Goal: Task Accomplishment & Management: Complete application form

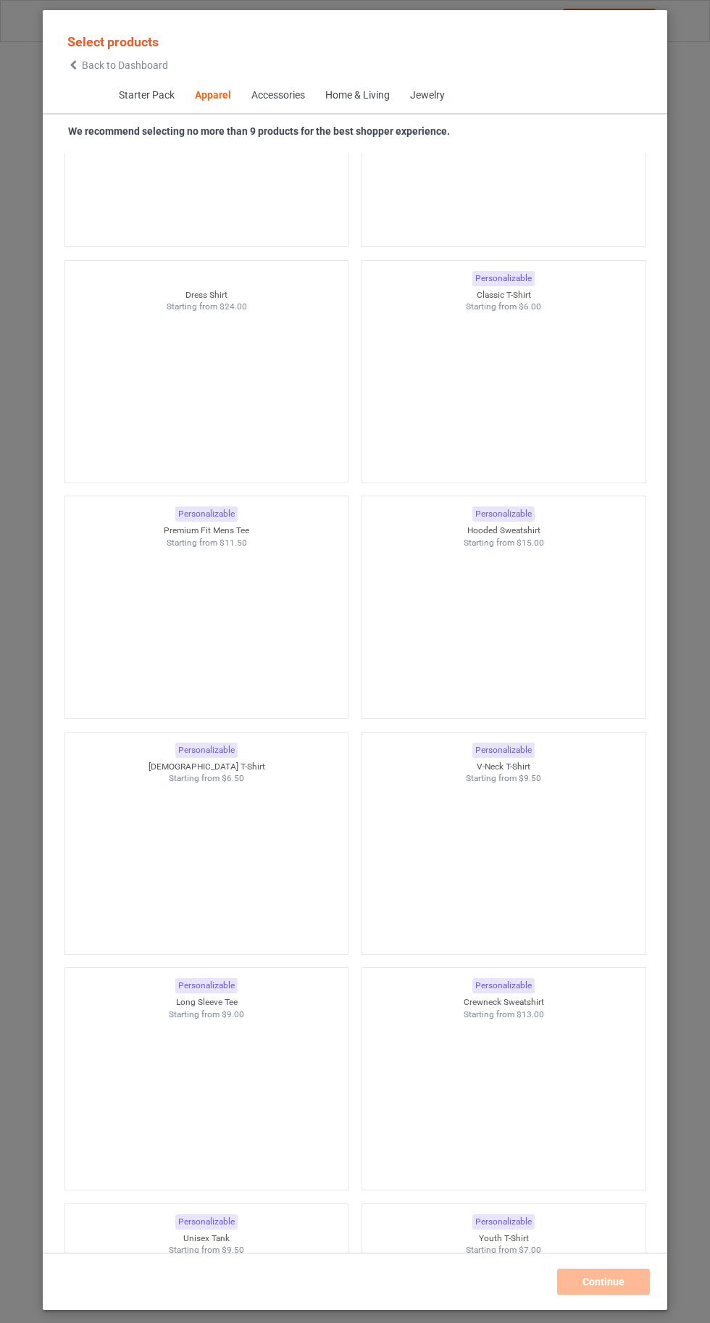
scroll to position [944, 0]
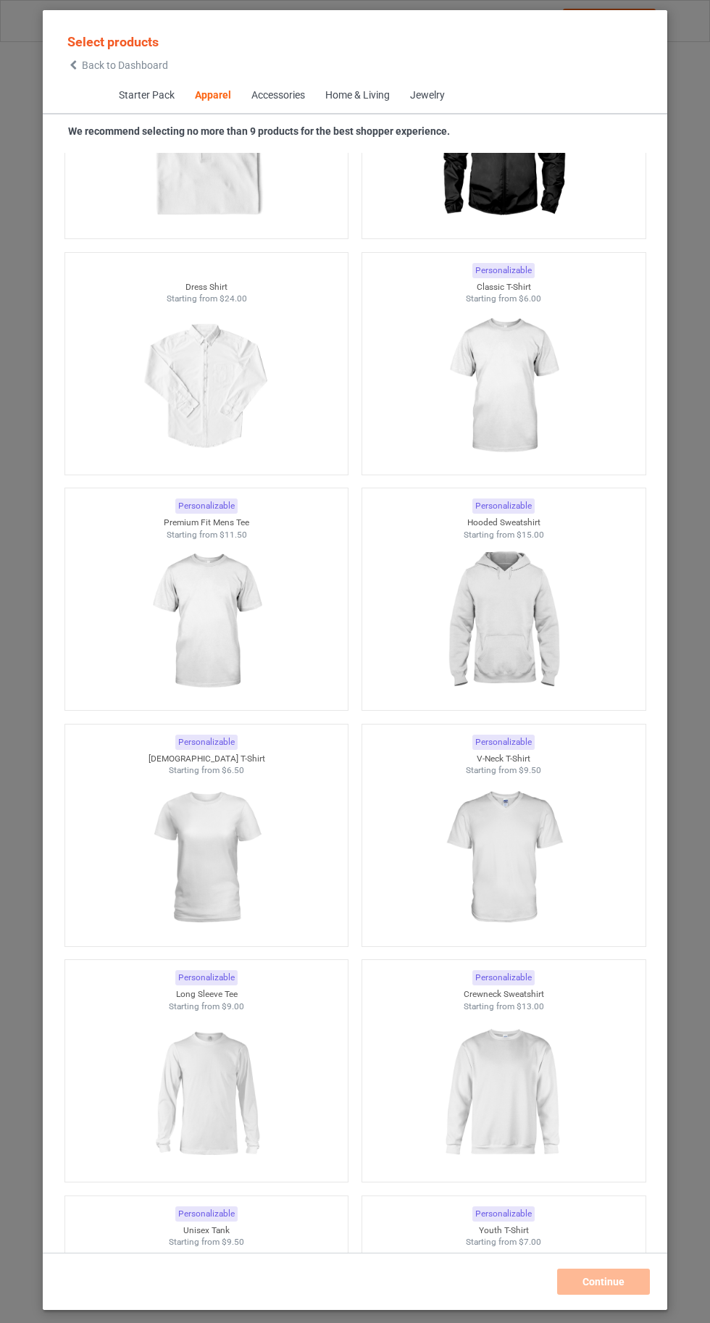
click at [222, 1117] on img at bounding box center [206, 1093] width 130 height 162
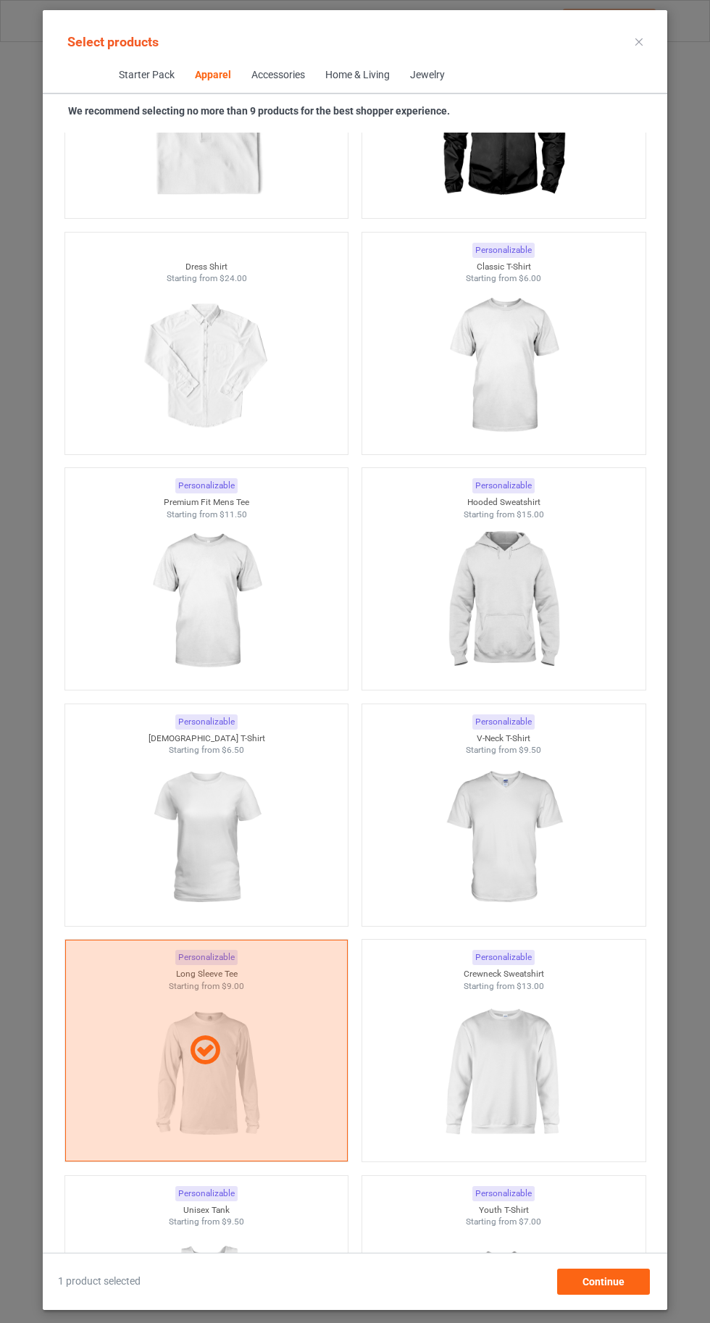
click at [241, 1114] on div at bounding box center [206, 1050] width 283 height 222
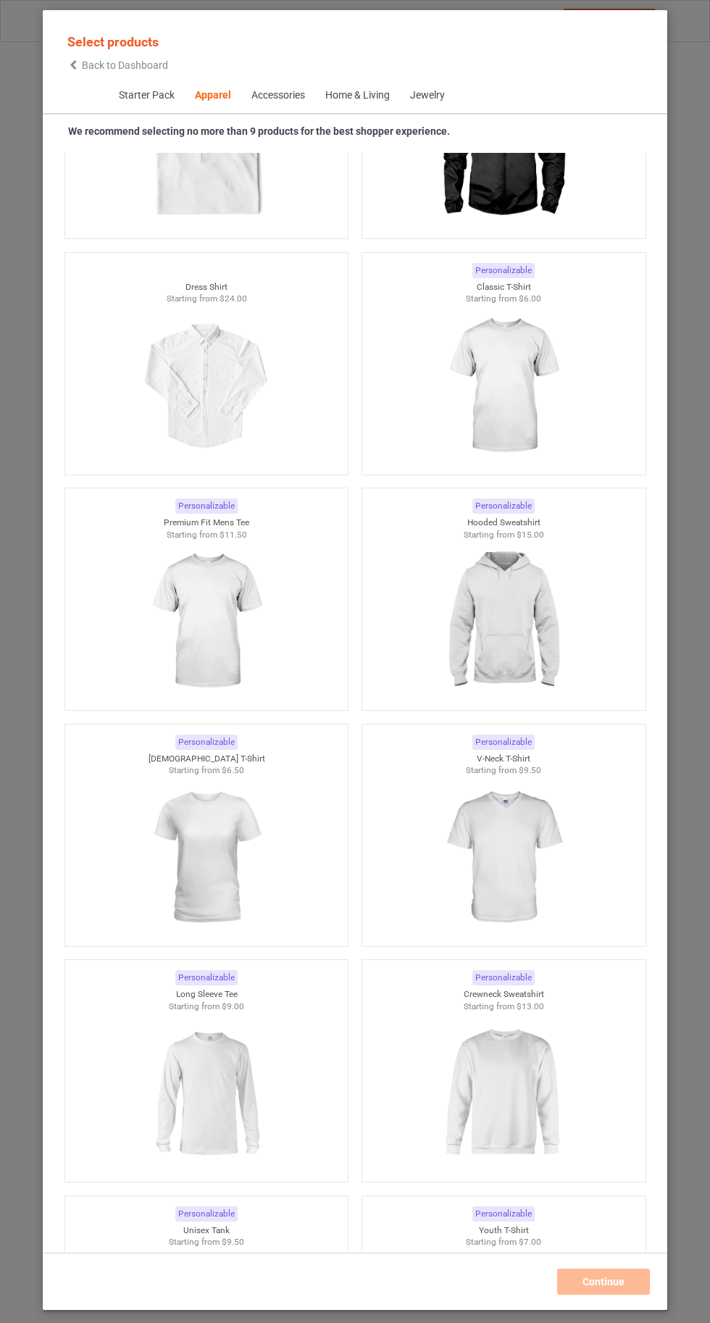
click at [245, 1087] on img at bounding box center [206, 1093] width 130 height 162
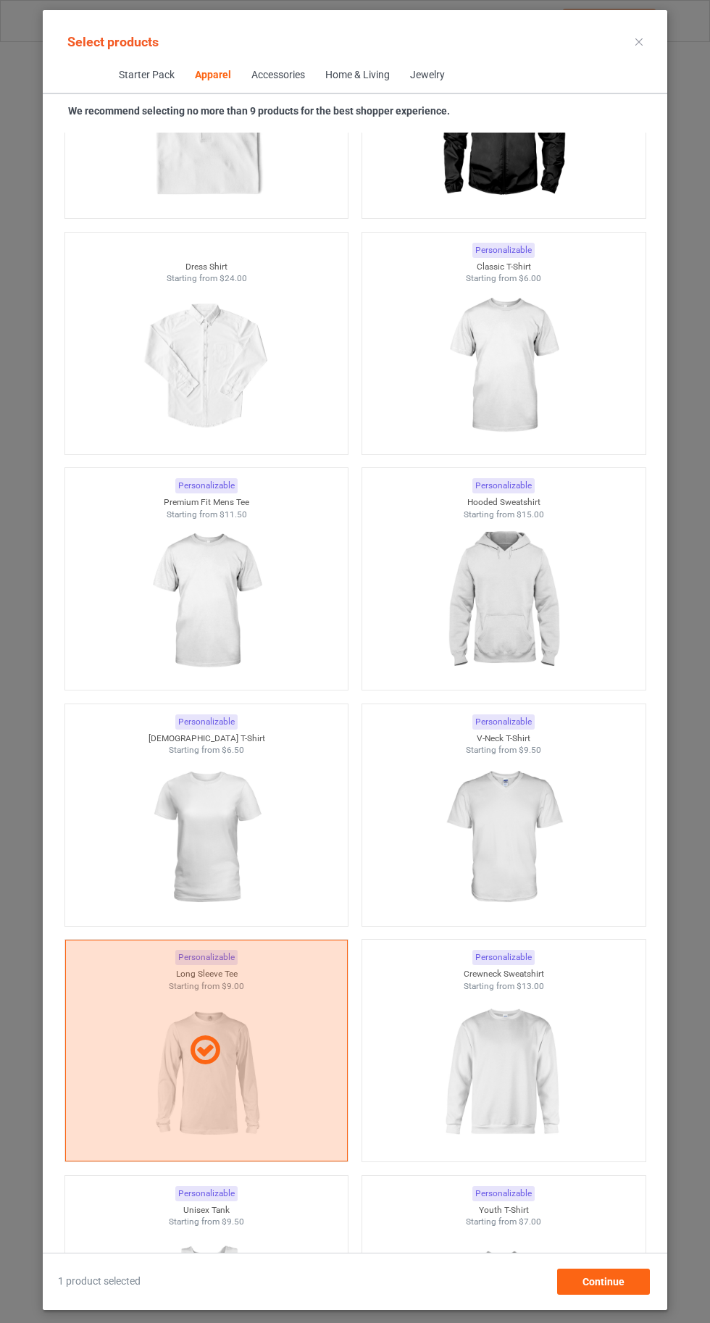
click at [531, 1100] on img at bounding box center [503, 1073] width 130 height 162
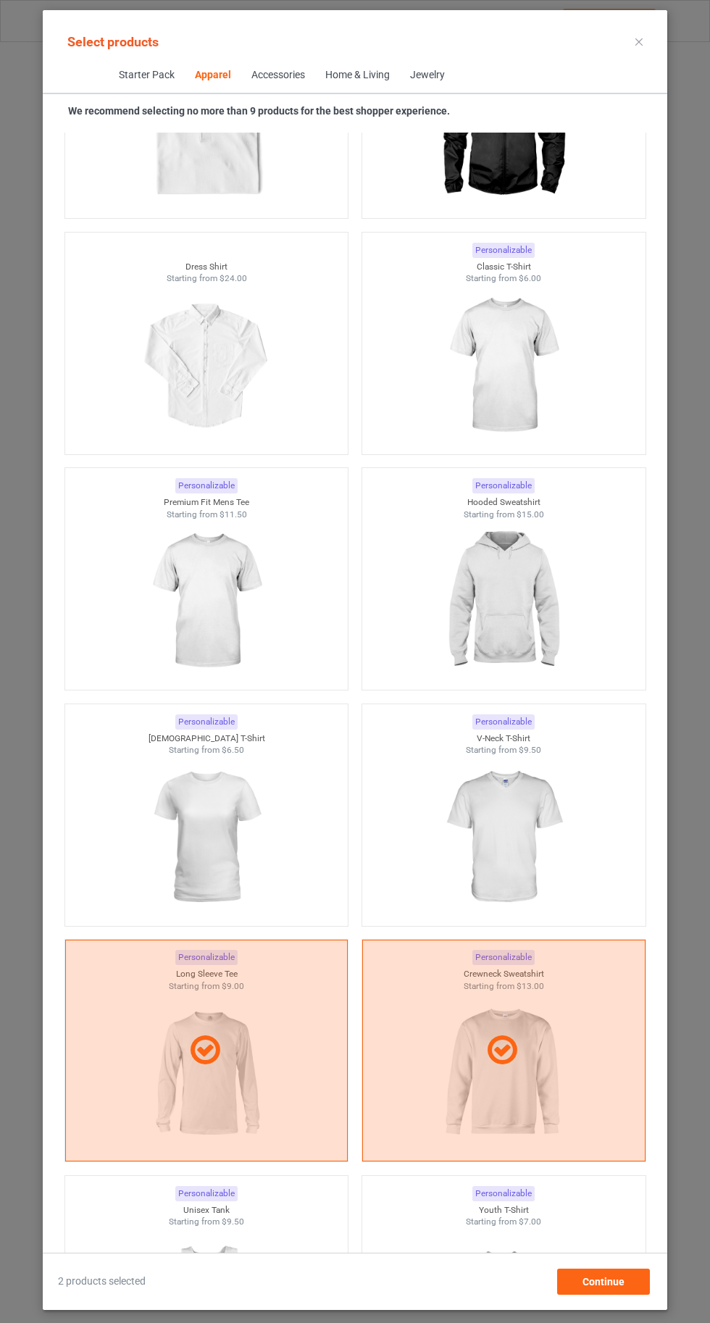
click at [532, 1075] on div at bounding box center [503, 1050] width 283 height 222
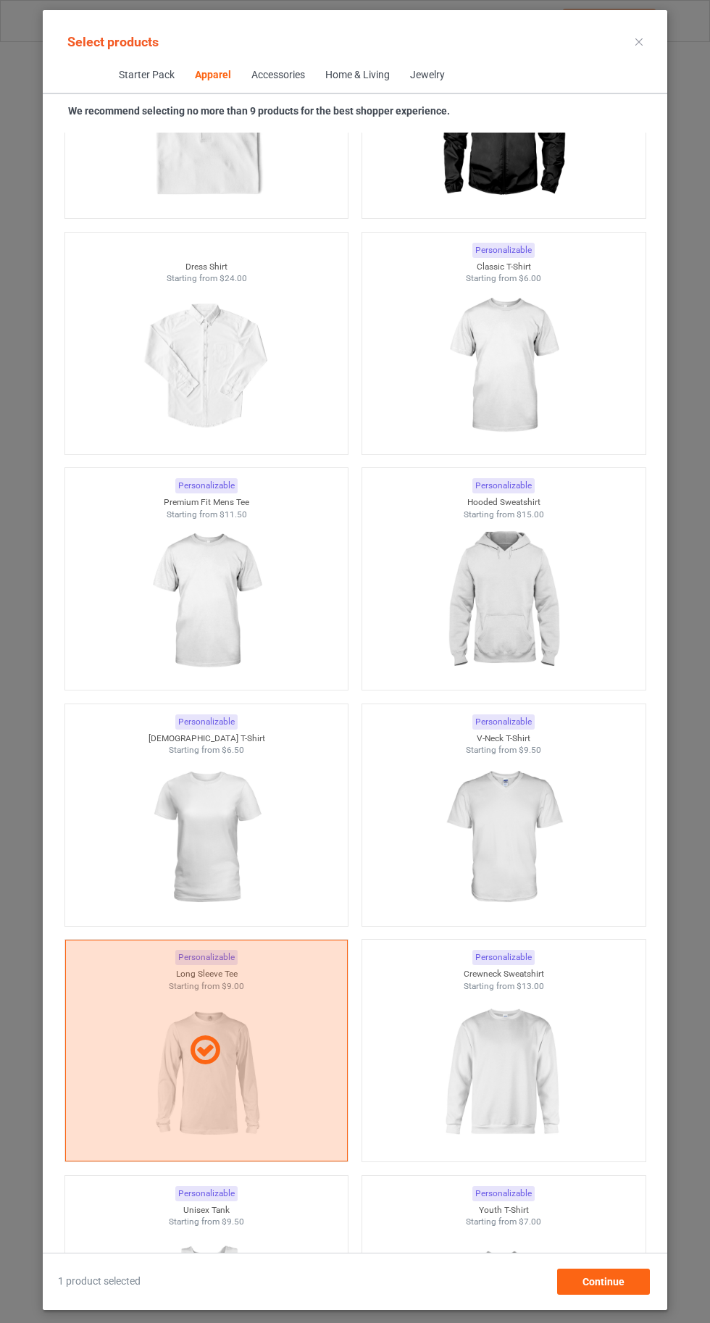
click at [515, 1079] on img at bounding box center [503, 1073] width 130 height 162
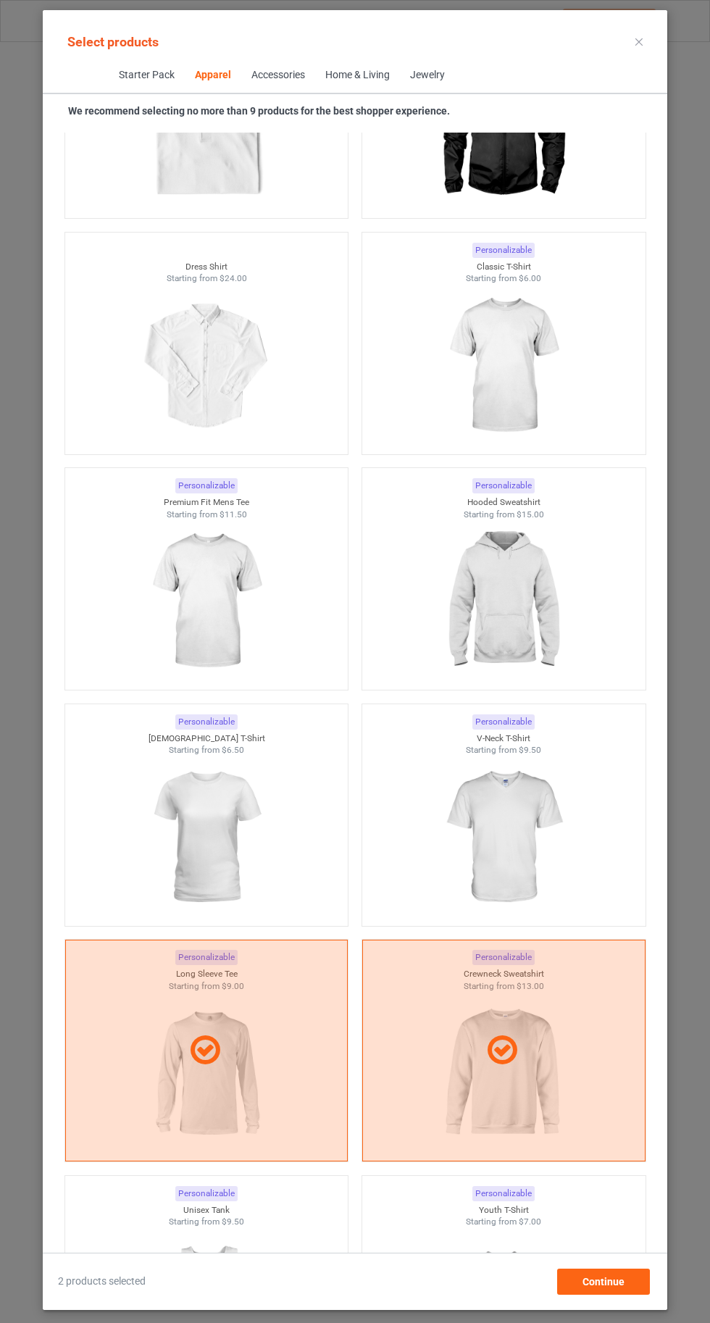
click at [510, 1079] on div at bounding box center [503, 1050] width 283 height 222
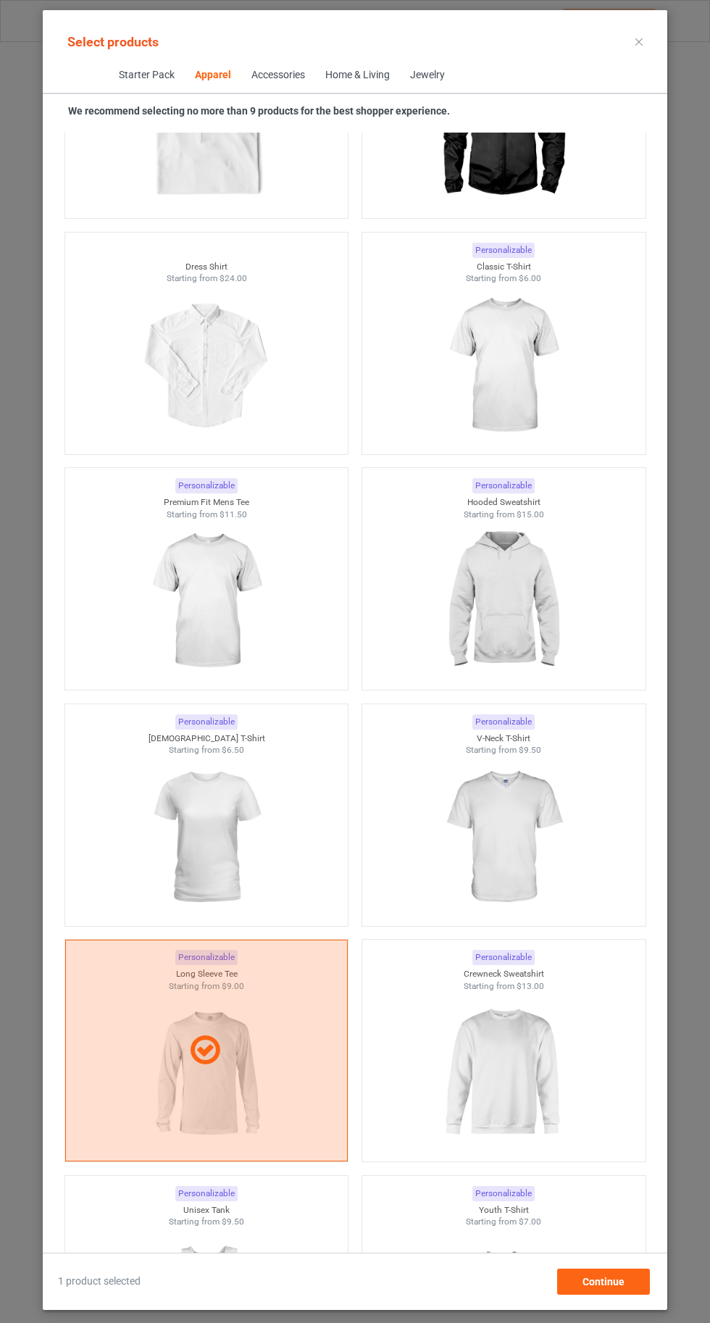
click at [491, 323] on img at bounding box center [503, 366] width 130 height 162
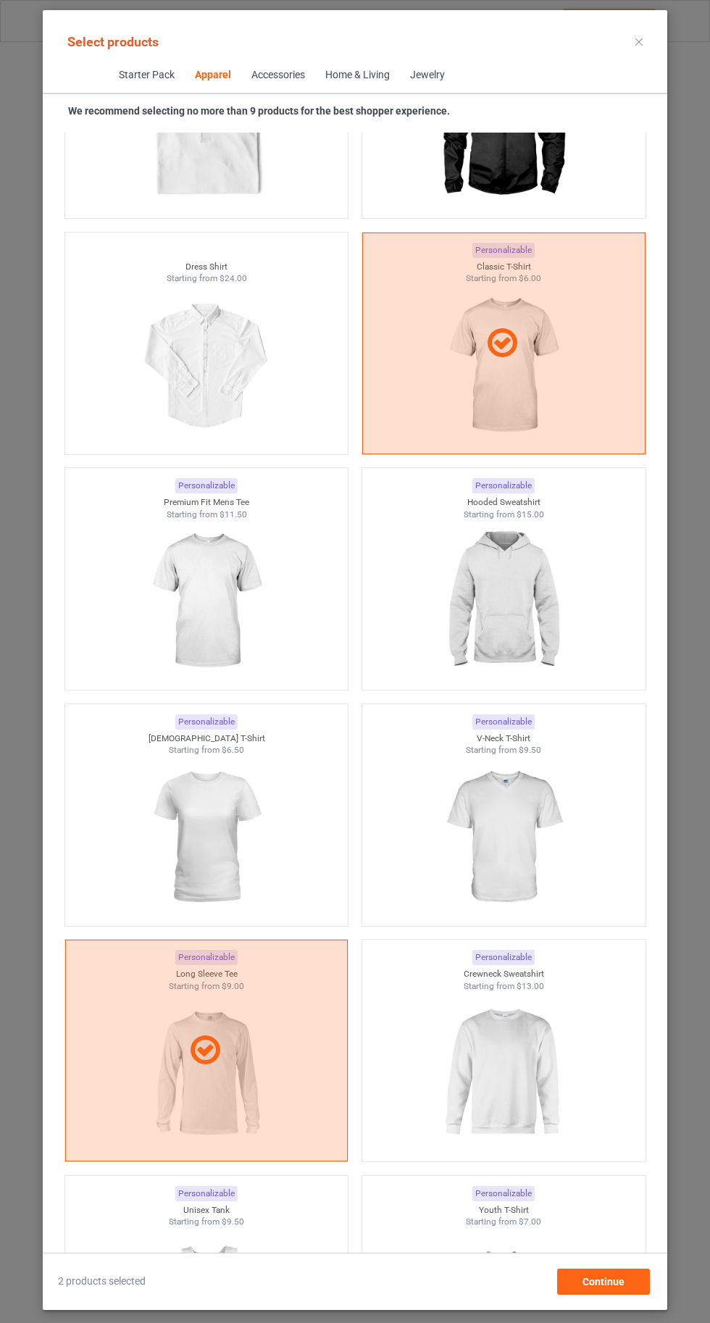
click at [508, 1073] on img at bounding box center [503, 1073] width 130 height 162
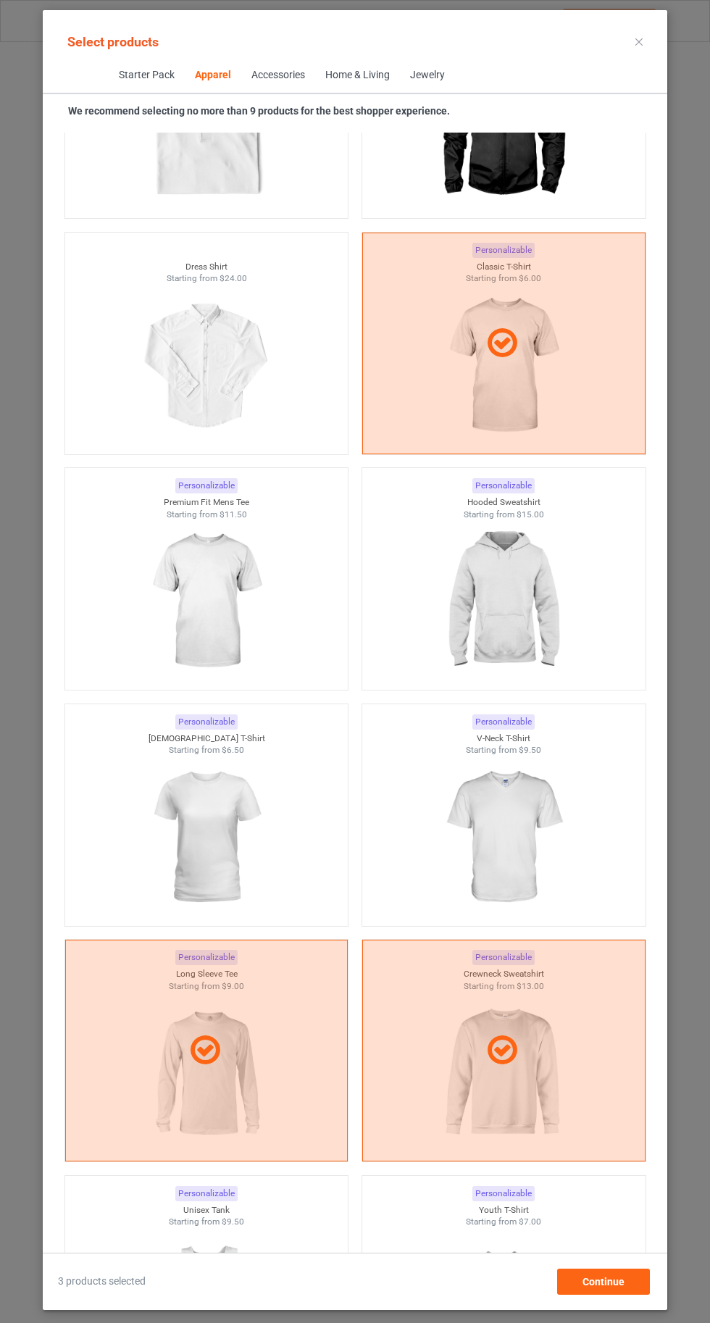
click at [506, 629] on img at bounding box center [503, 601] width 130 height 162
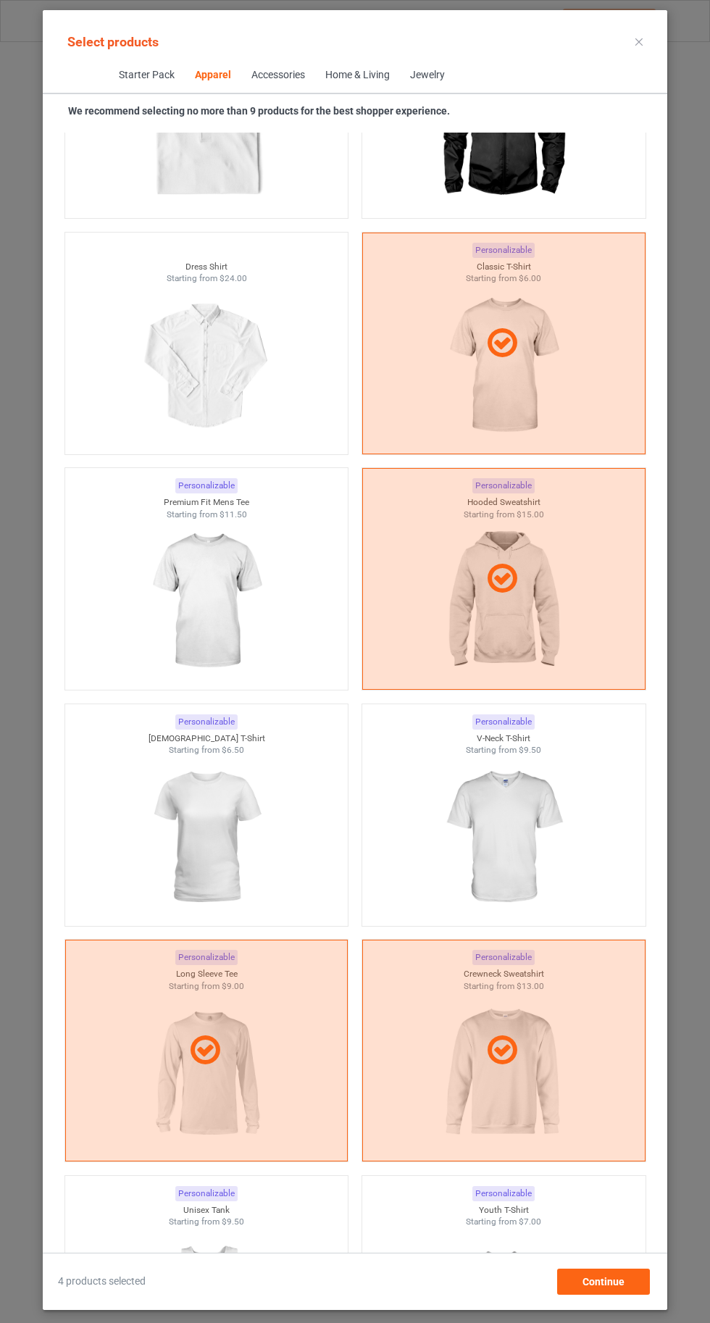
click at [519, 803] on img at bounding box center [503, 837] width 130 height 162
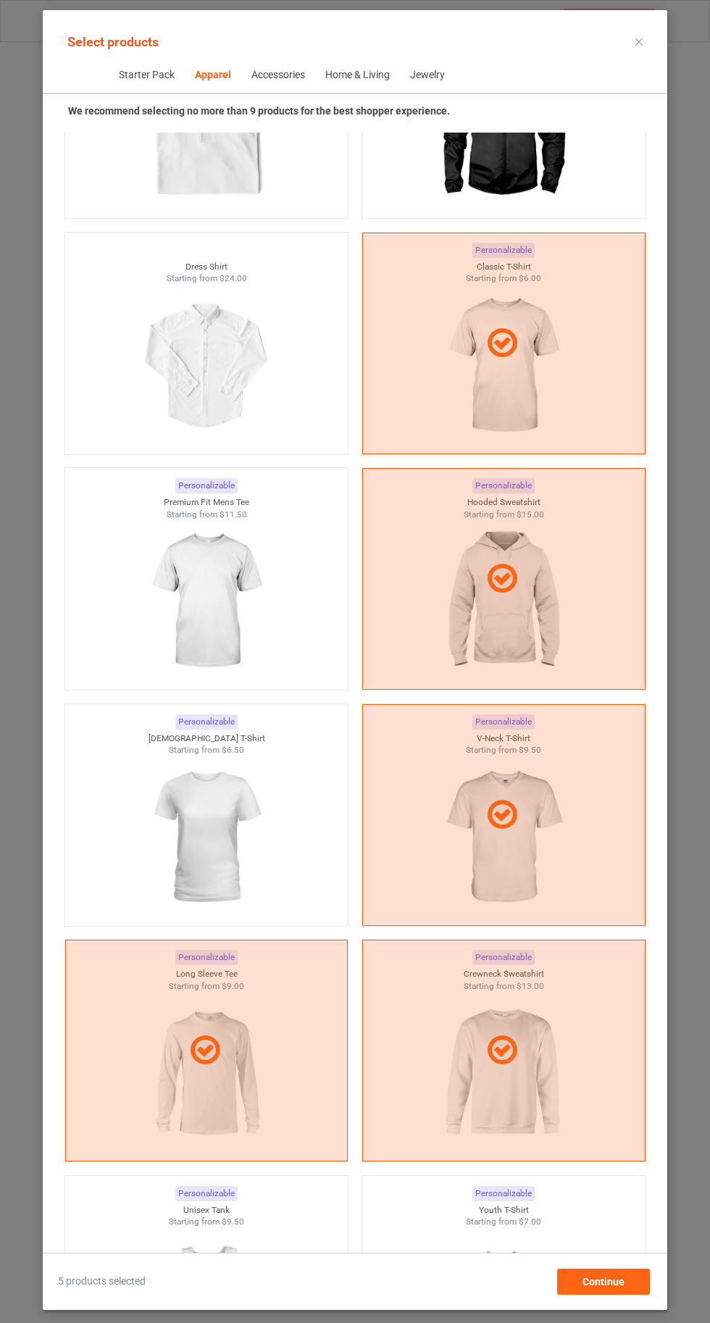
click at [214, 816] on img at bounding box center [206, 837] width 130 height 162
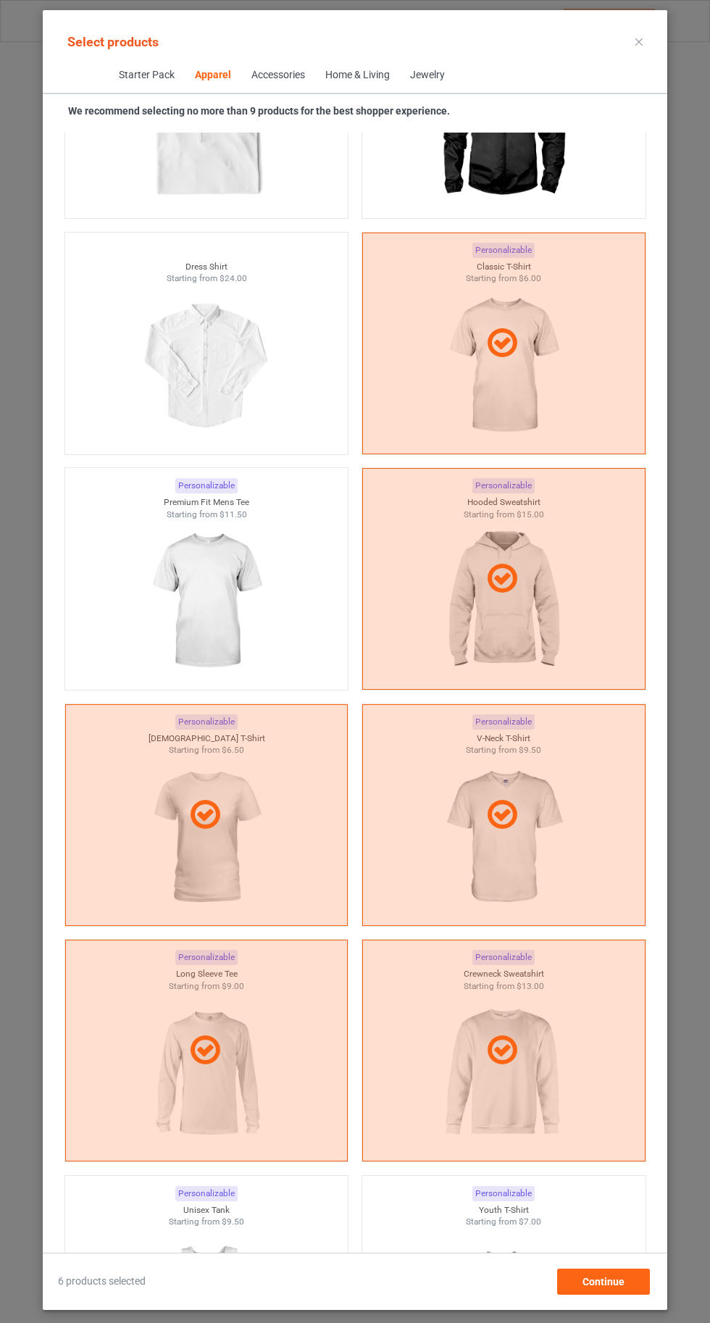
click at [194, 597] on img at bounding box center [206, 601] width 130 height 162
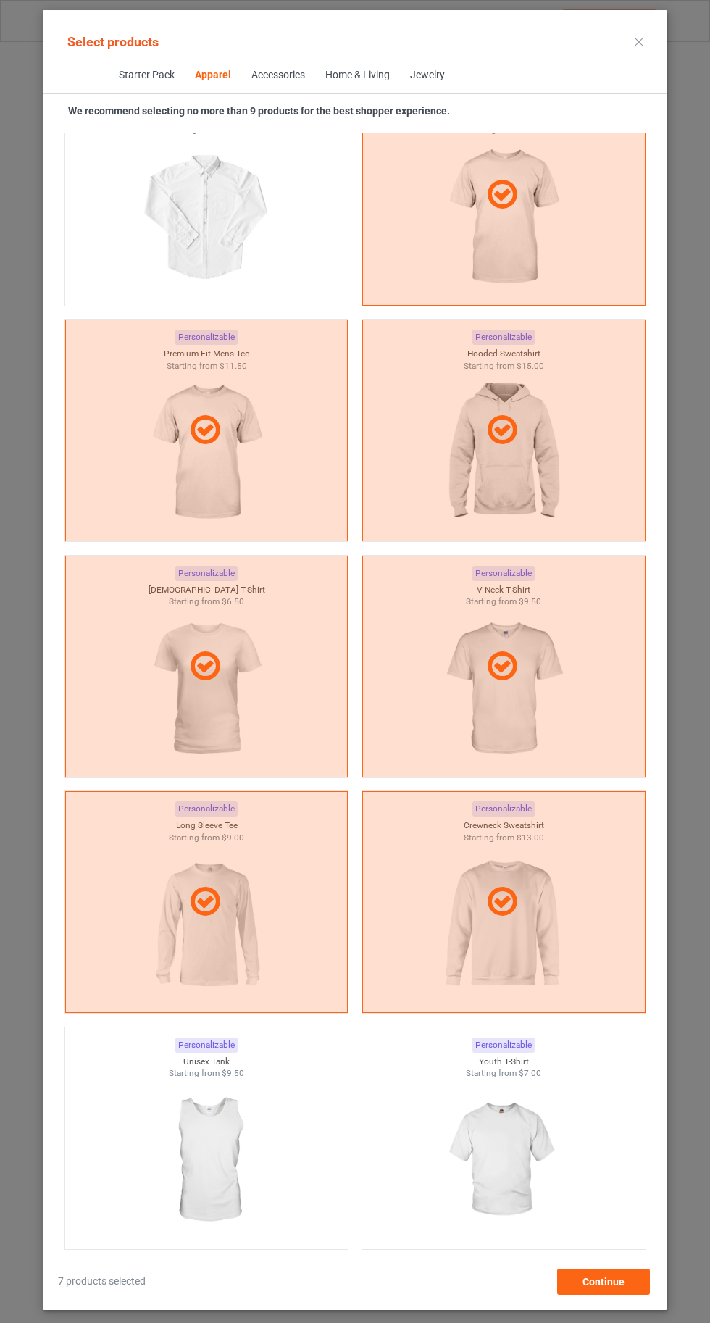
scroll to position [1092, 0]
click at [516, 1142] on img at bounding box center [503, 1160] width 130 height 162
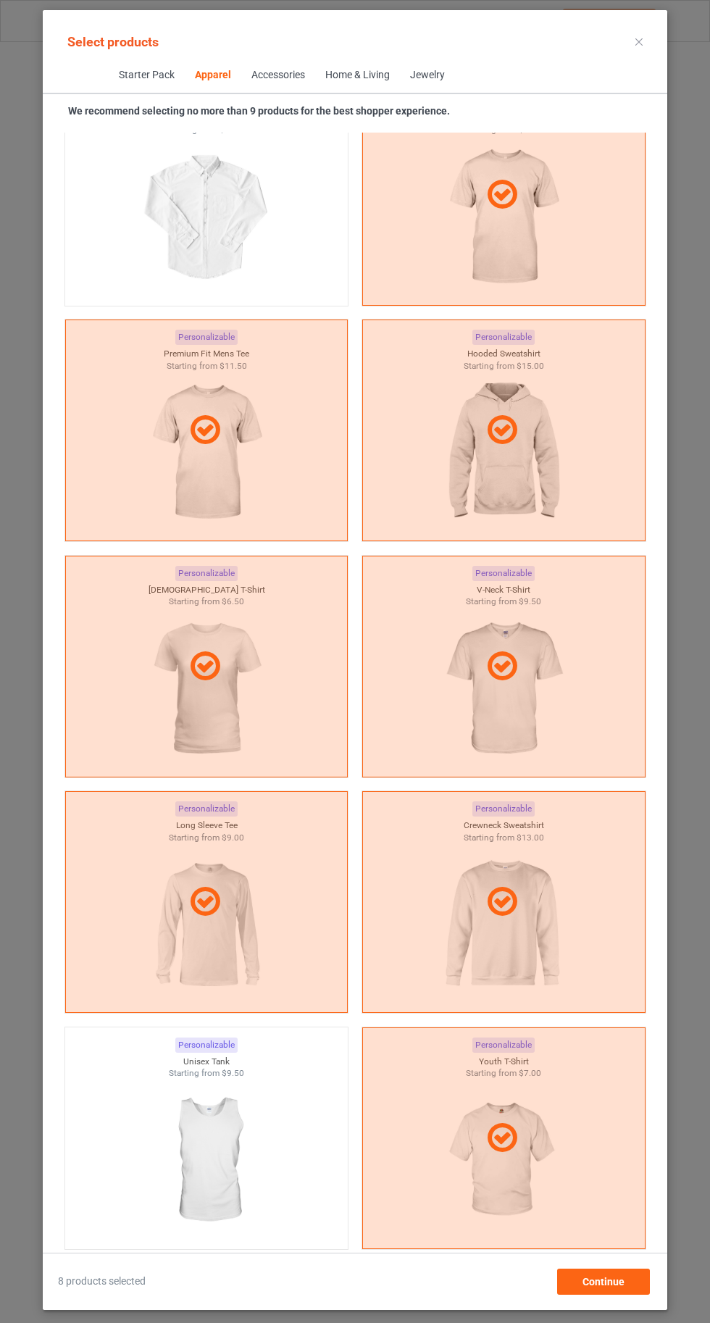
click at [214, 1163] on img at bounding box center [206, 1160] width 130 height 162
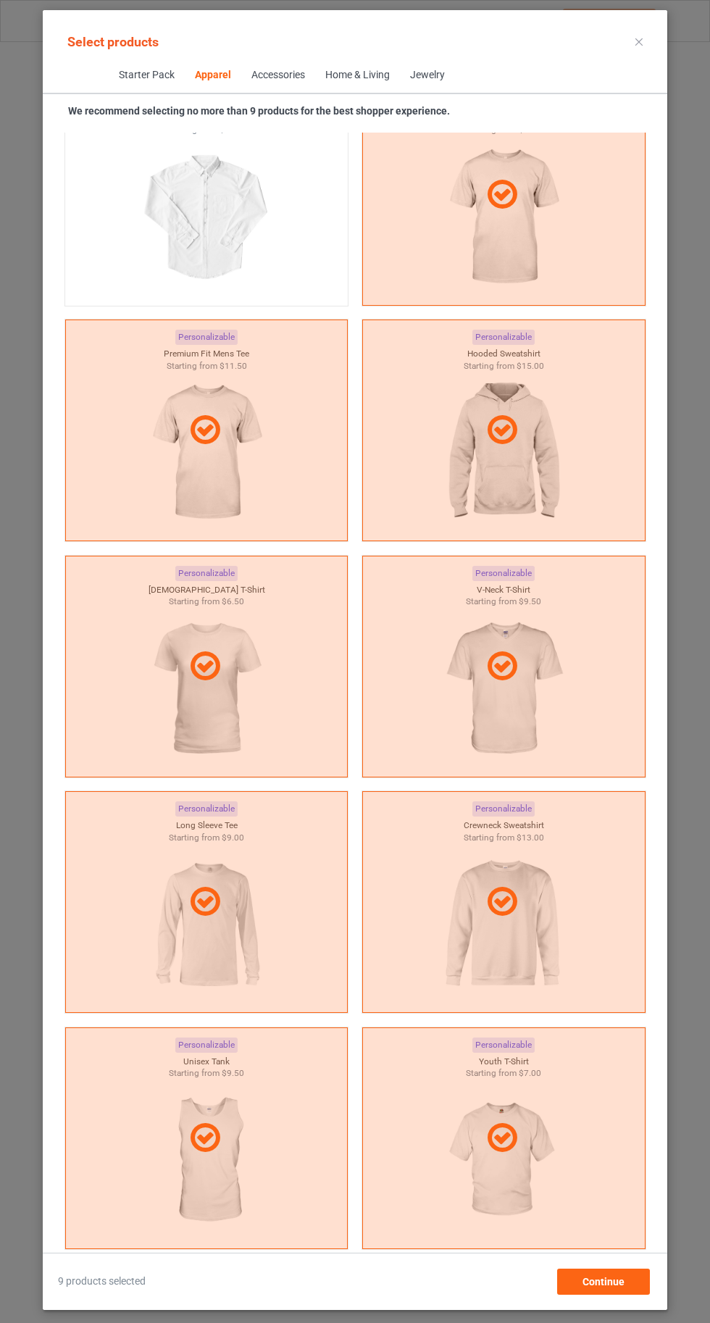
click at [639, 41] on icon at bounding box center [638, 41] width 7 height 7
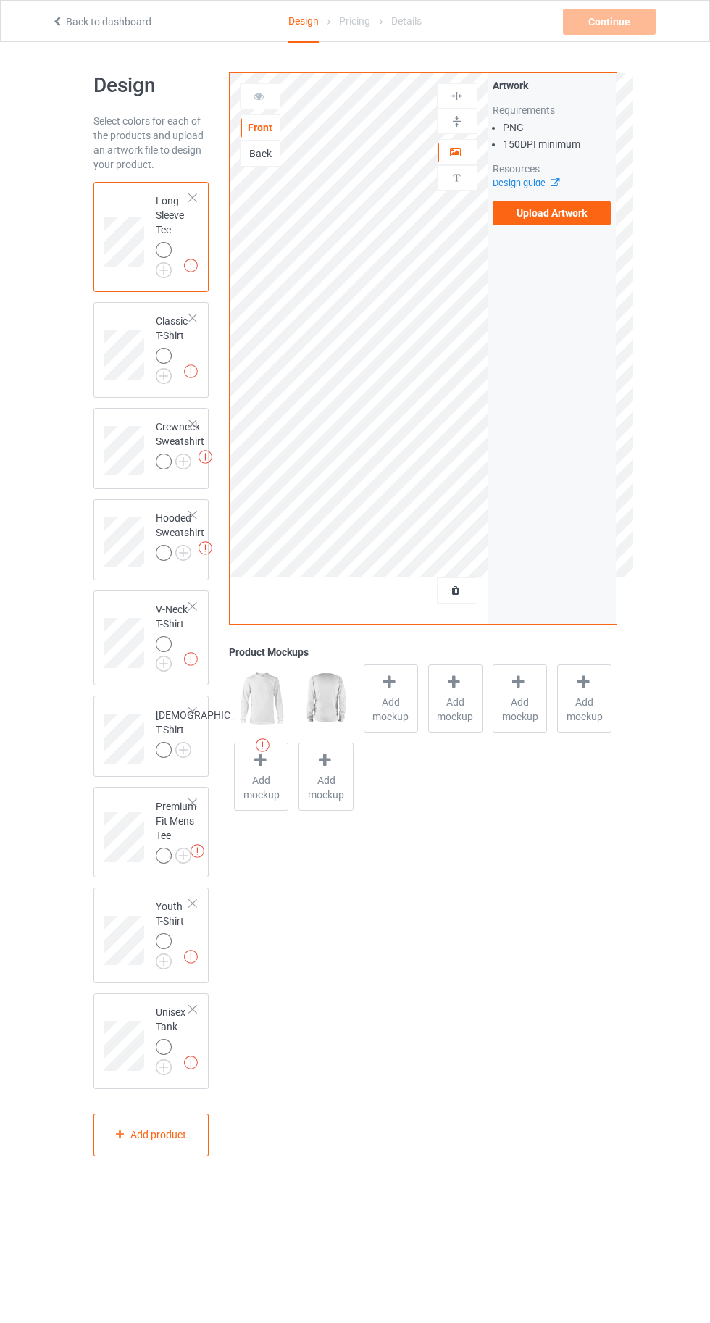
click at [0, 0] on img at bounding box center [0, 0] width 0 height 0
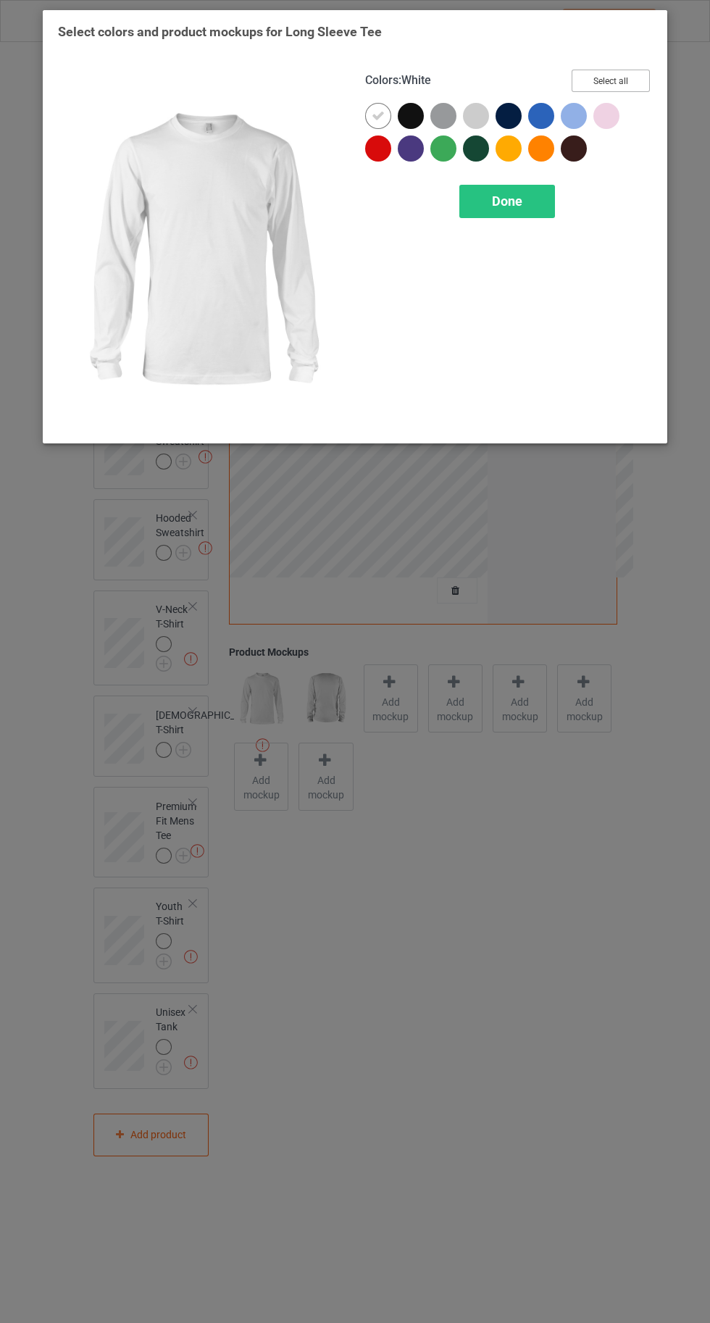
click at [615, 72] on button "Select all" at bounding box center [611, 81] width 78 height 22
click at [377, 115] on icon at bounding box center [378, 115] width 13 height 13
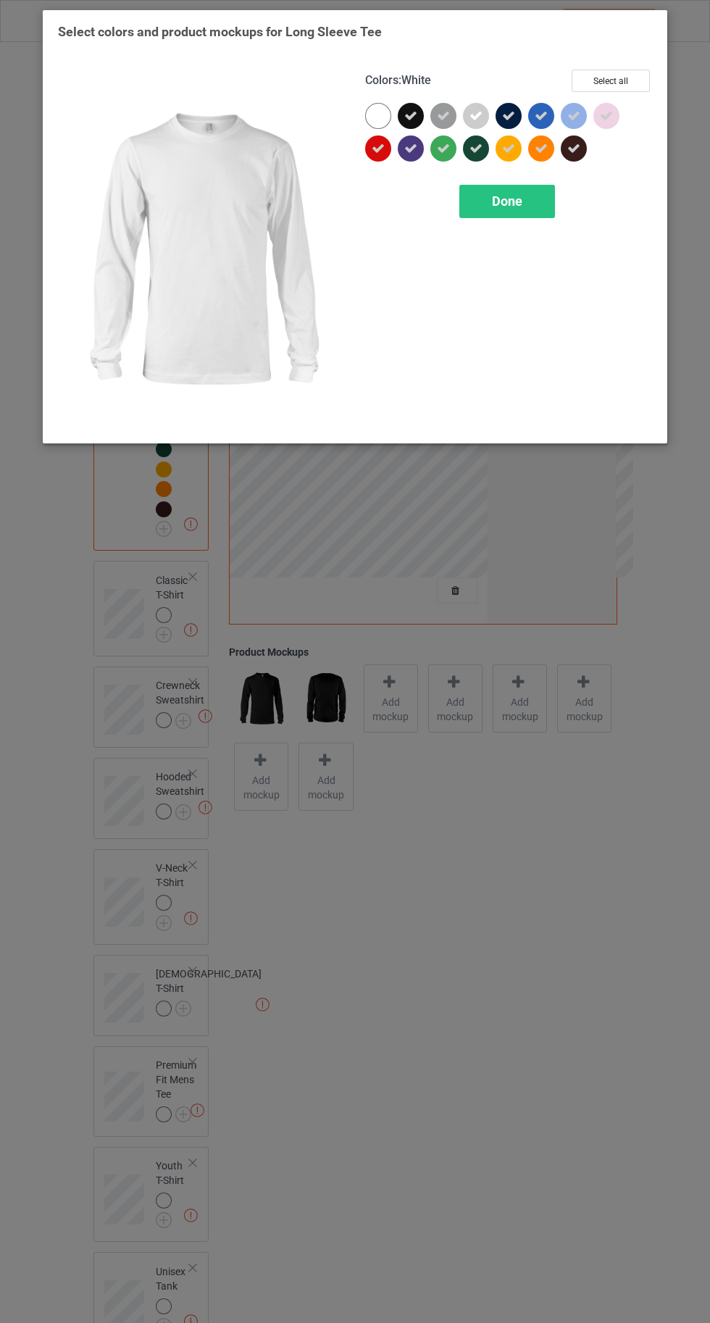
click at [516, 211] on div "Done" at bounding box center [507, 201] width 96 height 33
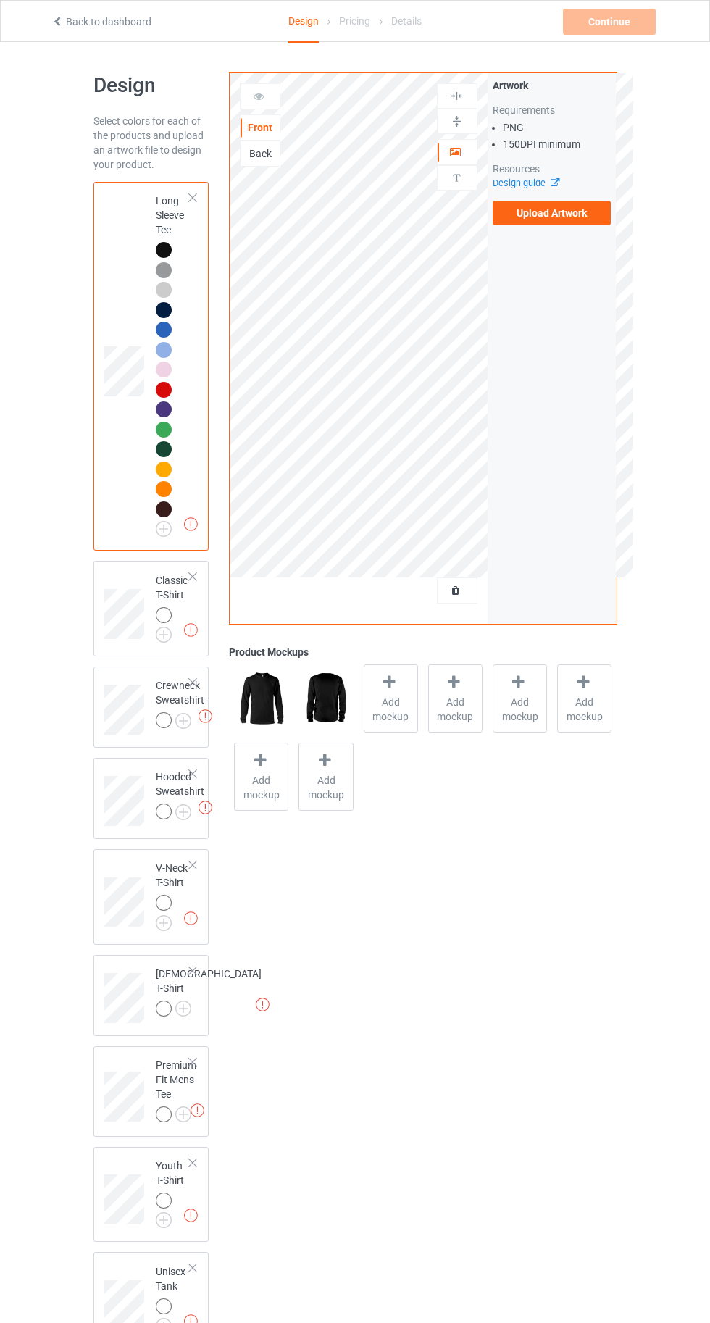
scroll to position [35, 0]
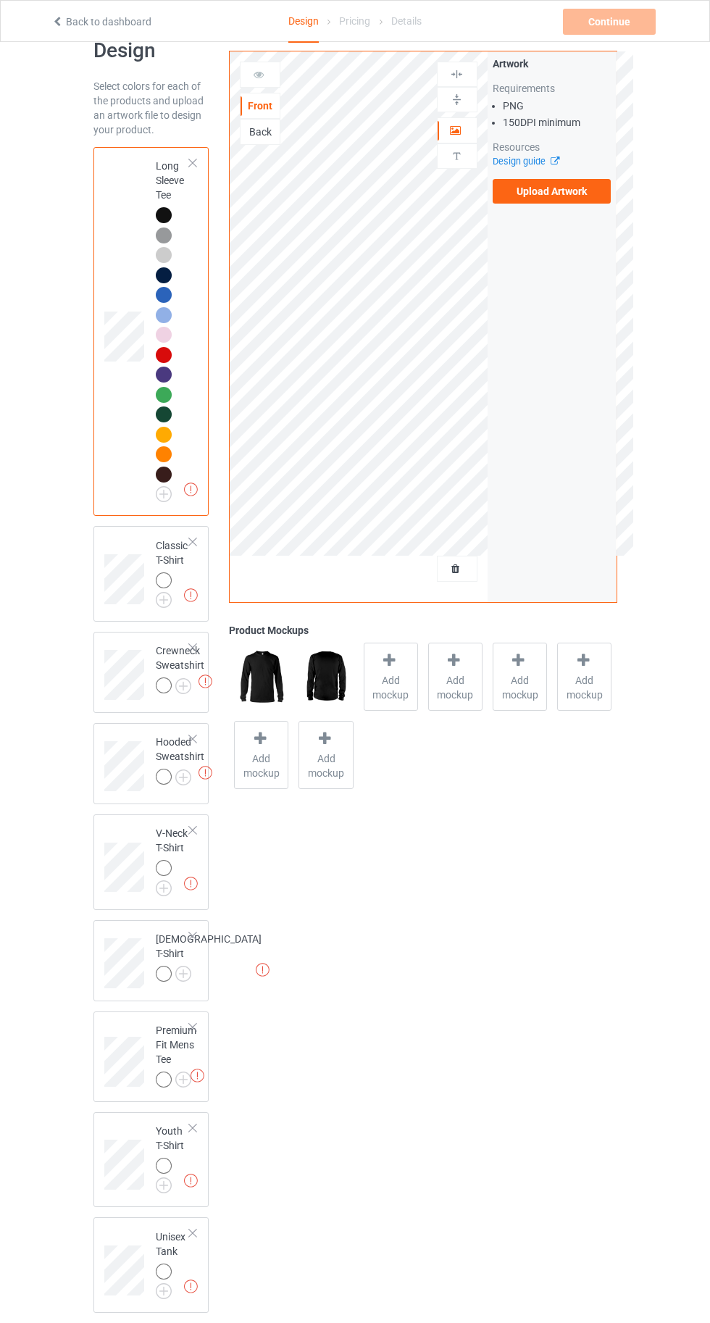
click at [0, 0] on img at bounding box center [0, 0] width 0 height 0
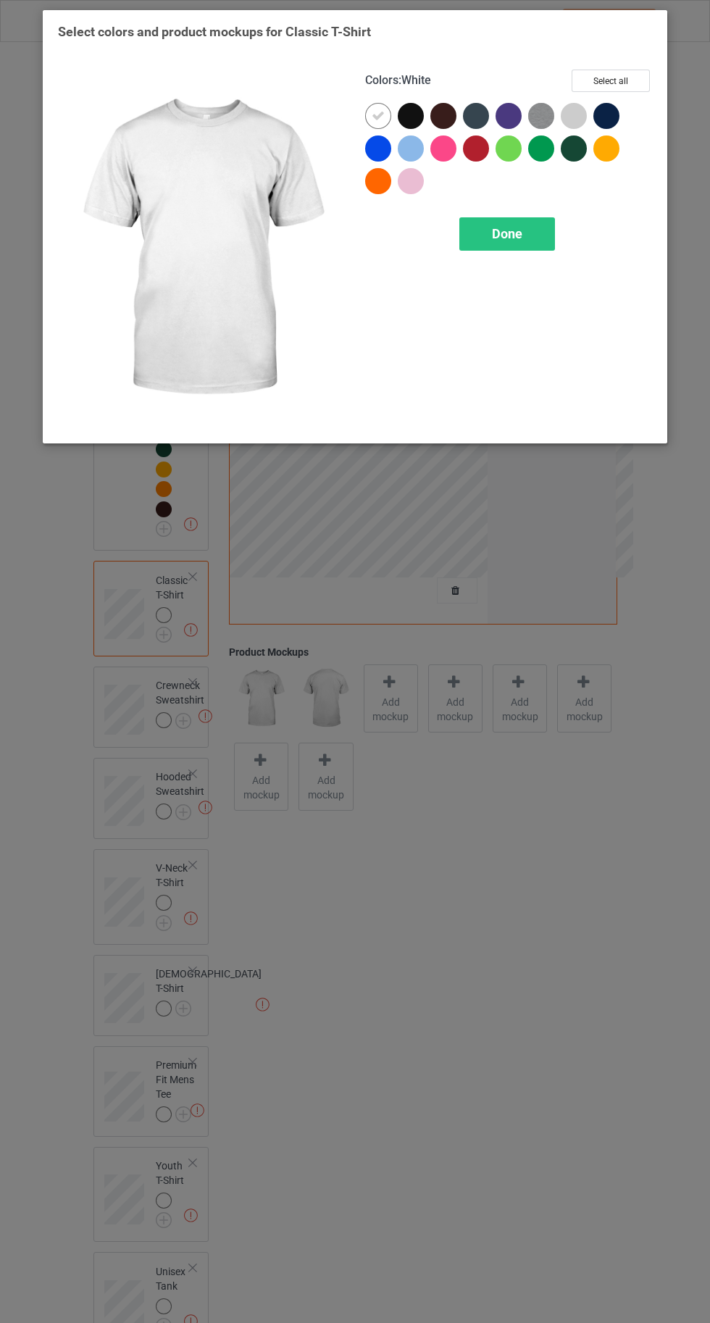
click at [623, 73] on button "Select all" at bounding box center [611, 81] width 78 height 22
click at [376, 115] on icon at bounding box center [378, 115] width 13 height 13
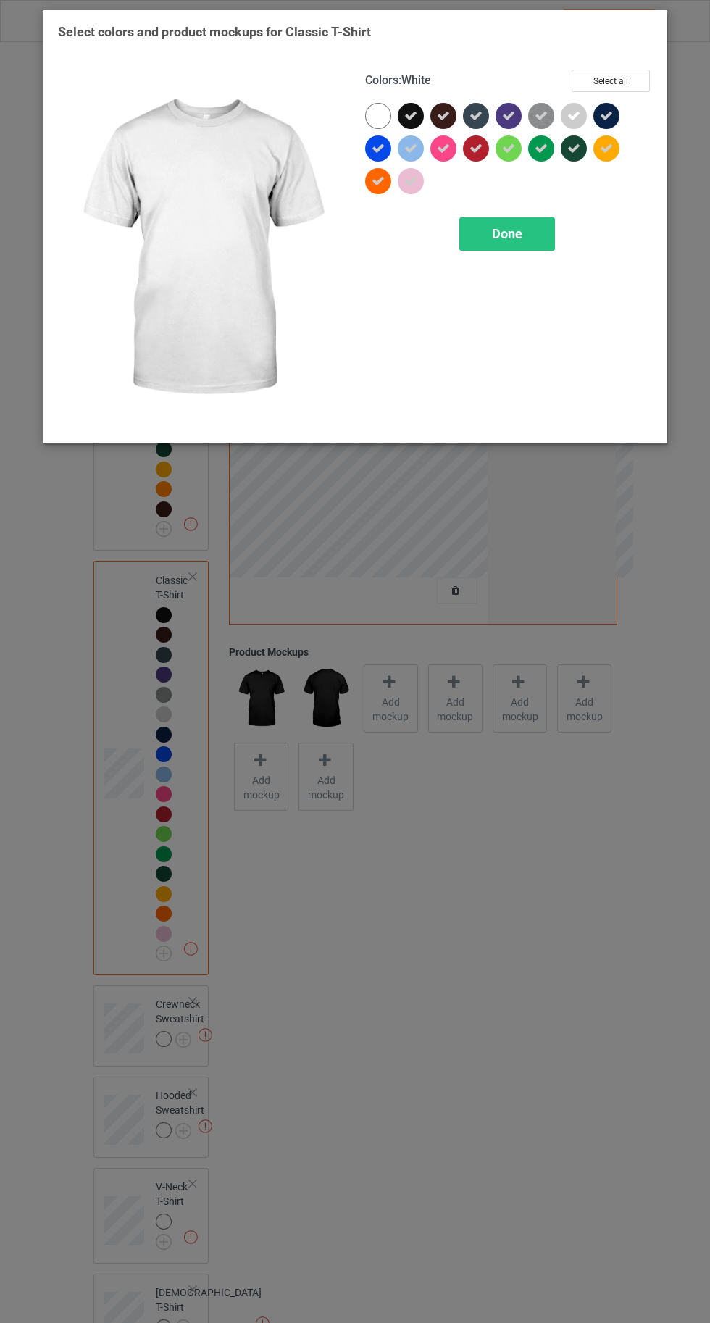
click at [503, 245] on div "Done" at bounding box center [507, 233] width 96 height 33
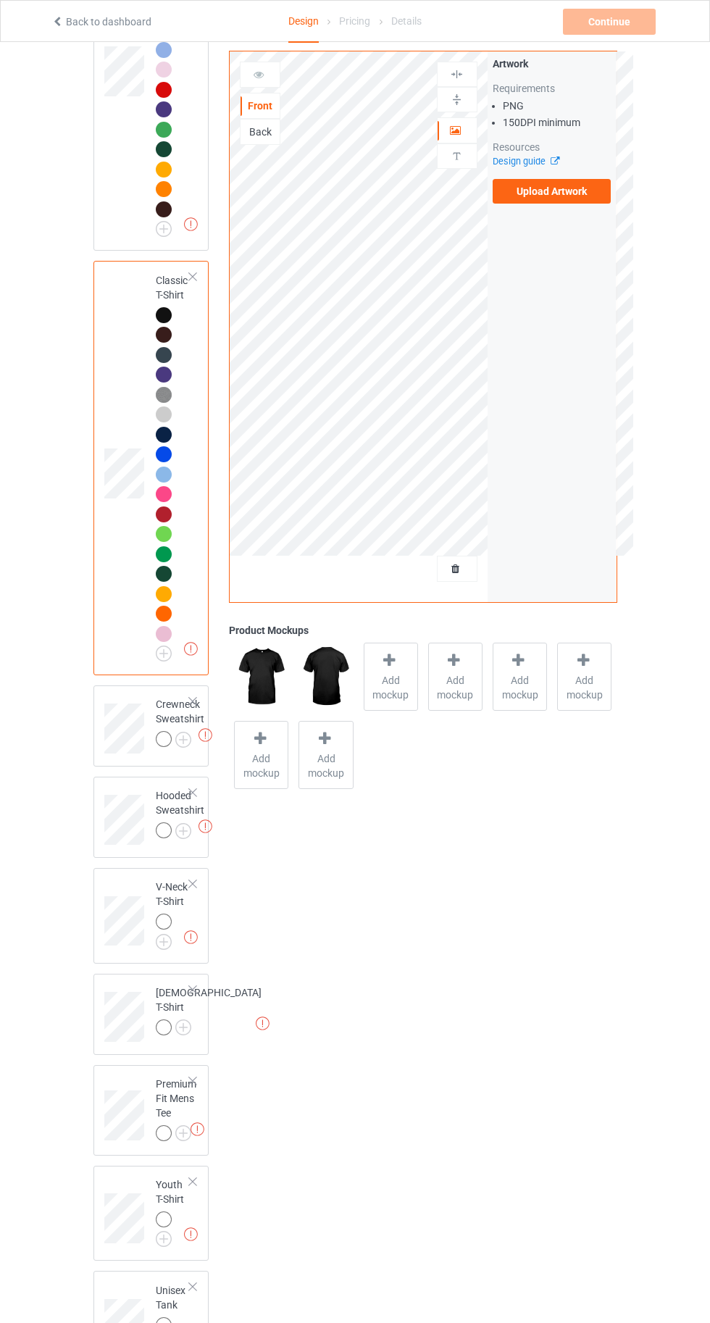
scroll to position [353, 0]
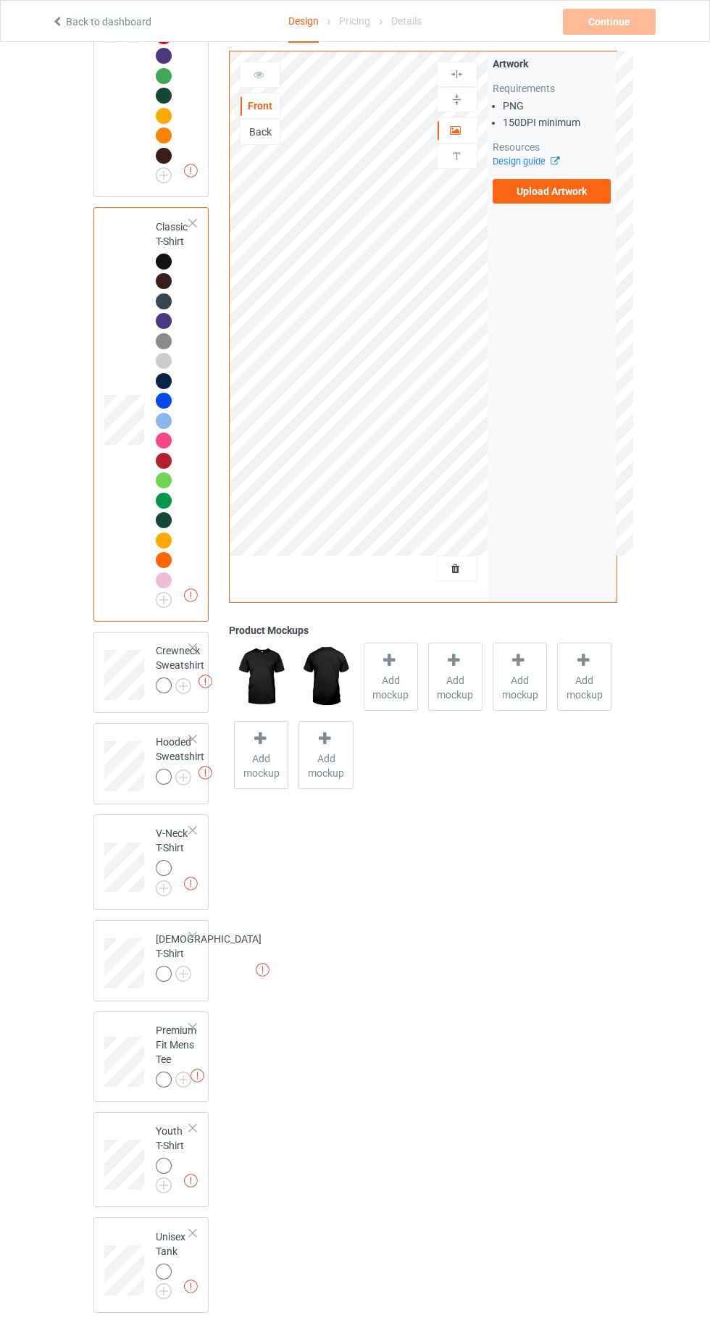
click at [0, 0] on img at bounding box center [0, 0] width 0 height 0
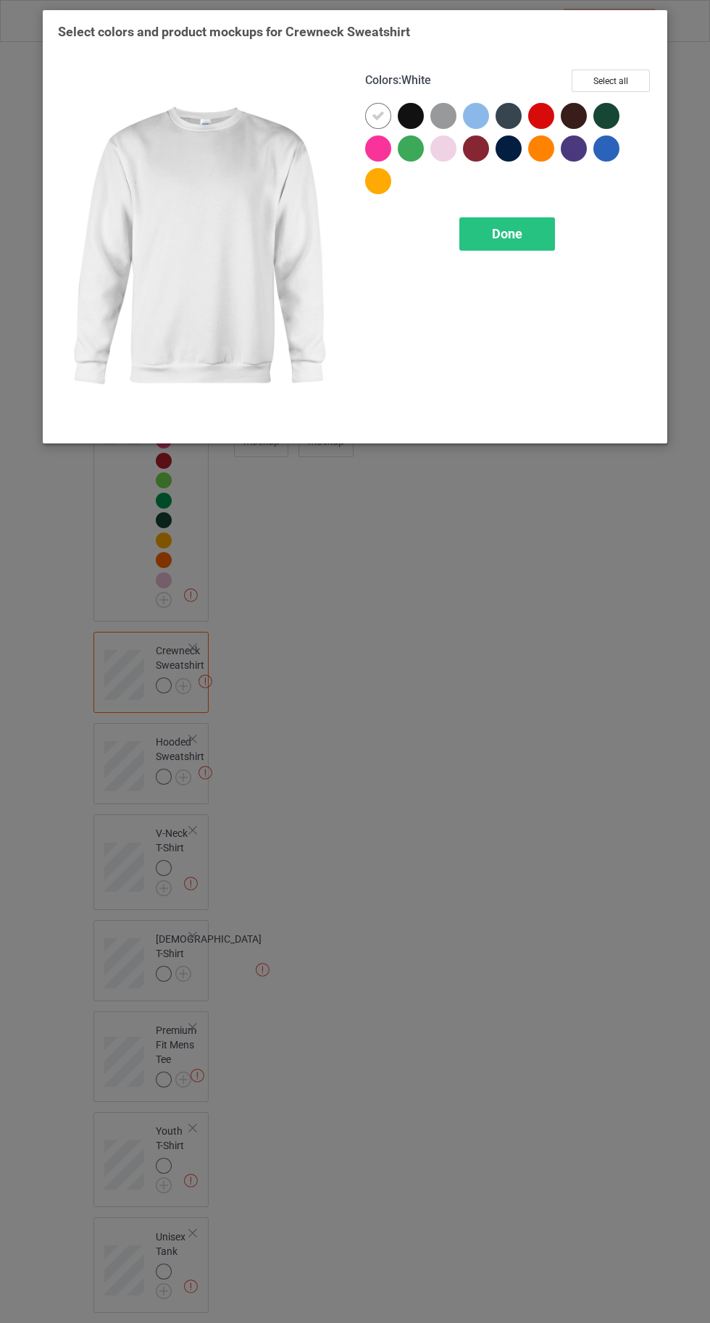
click at [371, 115] on div at bounding box center [378, 116] width 26 height 26
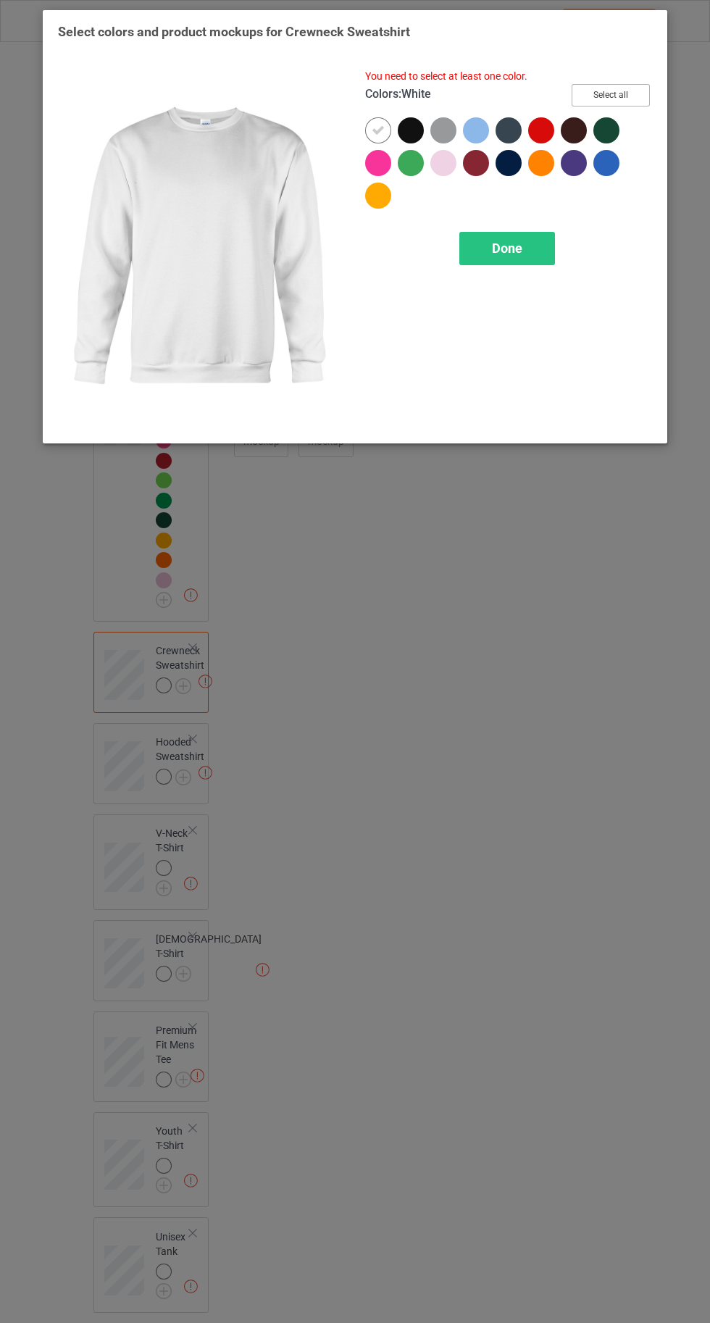
click at [621, 88] on button "Select all" at bounding box center [611, 95] width 78 height 22
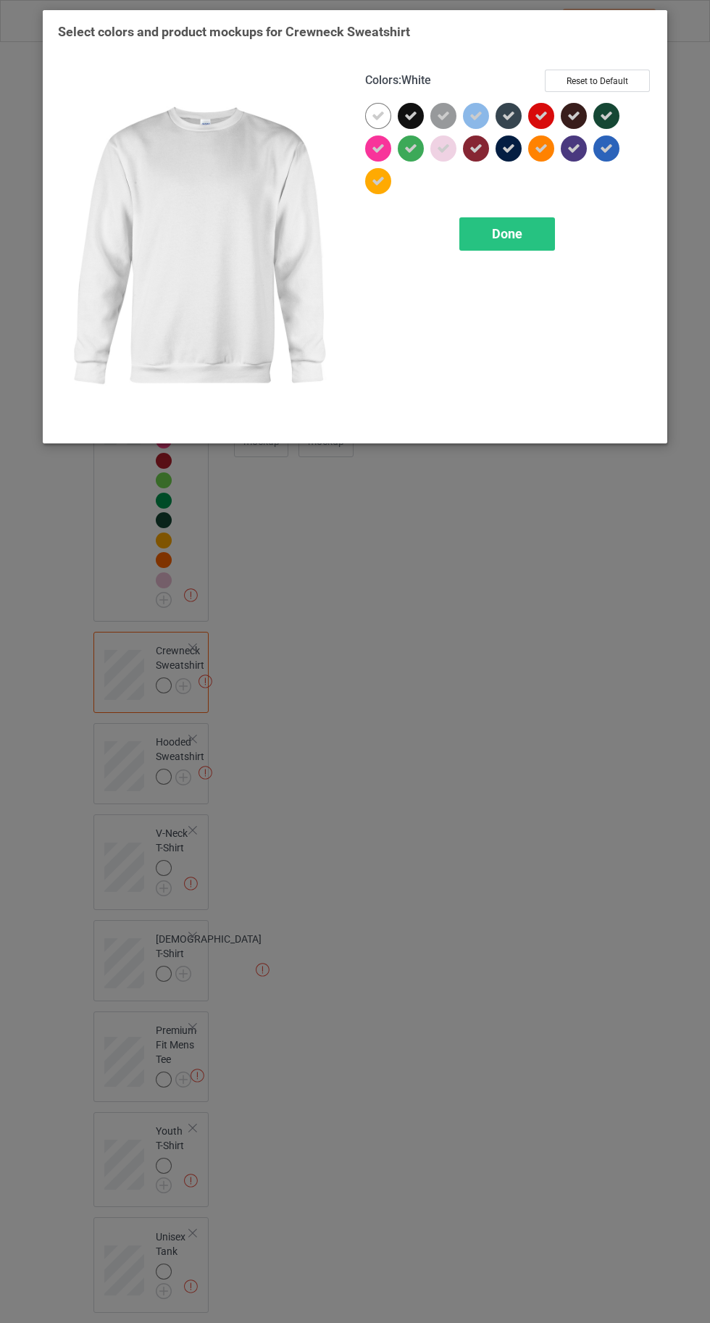
click at [377, 180] on icon at bounding box center [378, 181] width 13 height 13
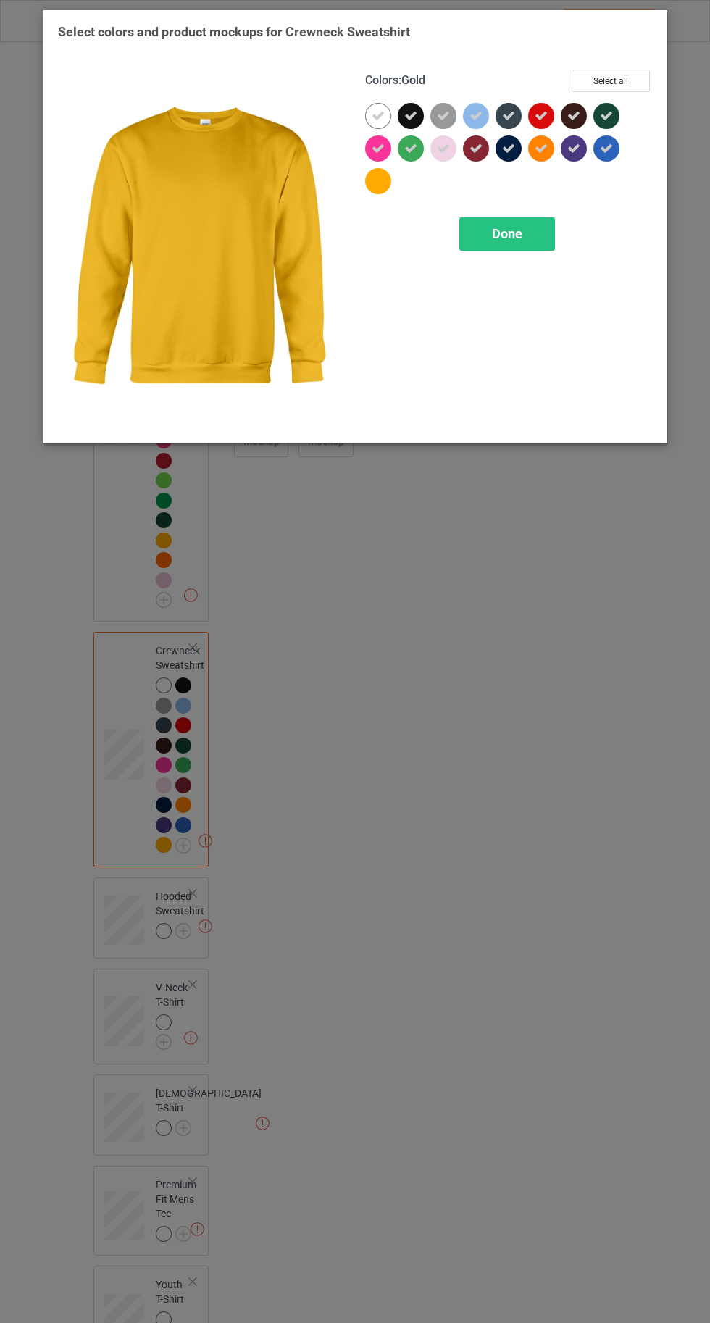
click at [377, 108] on div at bounding box center [378, 116] width 26 height 26
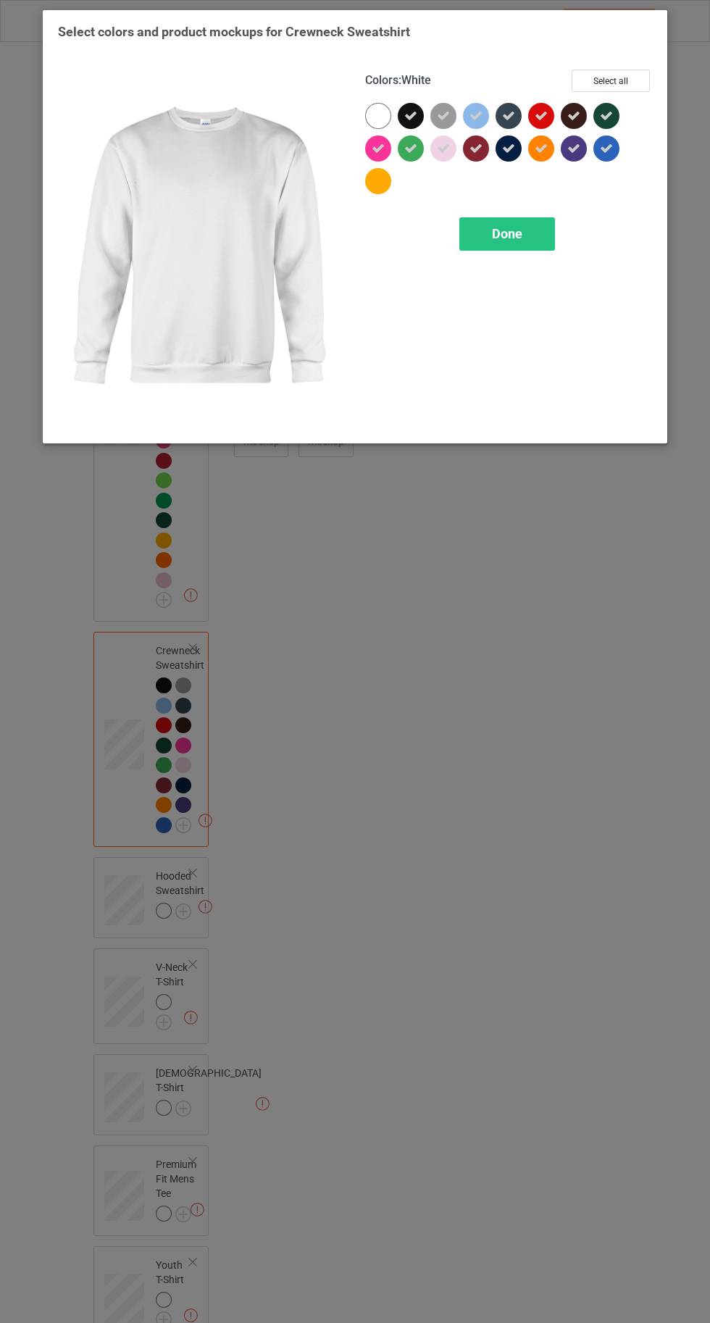
click at [500, 231] on span "Done" at bounding box center [507, 233] width 30 height 15
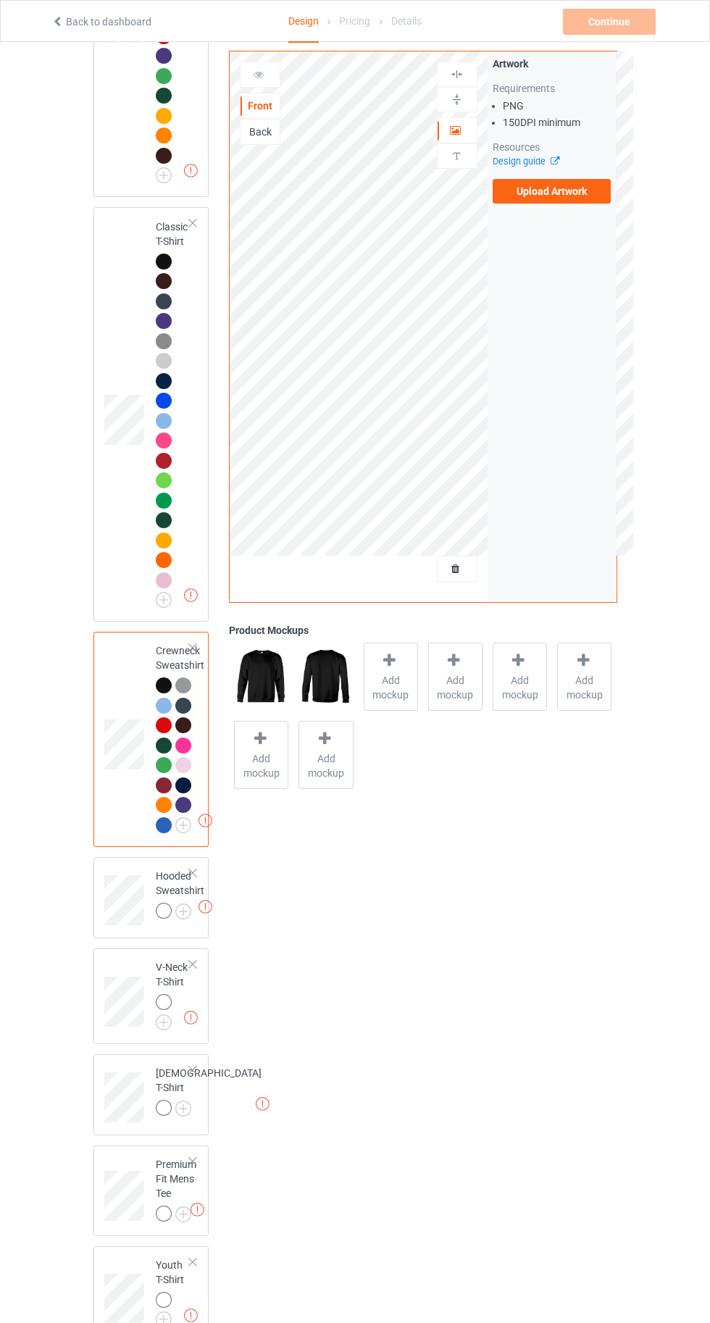
scroll to position [487, 0]
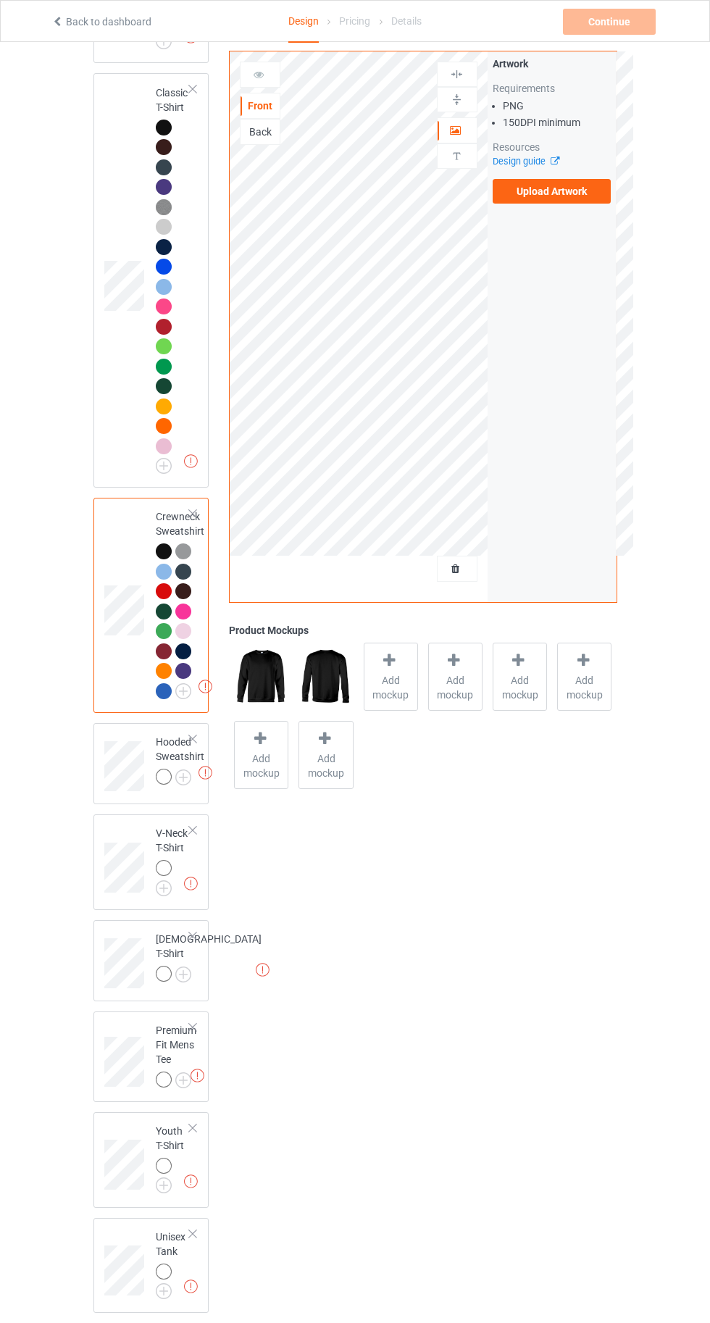
click at [0, 0] on img at bounding box center [0, 0] width 0 height 0
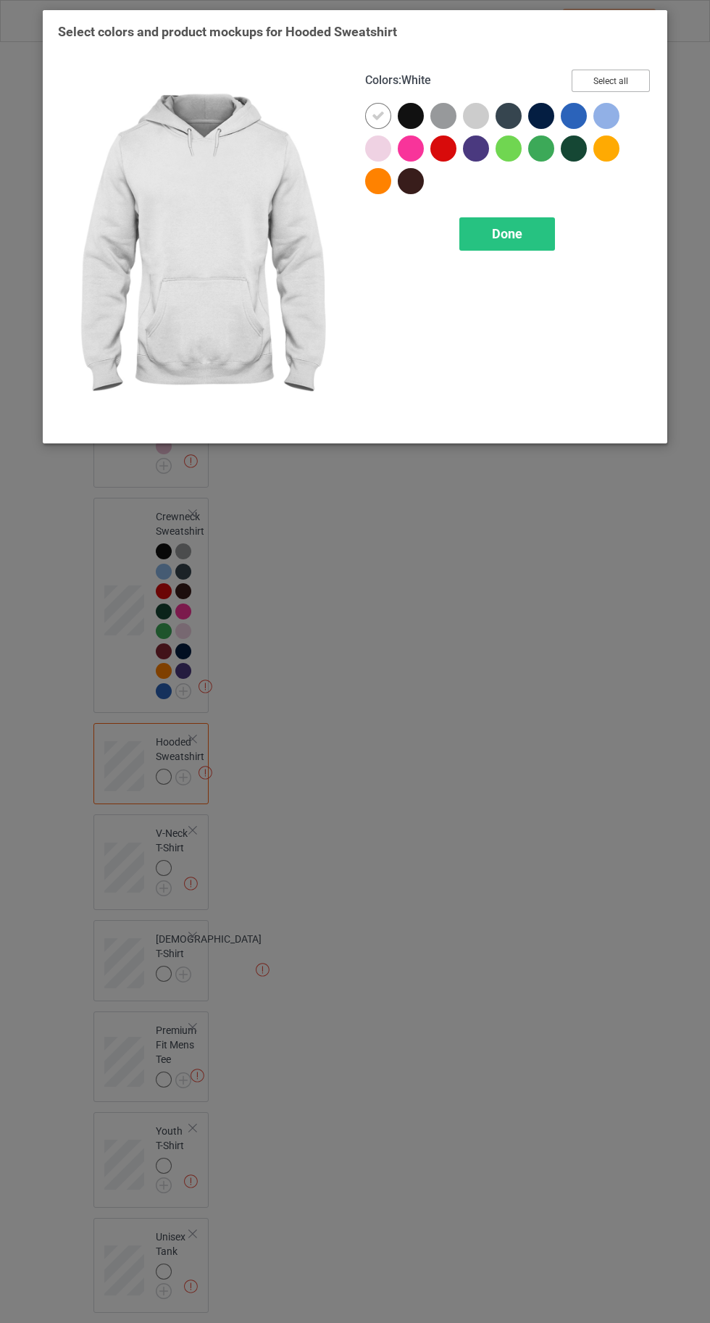
click at [610, 82] on button "Select all" at bounding box center [611, 81] width 78 height 22
click at [370, 114] on div at bounding box center [378, 116] width 26 height 26
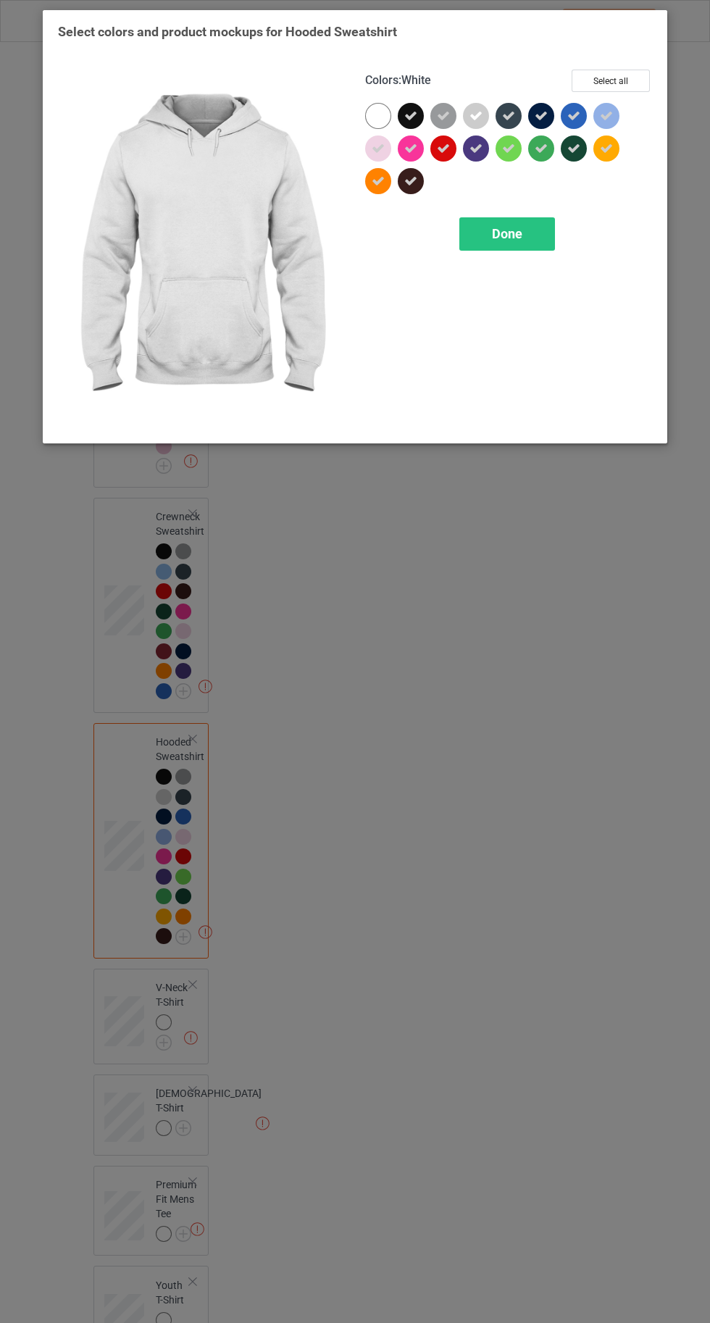
click at [606, 148] on icon at bounding box center [606, 148] width 13 height 13
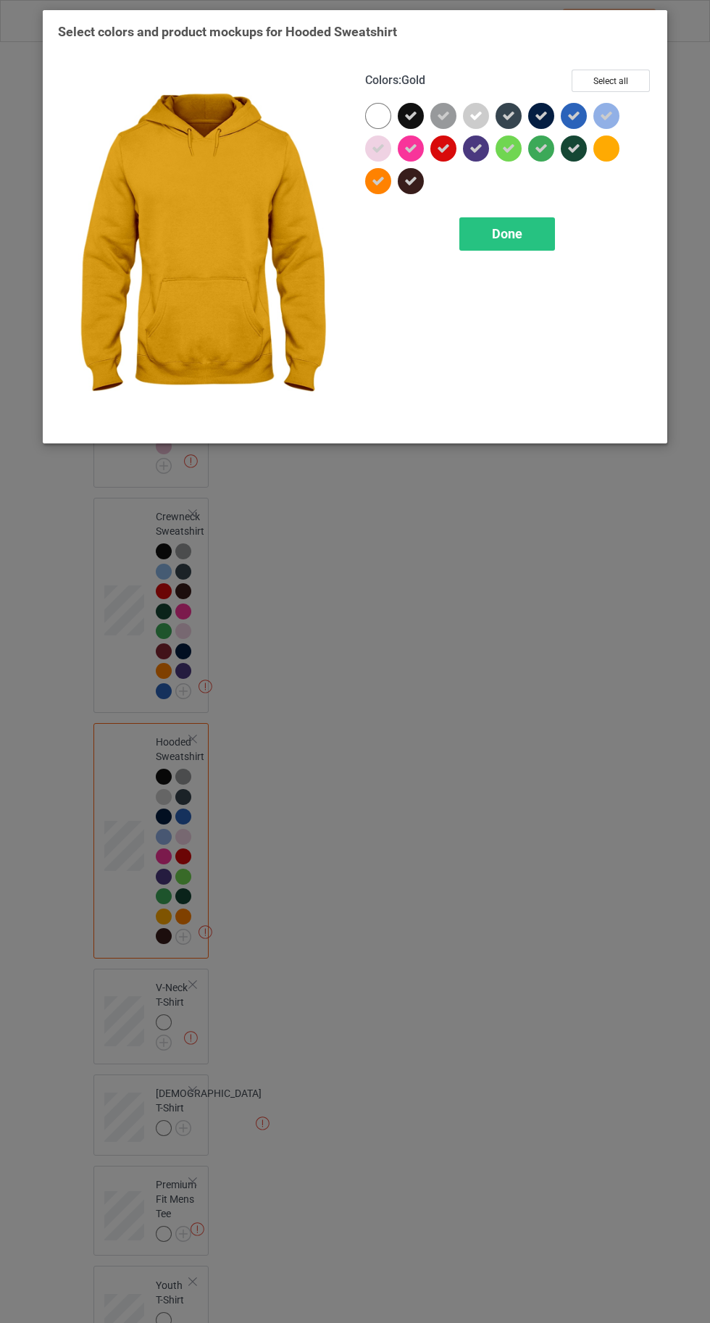
click at [501, 231] on span "Done" at bounding box center [507, 233] width 30 height 15
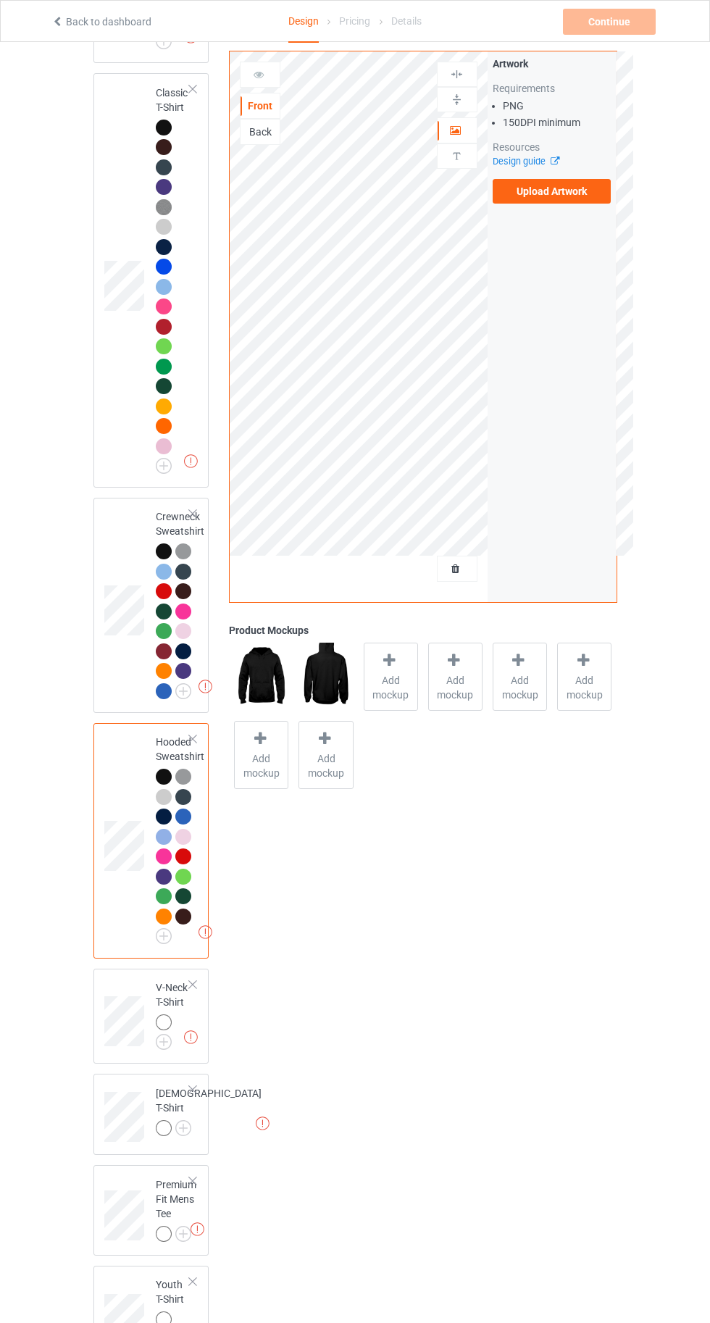
scroll to position [641, 0]
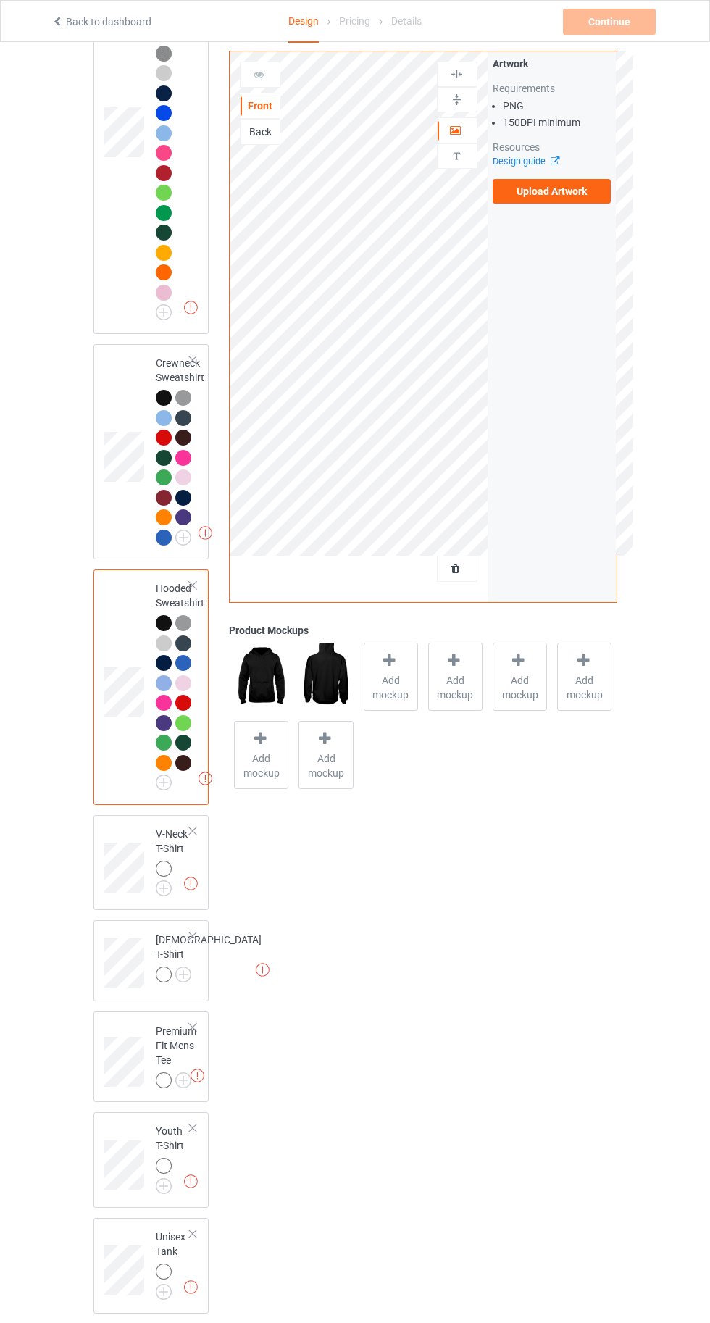
click at [0, 0] on img at bounding box center [0, 0] width 0 height 0
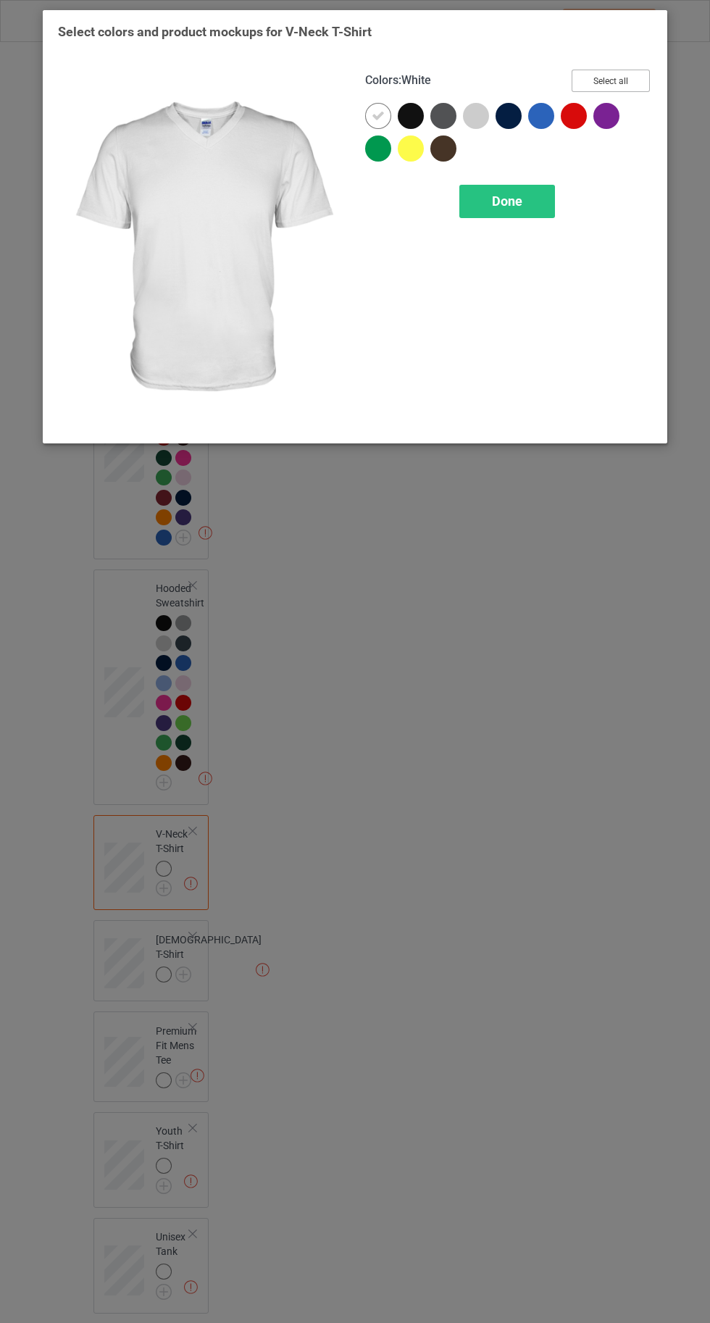
click at [604, 85] on button "Select all" at bounding box center [611, 81] width 78 height 22
click at [372, 114] on icon at bounding box center [378, 115] width 13 height 13
click at [411, 152] on icon at bounding box center [410, 148] width 13 height 13
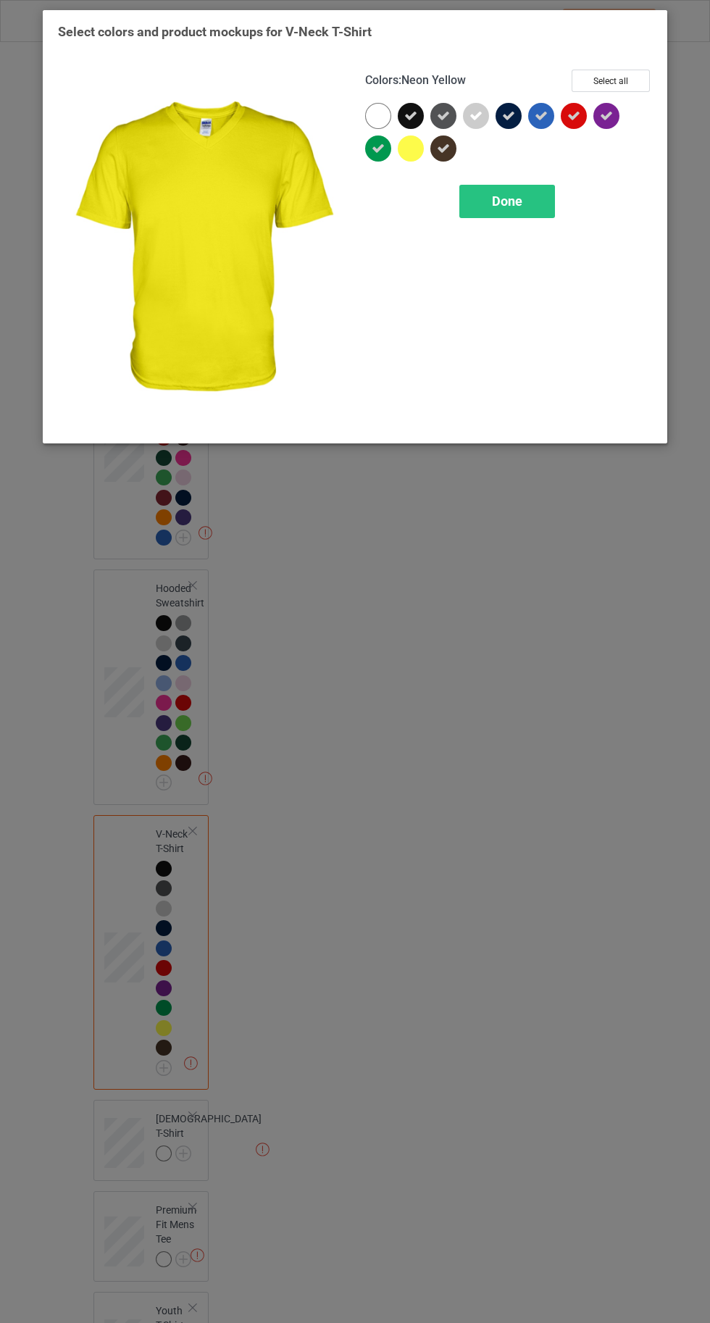
click at [501, 208] on div "Done" at bounding box center [507, 201] width 96 height 33
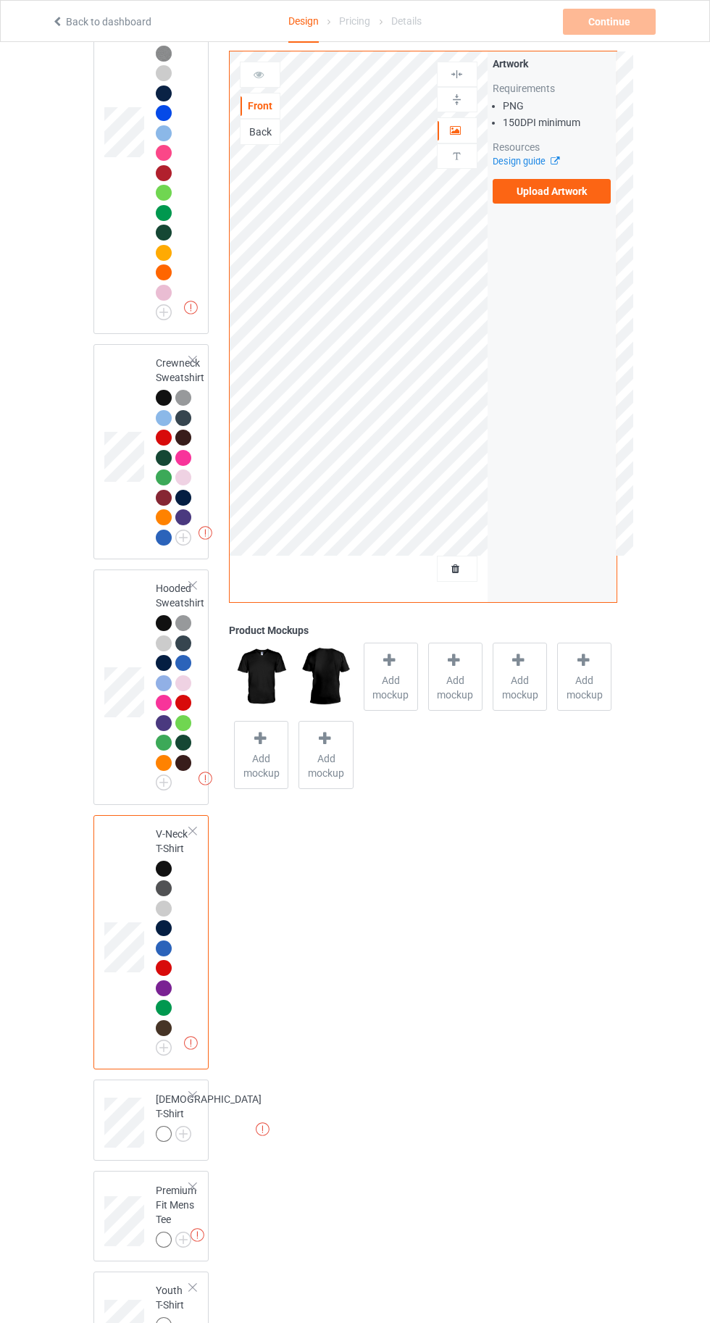
scroll to position [800, 0]
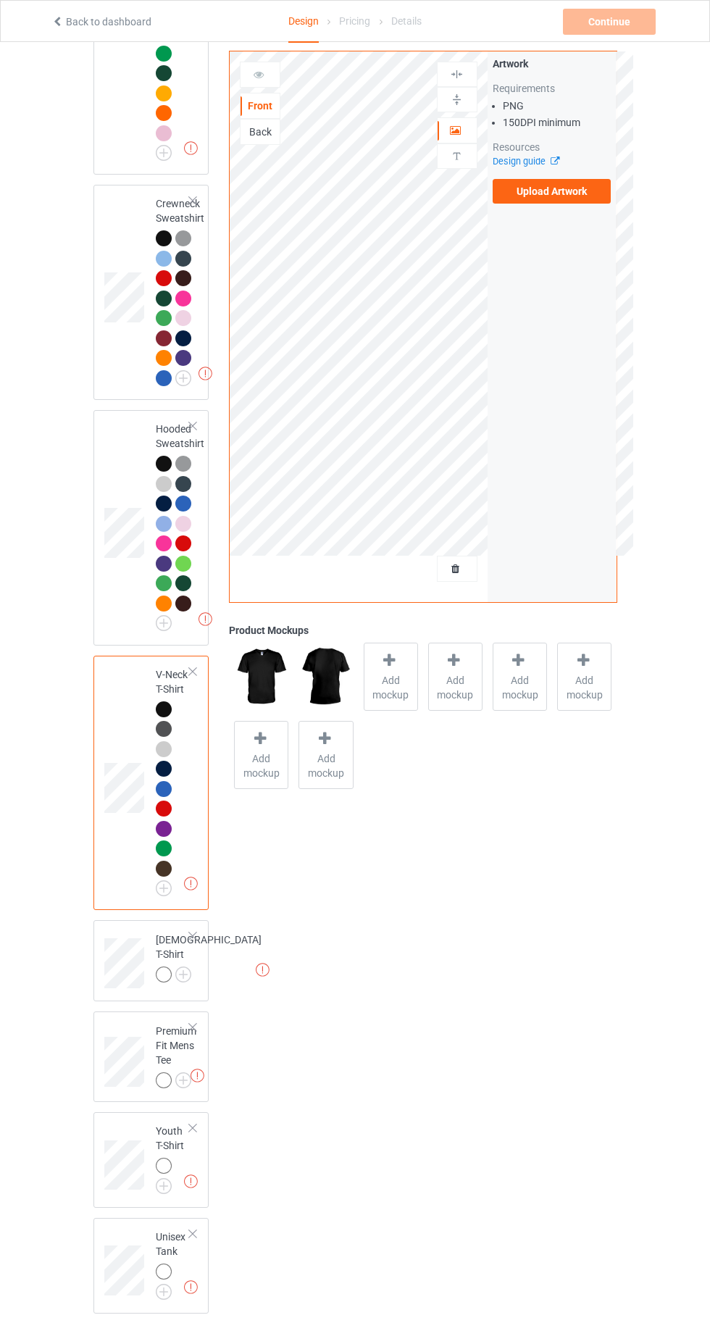
click at [0, 0] on img at bounding box center [0, 0] width 0 height 0
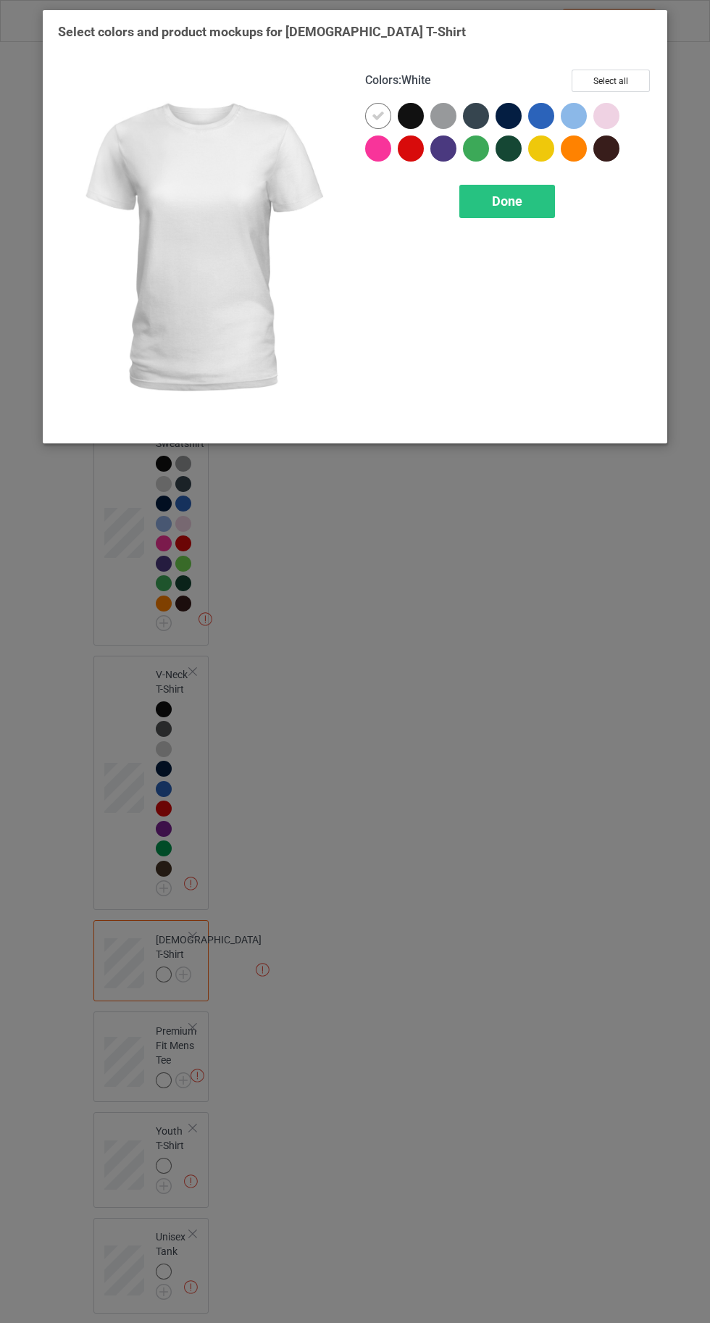
click at [606, 72] on button "Select all" at bounding box center [611, 81] width 78 height 22
click at [371, 118] on div at bounding box center [378, 116] width 26 height 26
click at [535, 148] on icon at bounding box center [541, 148] width 13 height 13
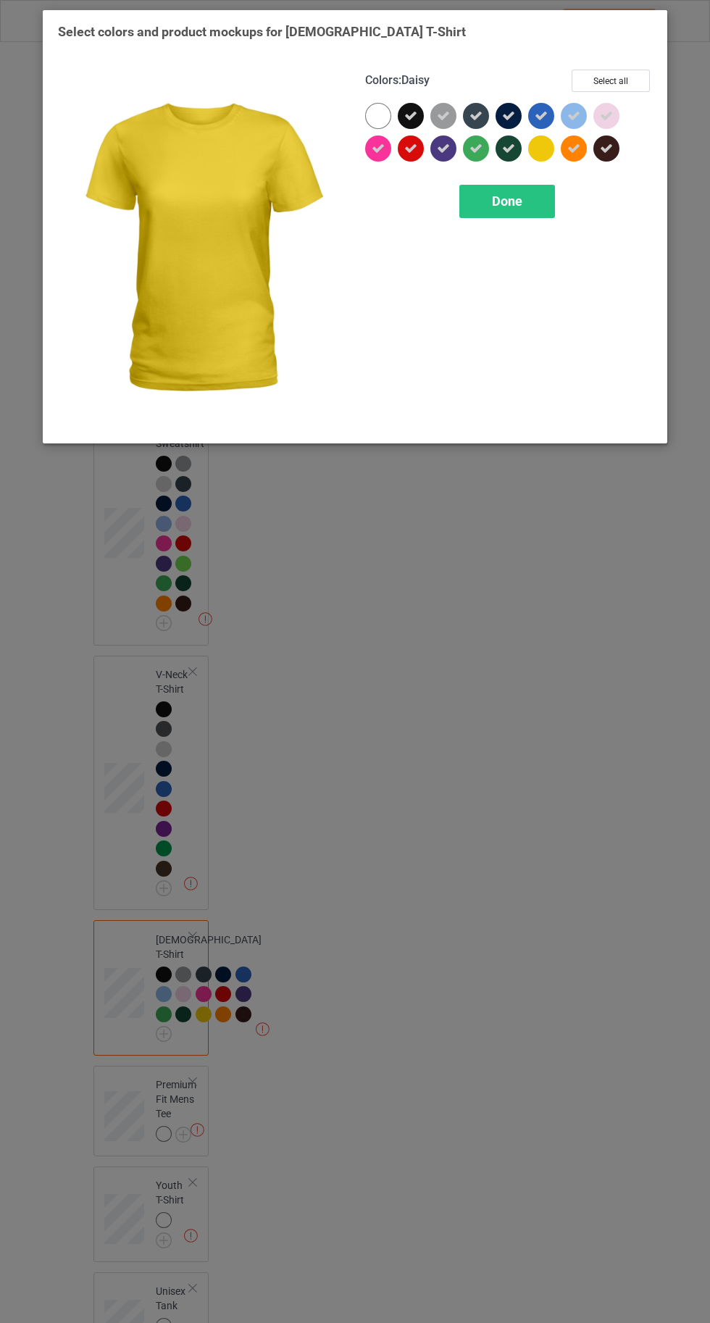
click at [506, 201] on span "Done" at bounding box center [507, 200] width 30 height 15
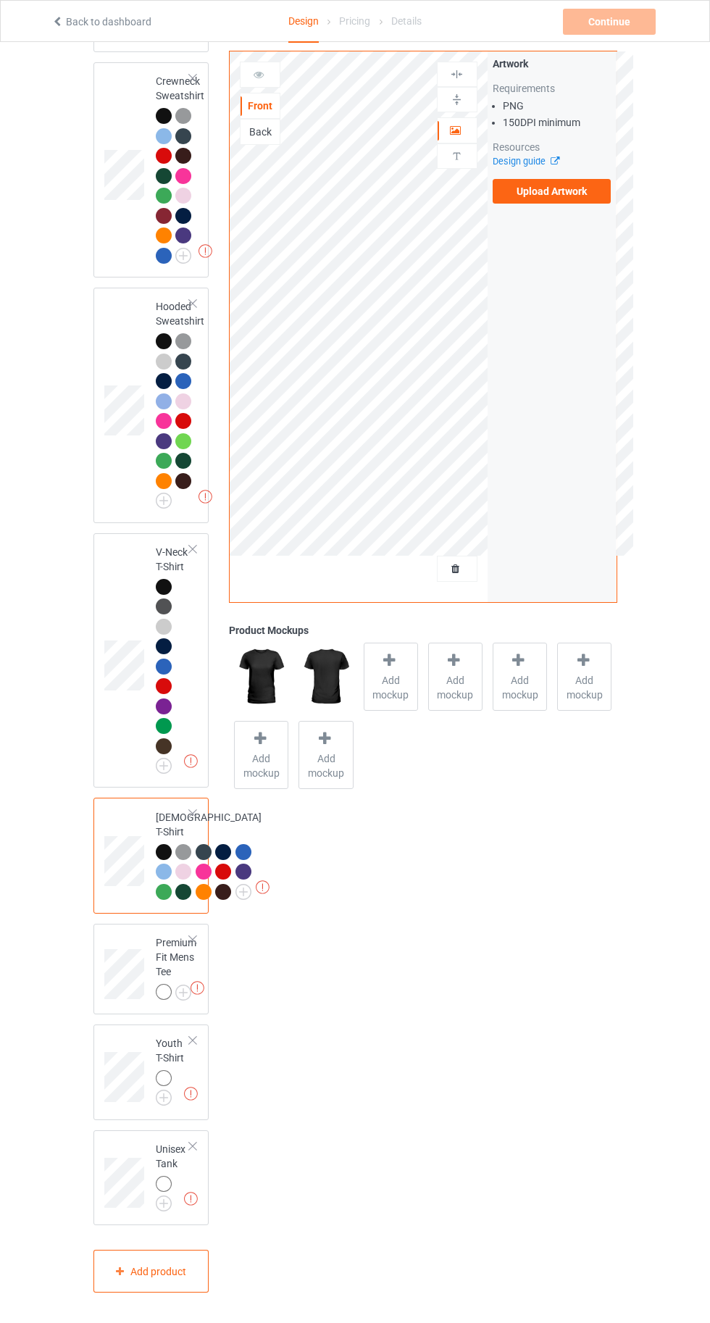
scroll to position [1059, 0]
click at [0, 0] on img at bounding box center [0, 0] width 0 height 0
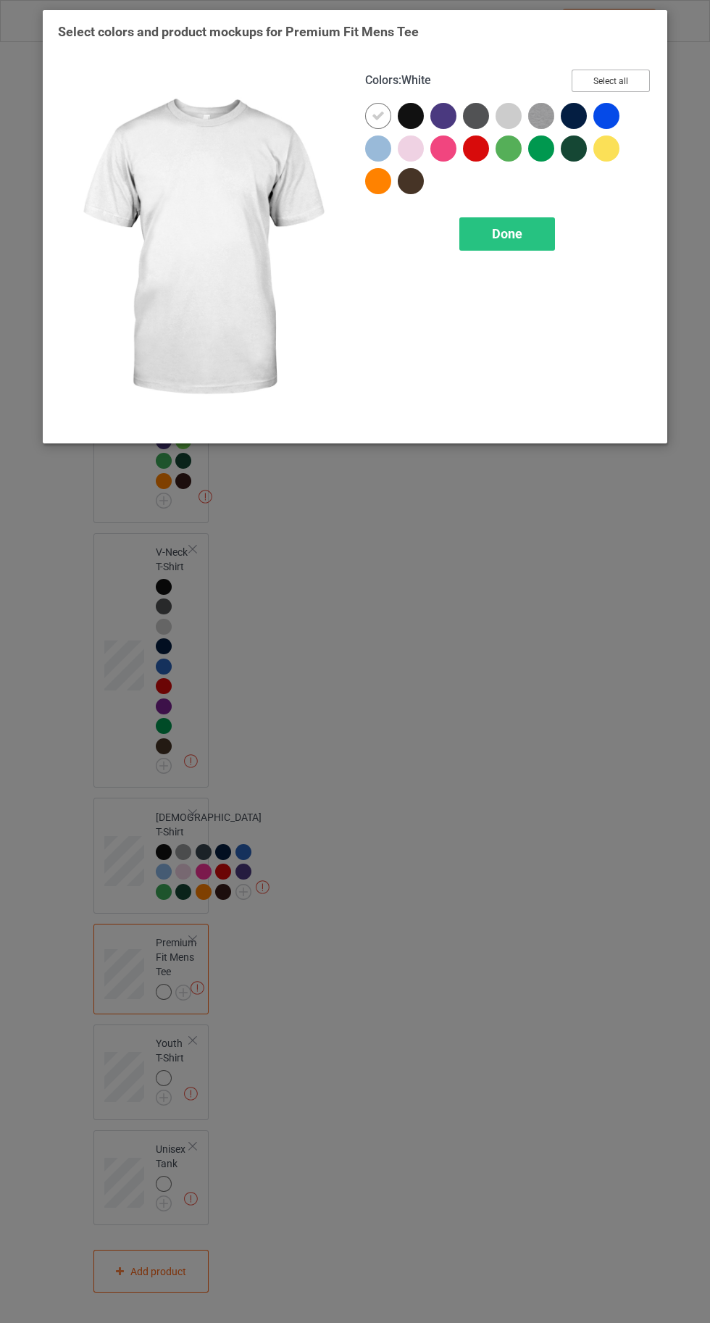
click at [606, 71] on button "Select all" at bounding box center [611, 81] width 78 height 22
click at [372, 115] on icon at bounding box center [378, 115] width 13 height 13
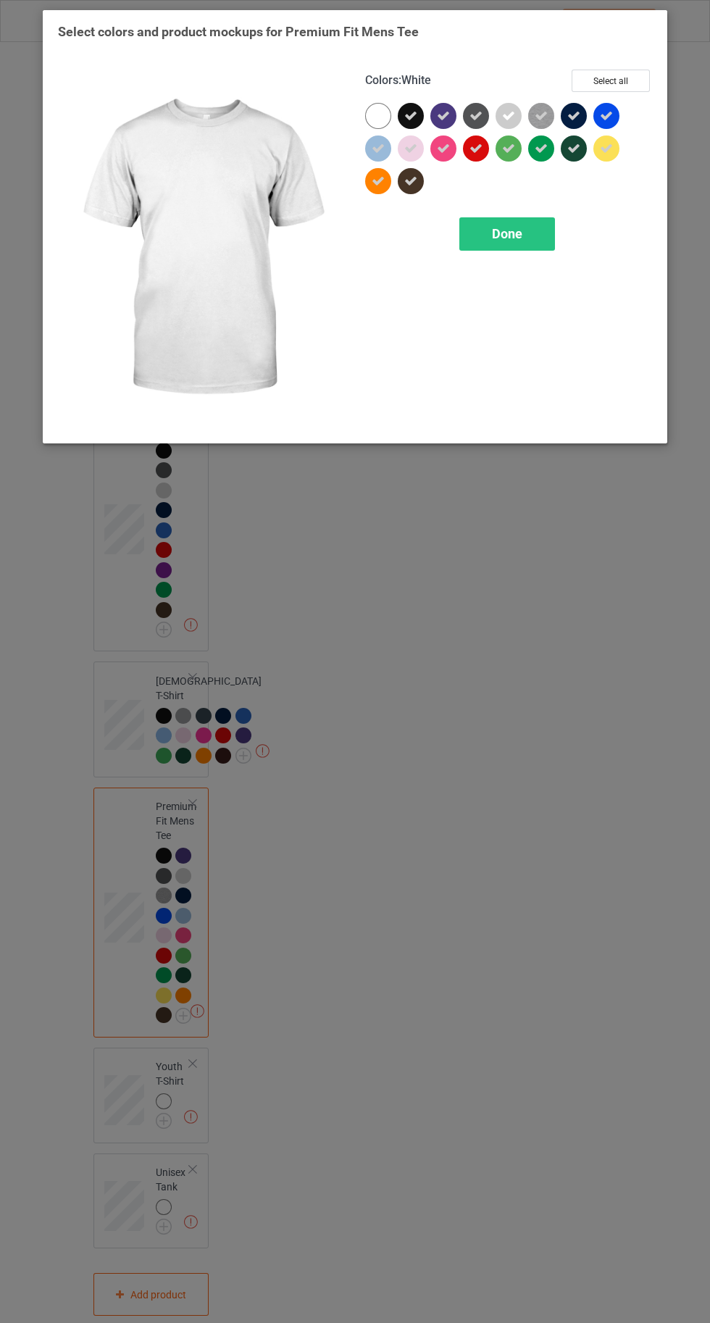
click at [372, 115] on div at bounding box center [378, 116] width 26 height 26
click at [506, 233] on span "Done" at bounding box center [507, 233] width 30 height 15
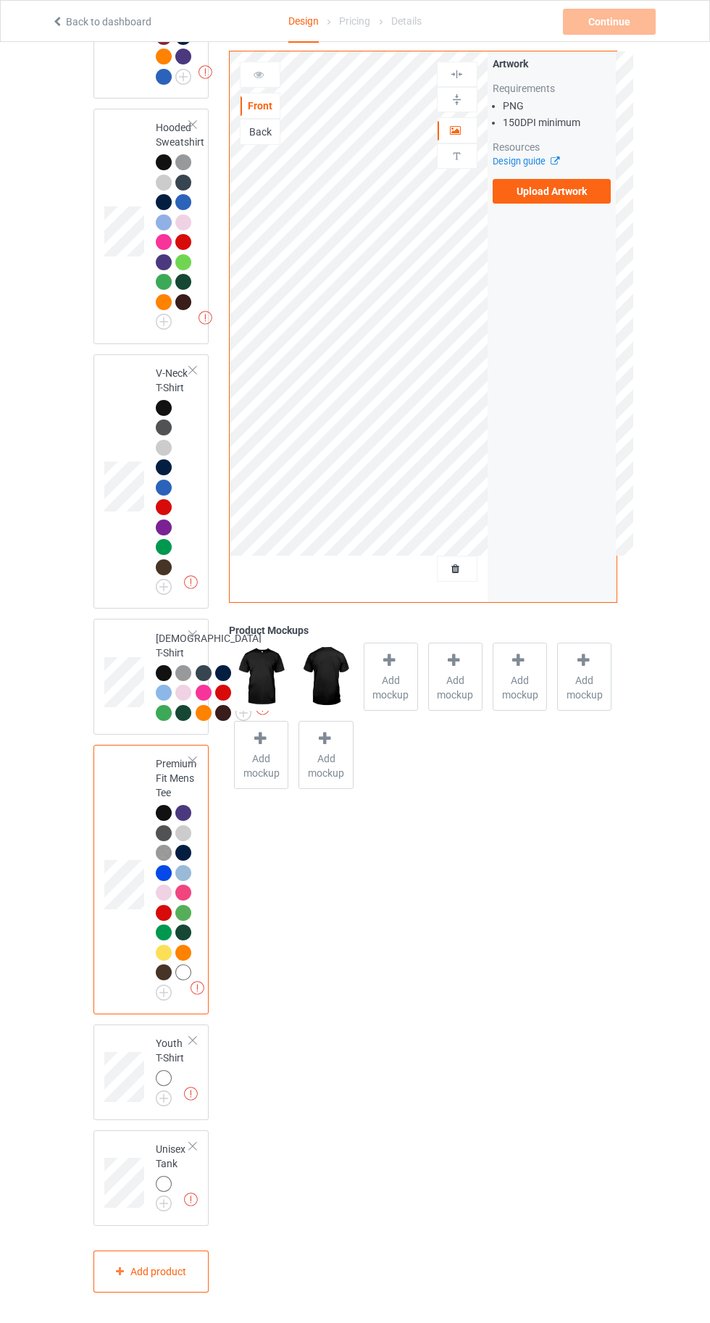
scroll to position [1238, 0]
click at [0, 0] on img at bounding box center [0, 0] width 0 height 0
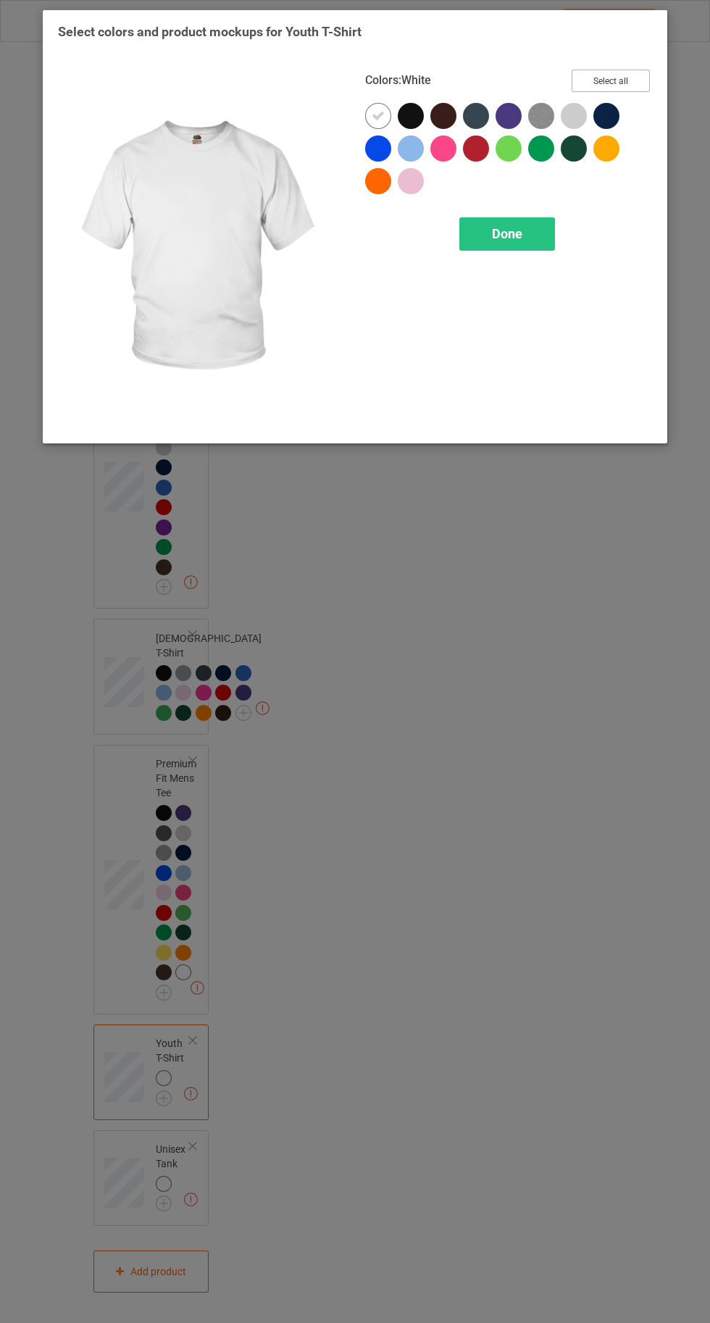
click at [614, 79] on button "Select all" at bounding box center [611, 81] width 78 height 22
click at [377, 115] on icon at bounding box center [378, 115] width 13 height 13
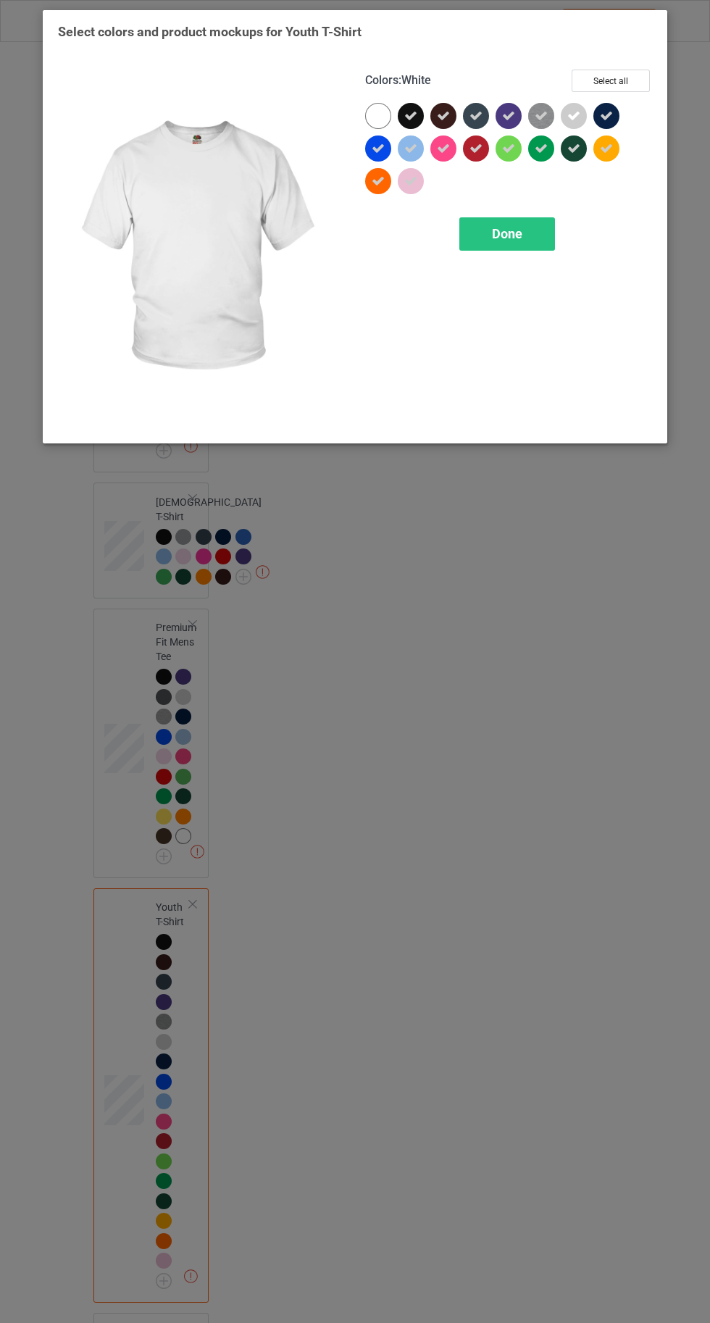
click at [606, 148] on icon at bounding box center [606, 148] width 13 height 13
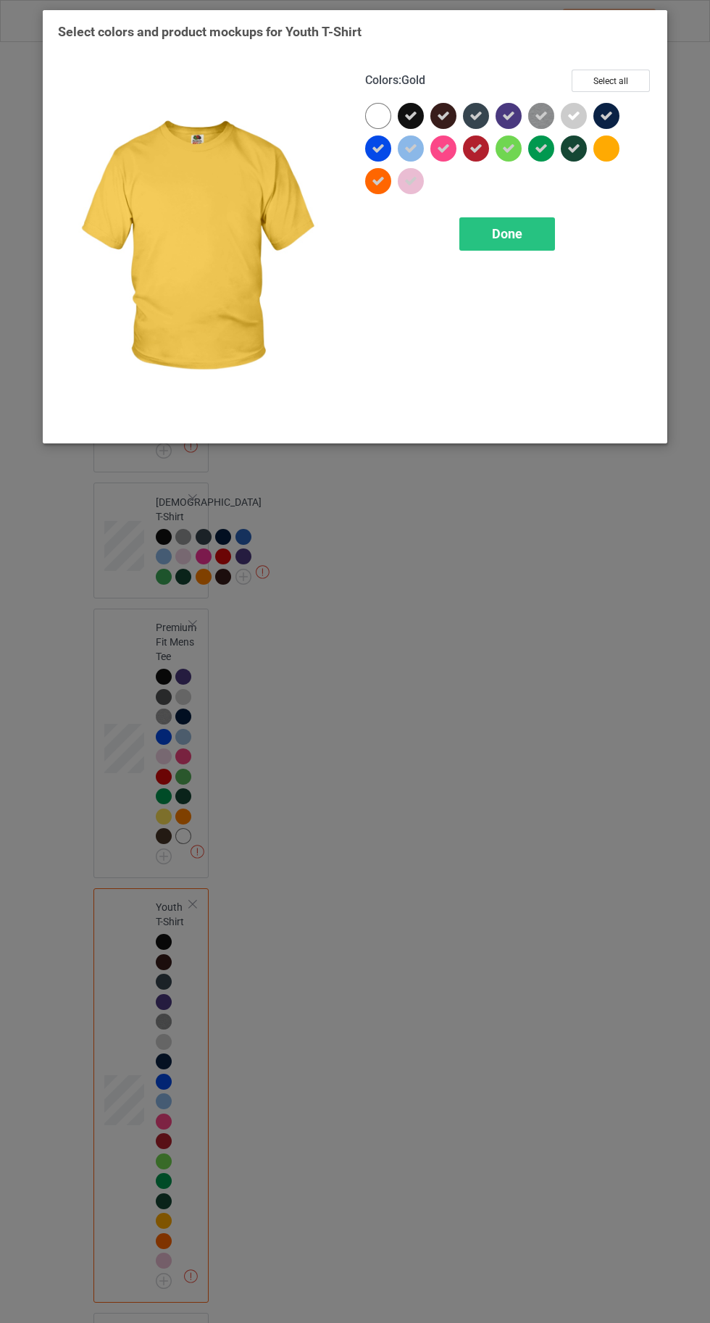
click at [366, 128] on div at bounding box center [381, 119] width 33 height 33
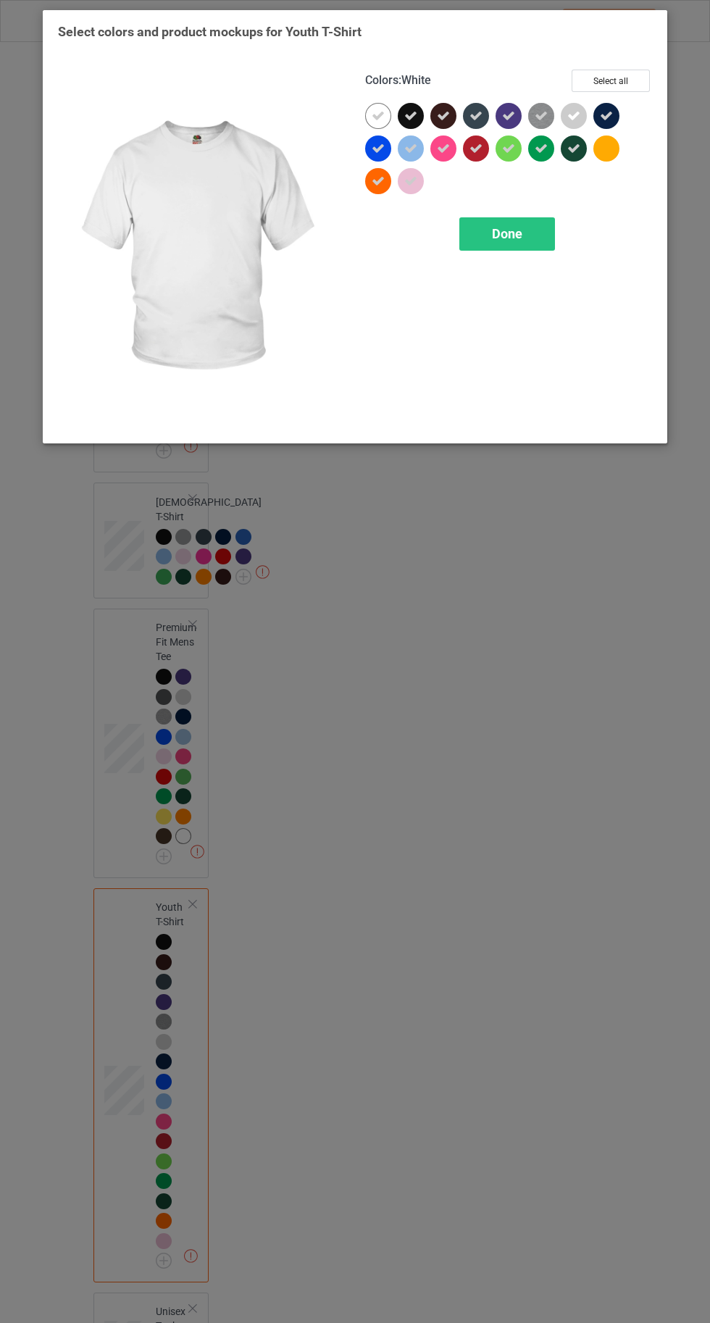
click at [492, 235] on span "Done" at bounding box center [507, 233] width 30 height 15
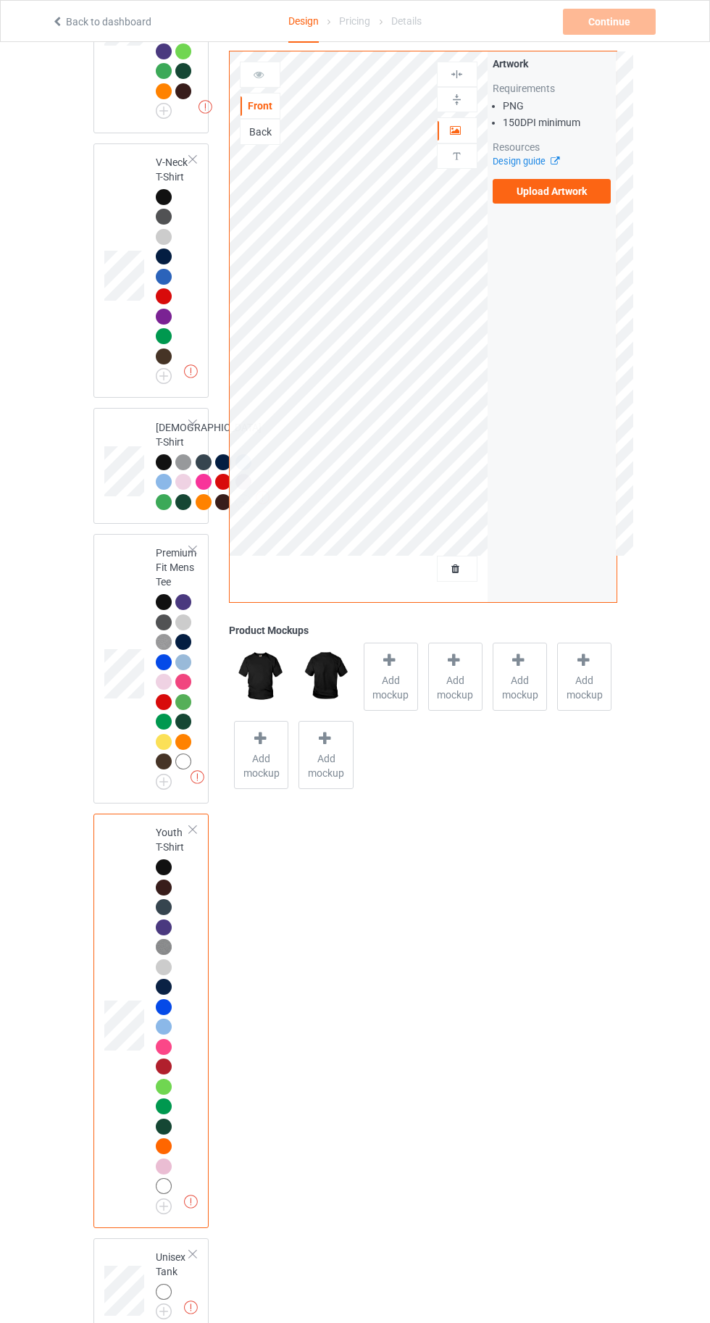
scroll to position [1557, 0]
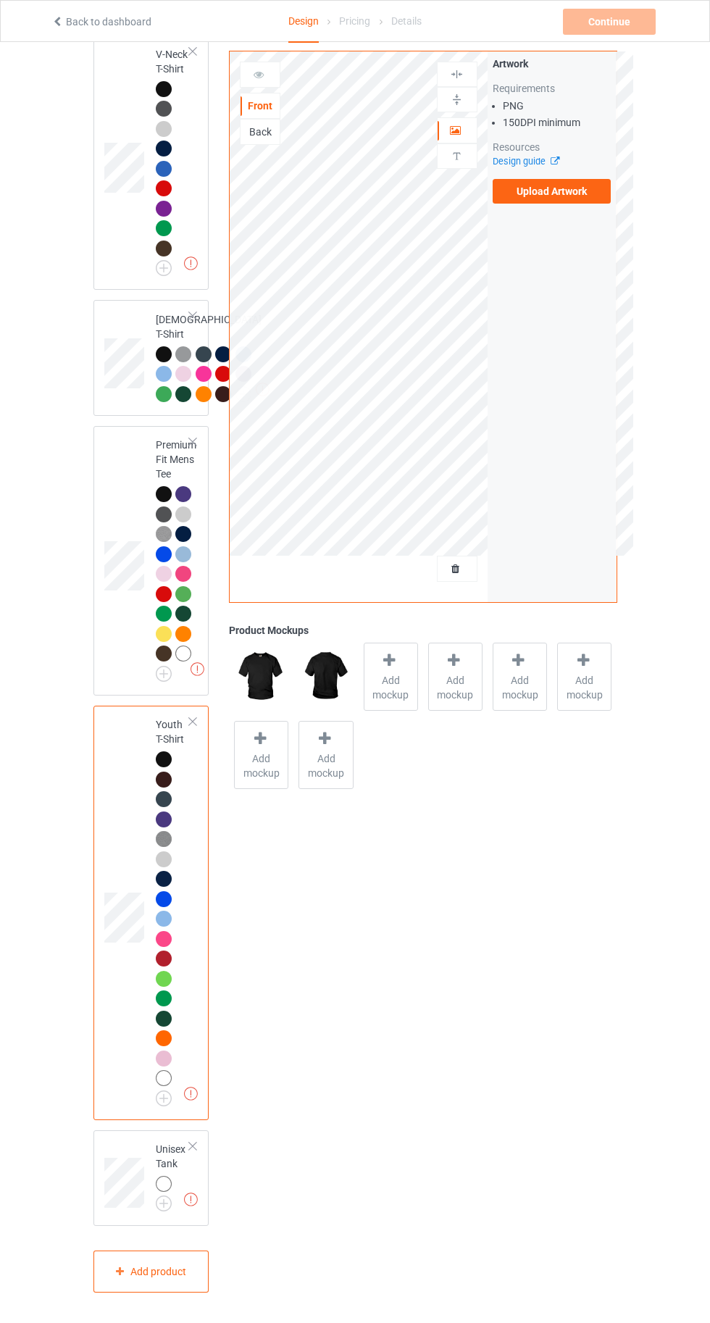
click at [0, 0] on img at bounding box center [0, 0] width 0 height 0
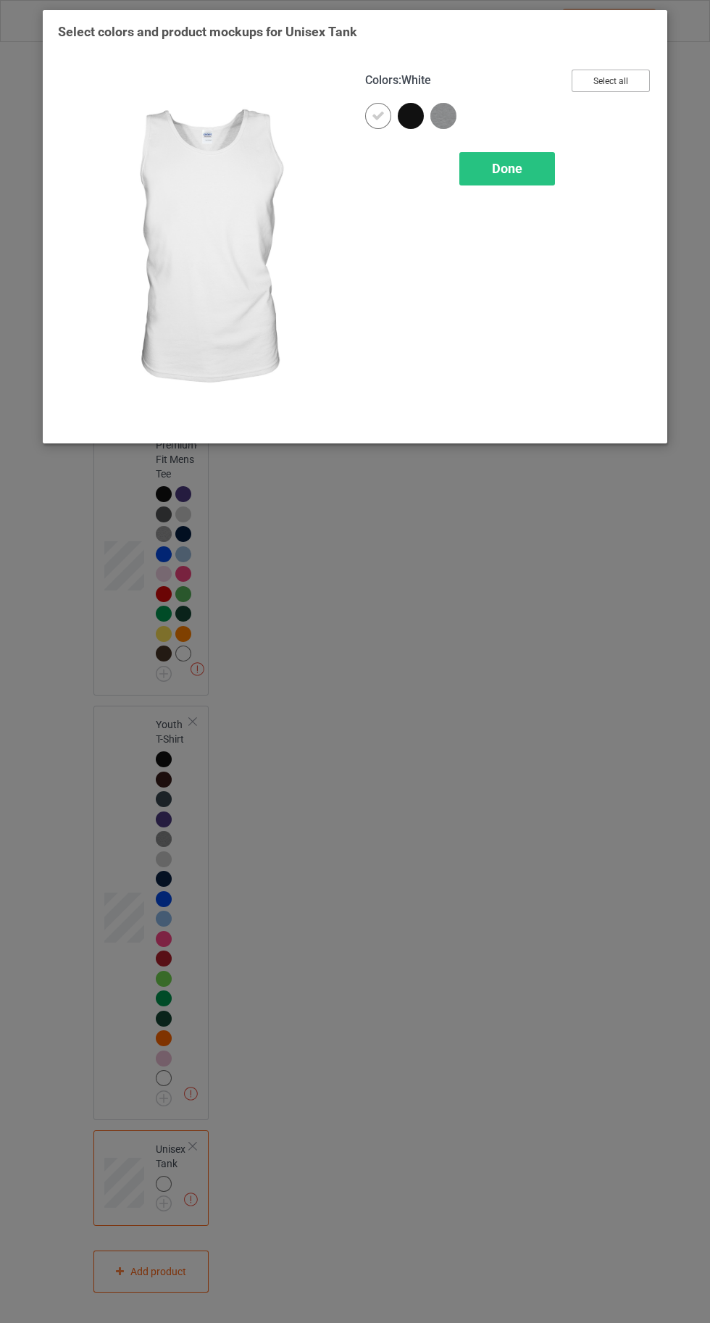
click at [618, 84] on button "Select all" at bounding box center [611, 81] width 78 height 22
click at [375, 115] on icon at bounding box center [378, 115] width 13 height 13
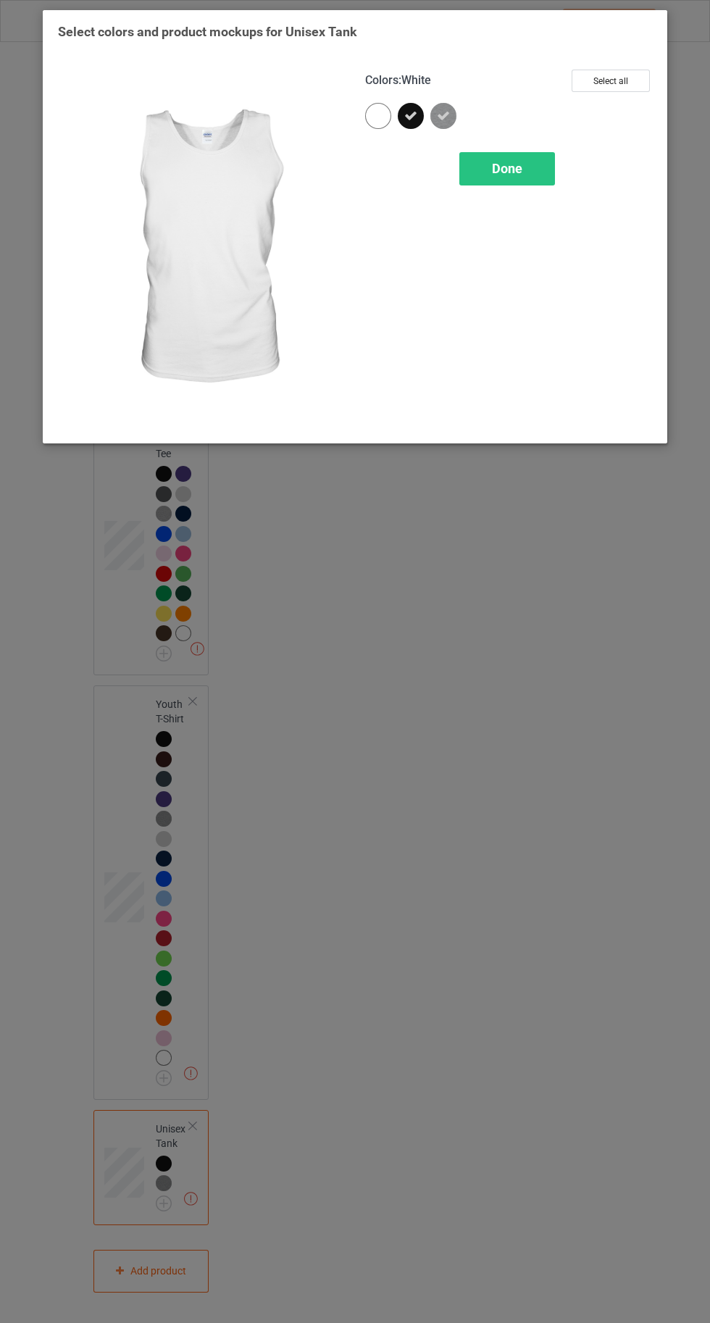
click at [375, 117] on div at bounding box center [378, 116] width 26 height 26
click at [498, 166] on span "Done" at bounding box center [507, 168] width 30 height 15
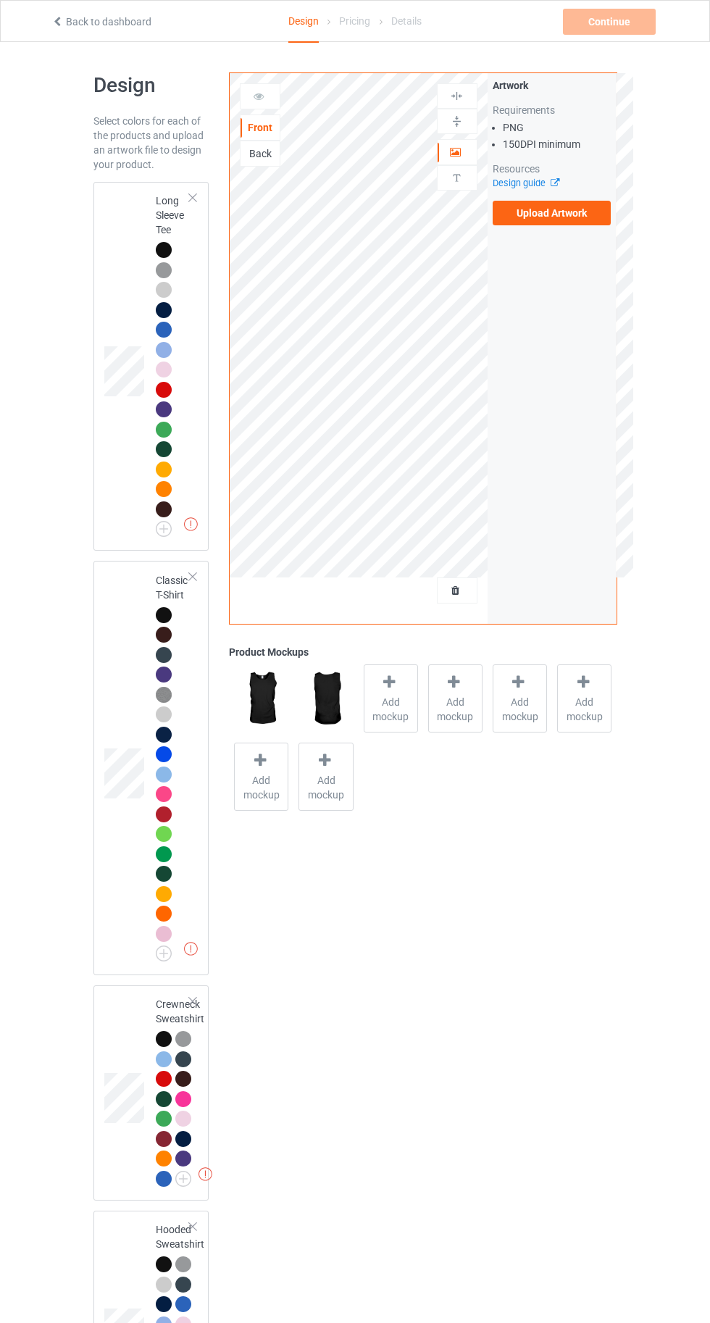
click at [546, 219] on label "Upload Artwork" at bounding box center [552, 213] width 119 height 25
click at [0, 0] on input "Upload Artwork" at bounding box center [0, 0] width 0 height 0
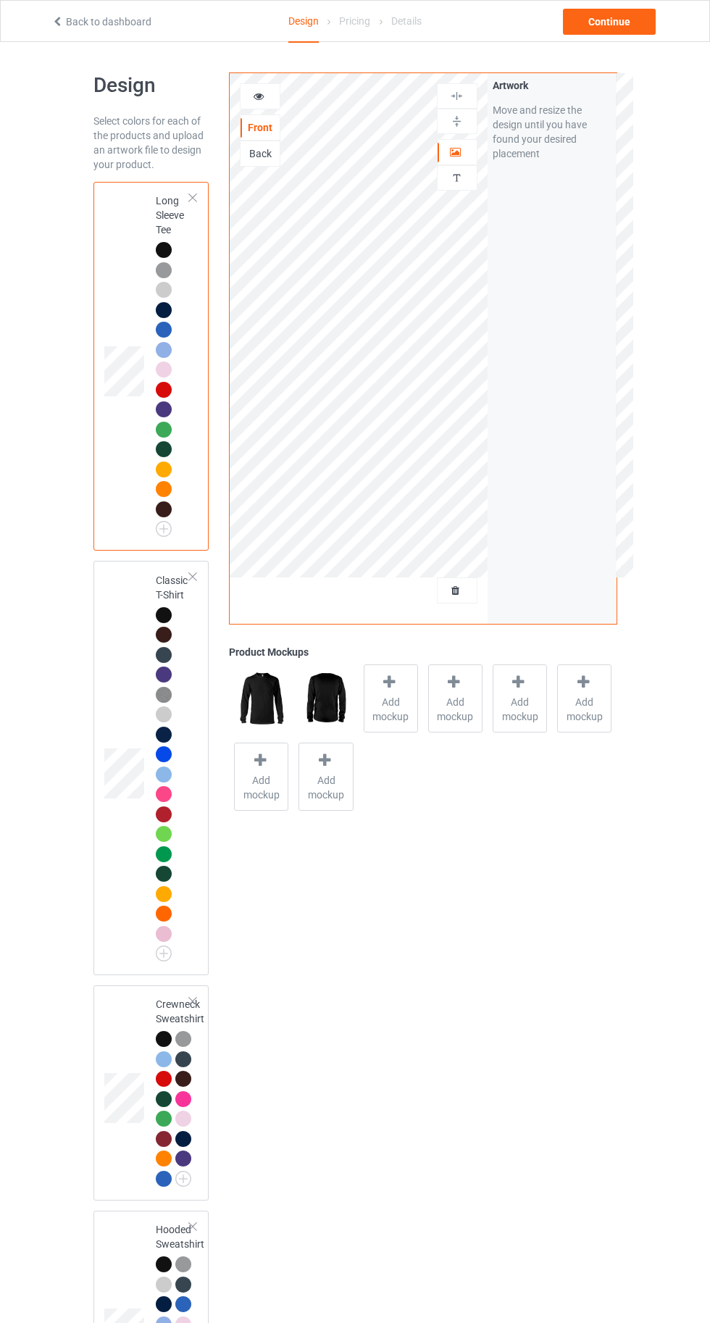
click at [377, 699] on span "Add mockup" at bounding box center [390, 709] width 53 height 29
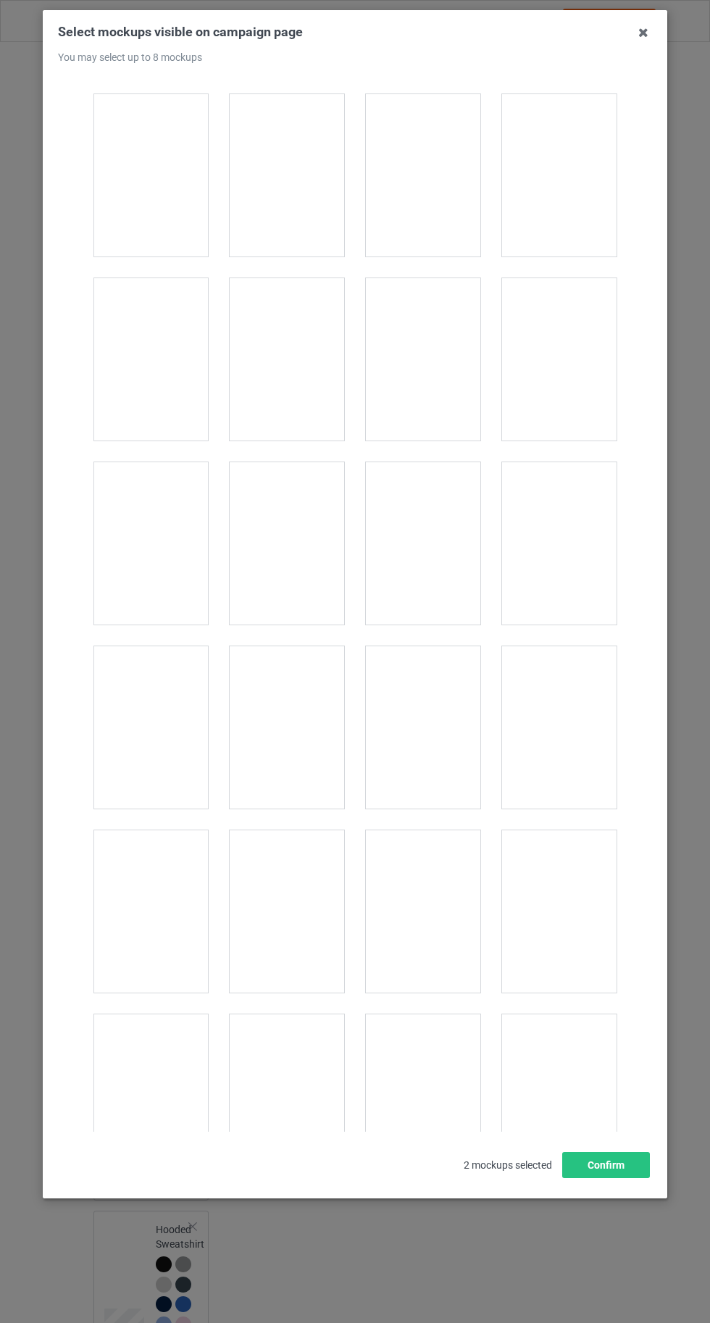
scroll to position [1829, 0]
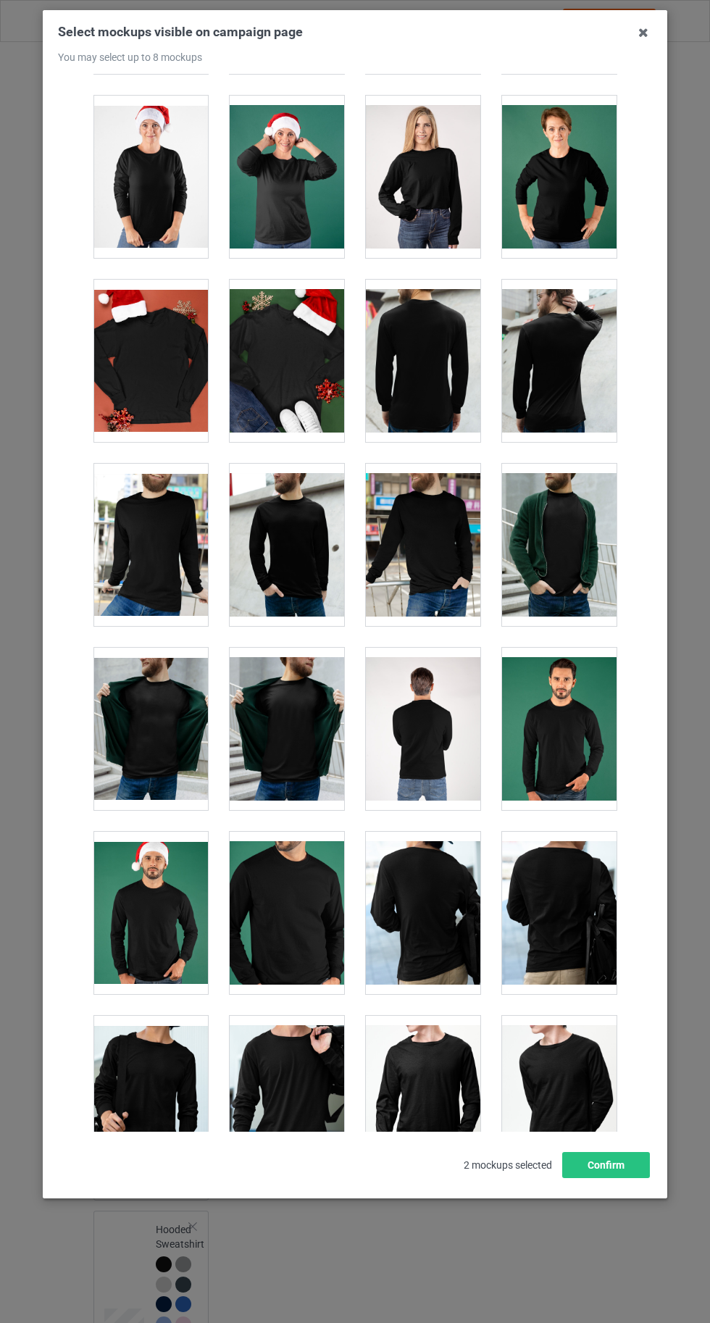
click at [415, 169] on div at bounding box center [423, 177] width 114 height 162
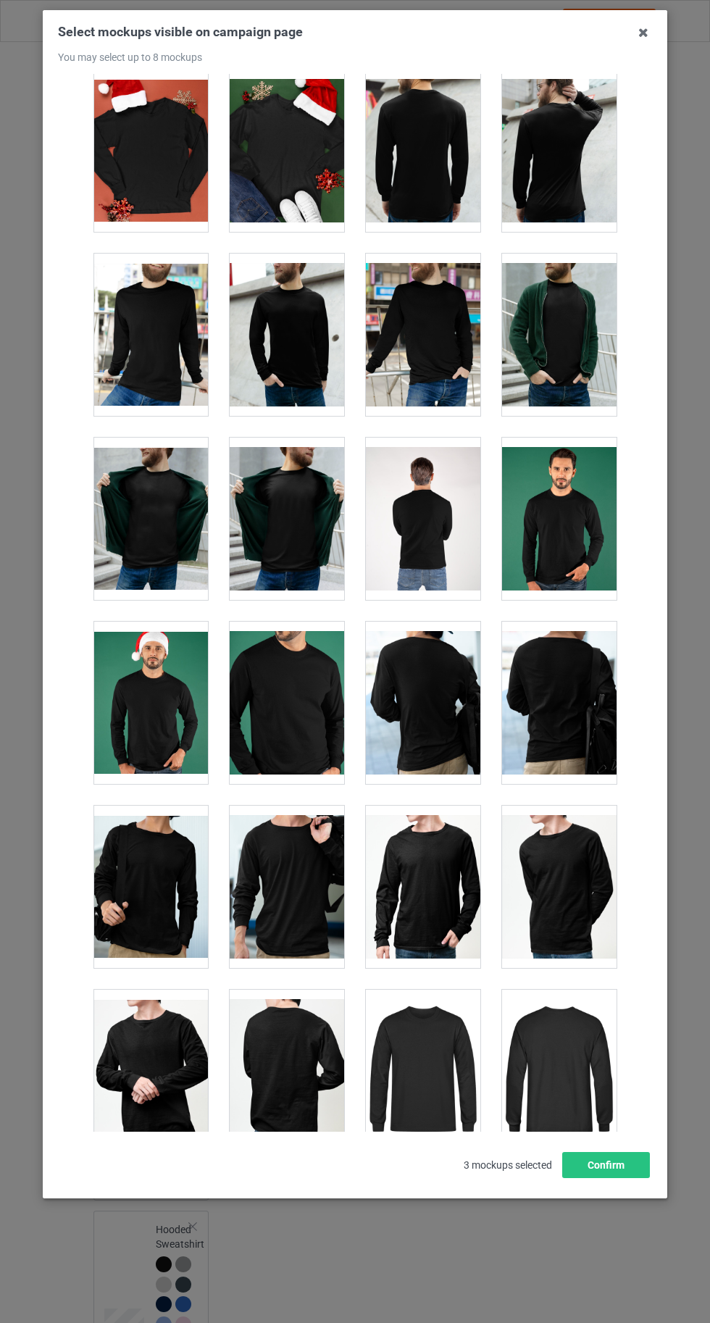
scroll to position [2041, 0]
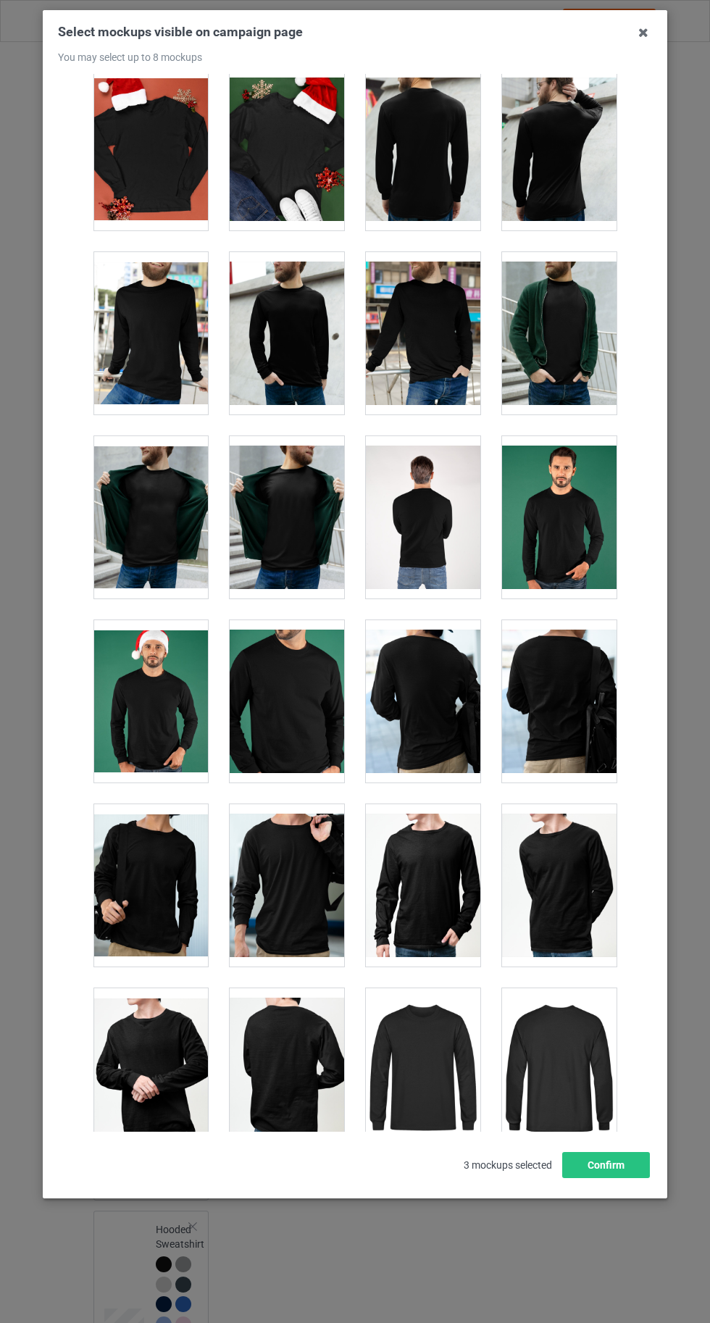
click at [270, 536] on div at bounding box center [287, 517] width 114 height 162
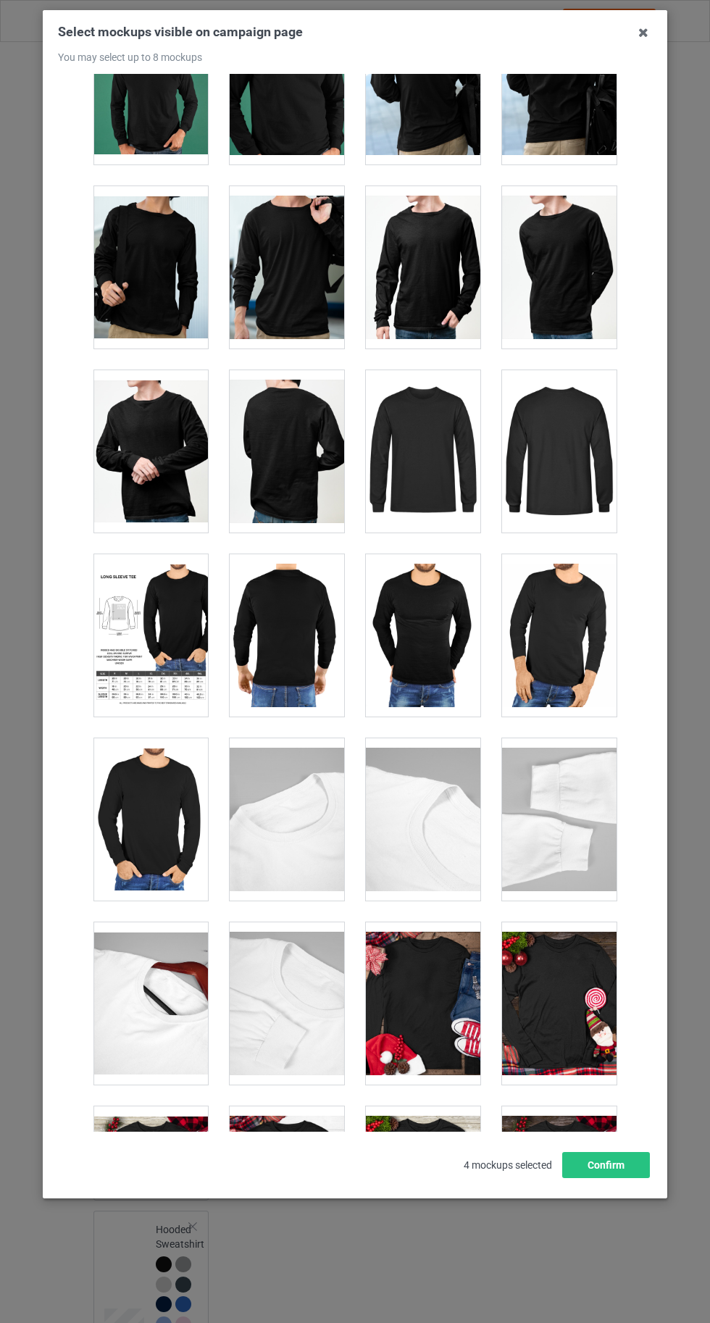
scroll to position [2666, 0]
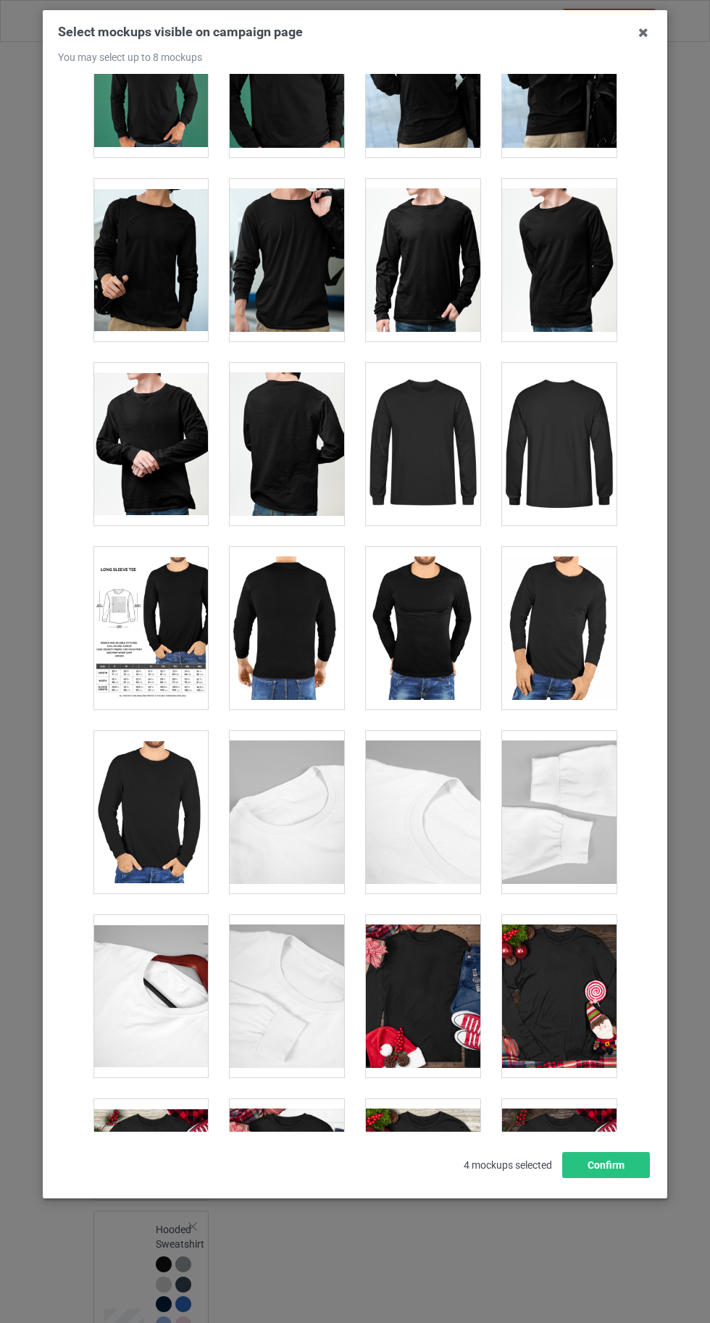
click at [393, 437] on div at bounding box center [423, 444] width 114 height 162
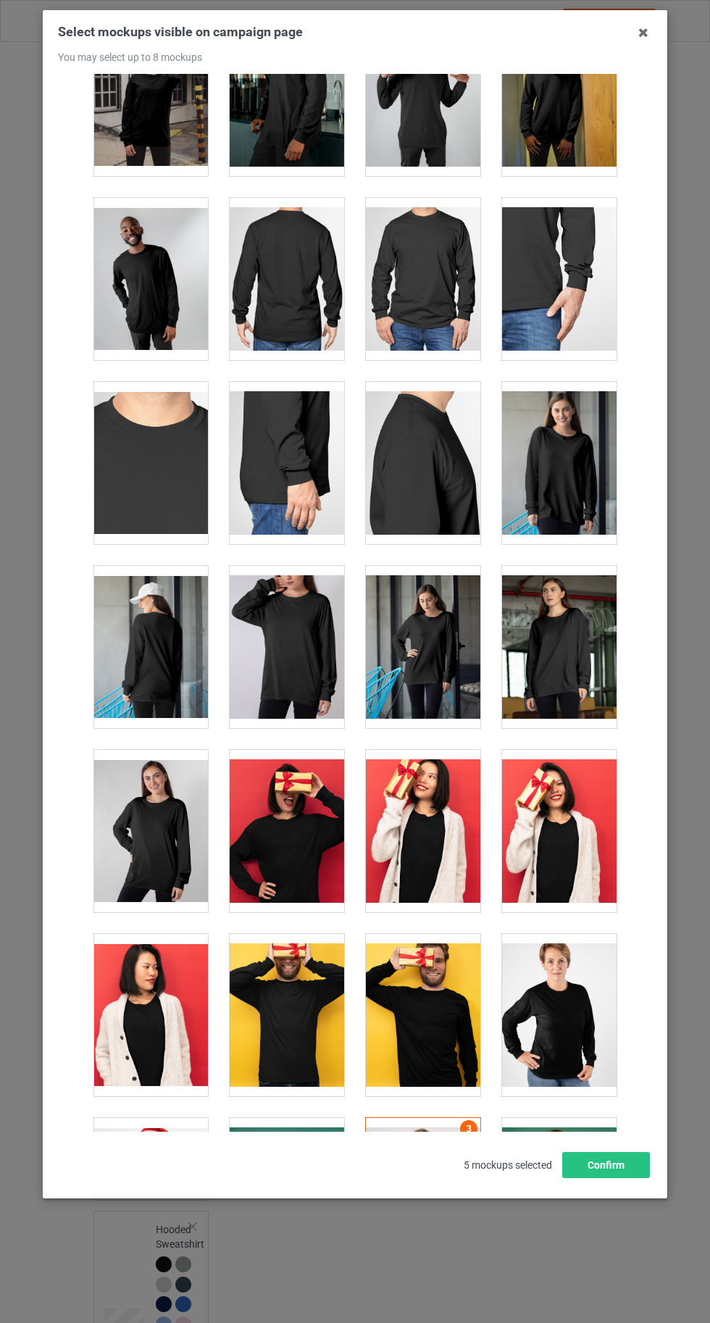
scroll to position [813, 0]
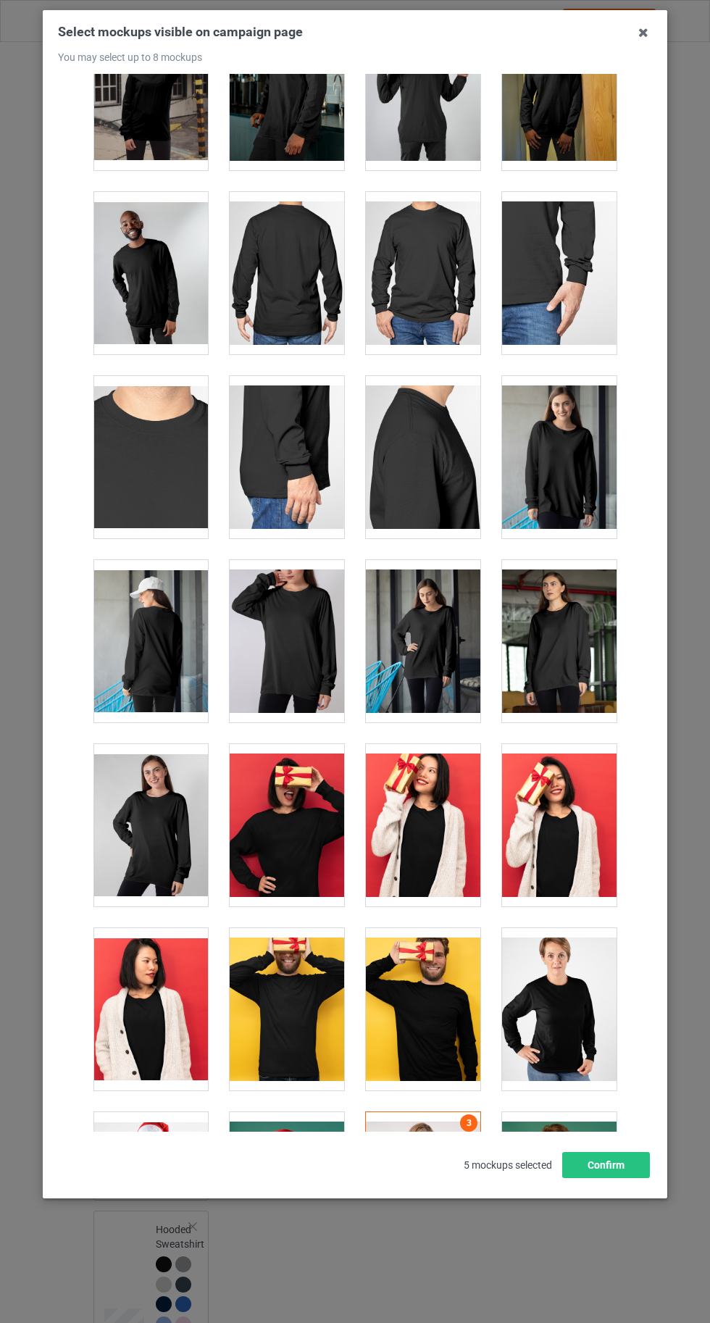
click at [308, 991] on div at bounding box center [287, 1009] width 114 height 162
click at [612, 1178] on button "Confirm" at bounding box center [606, 1165] width 88 height 26
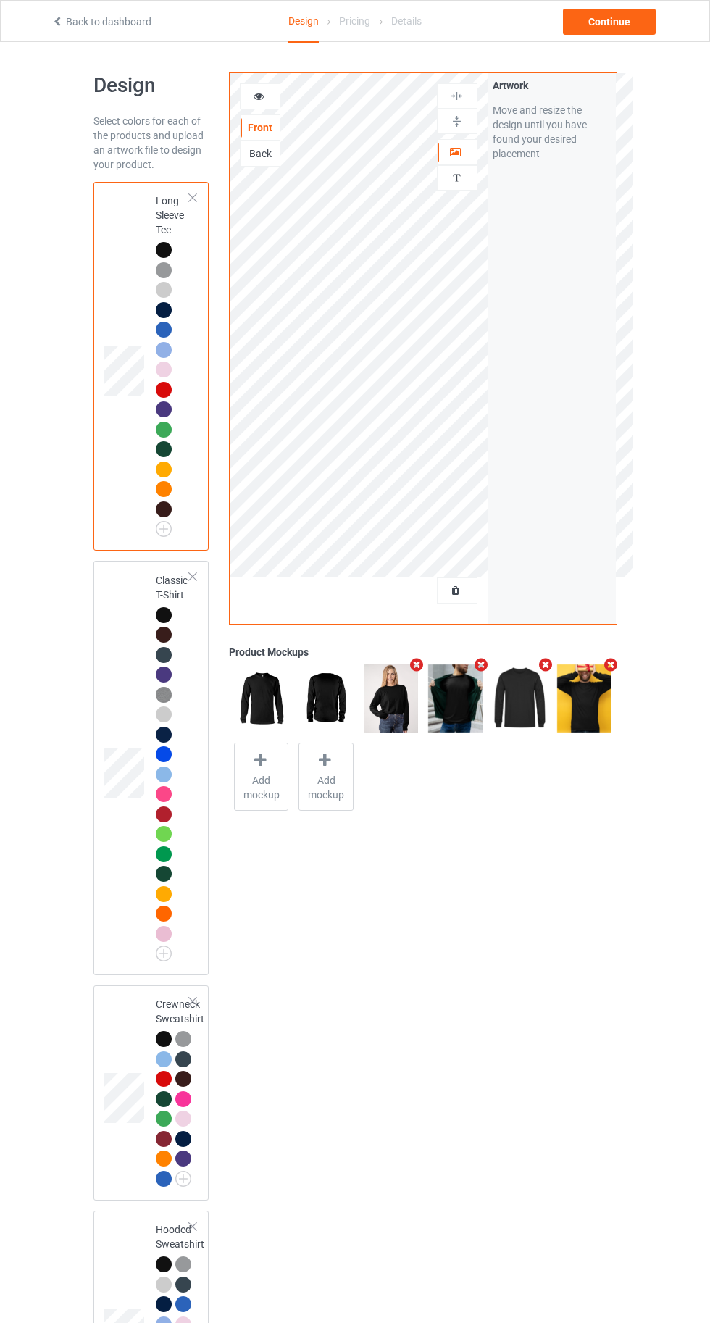
click at [163, 614] on div at bounding box center [164, 615] width 16 height 16
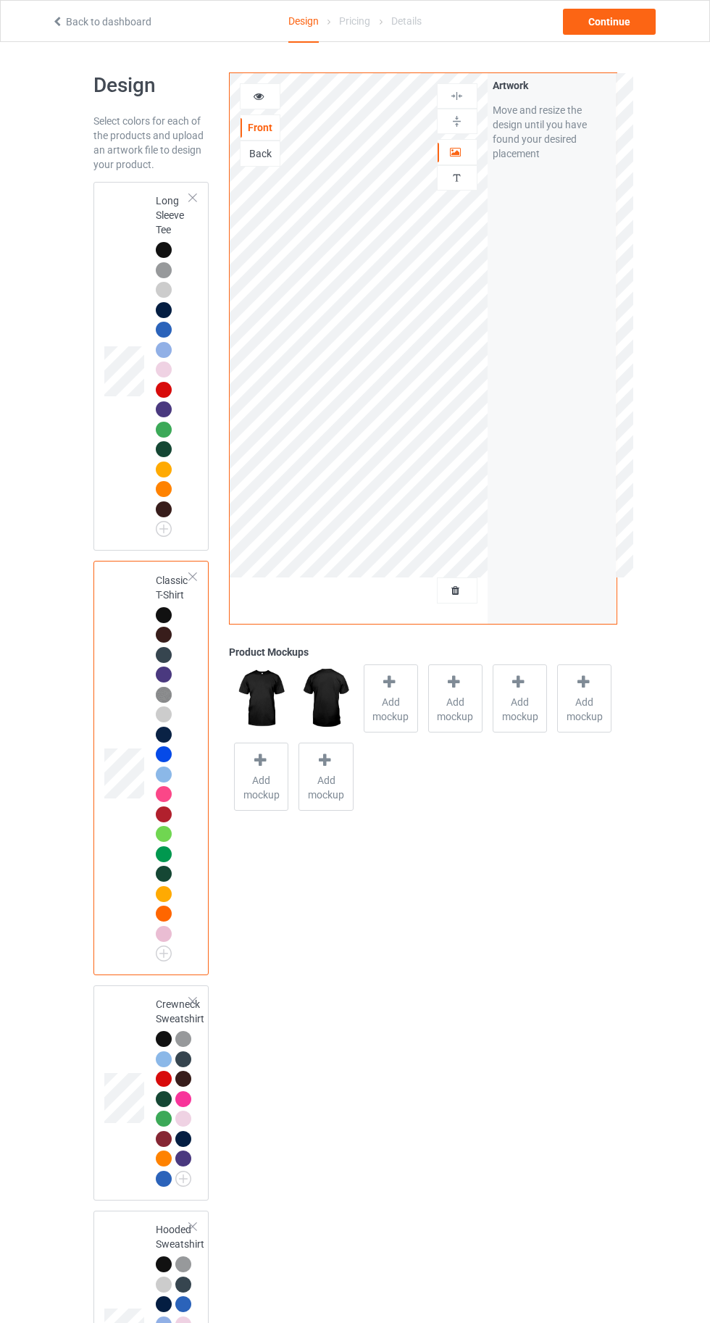
click at [374, 677] on div "Add mockup" at bounding box center [391, 698] width 54 height 68
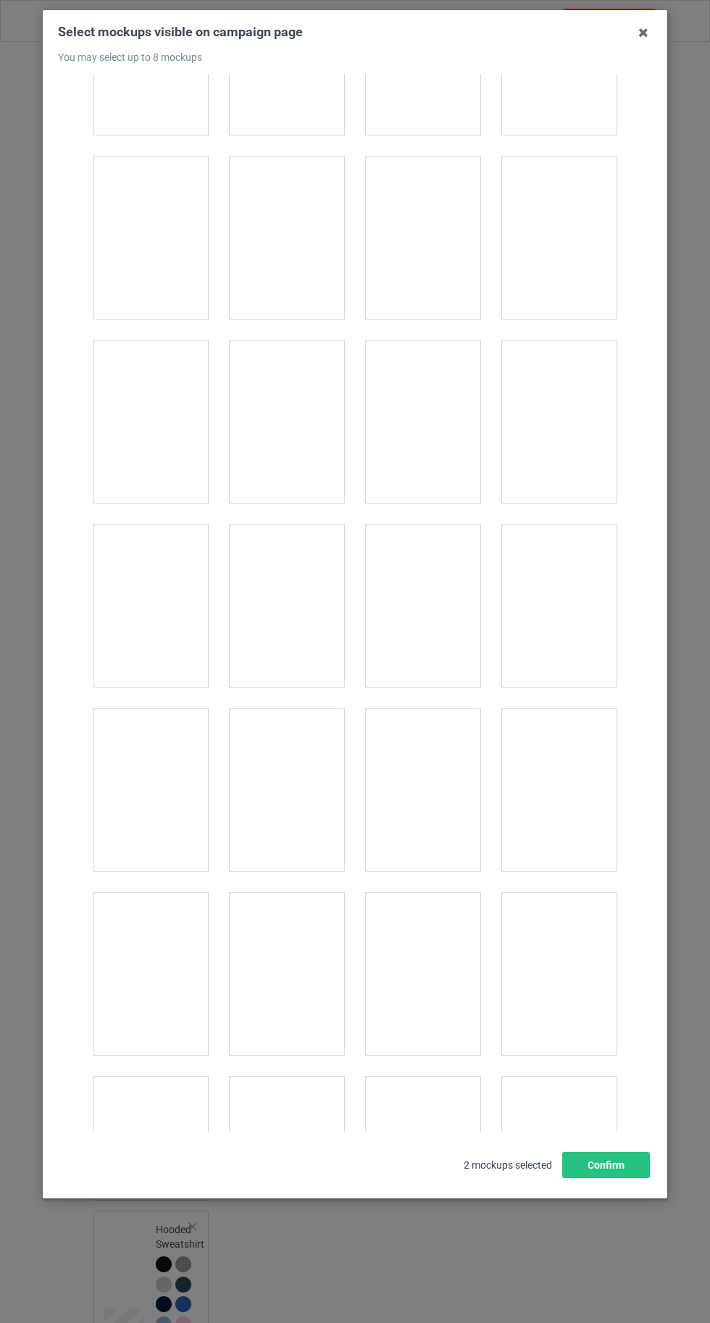
scroll to position [19973, 0]
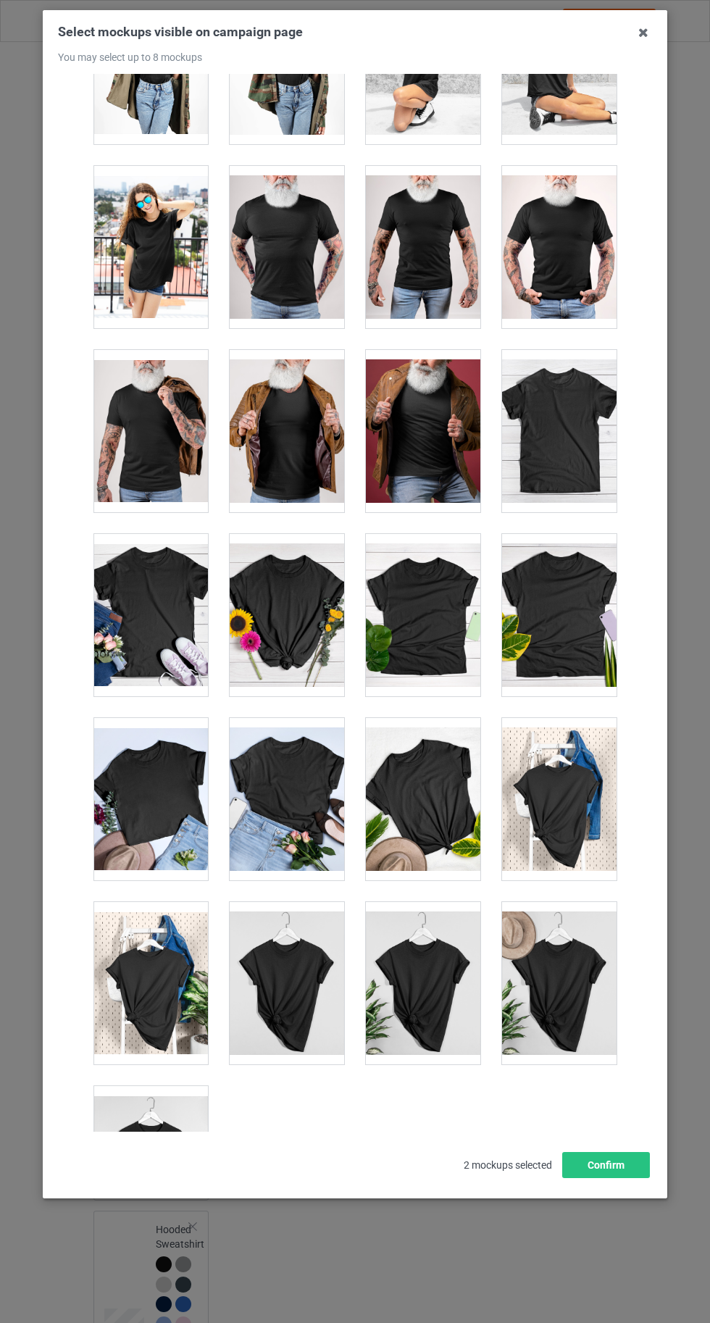
click at [154, 1149] on div at bounding box center [150, 1167] width 114 height 162
click at [621, 1178] on button "Confirm" at bounding box center [606, 1165] width 88 height 26
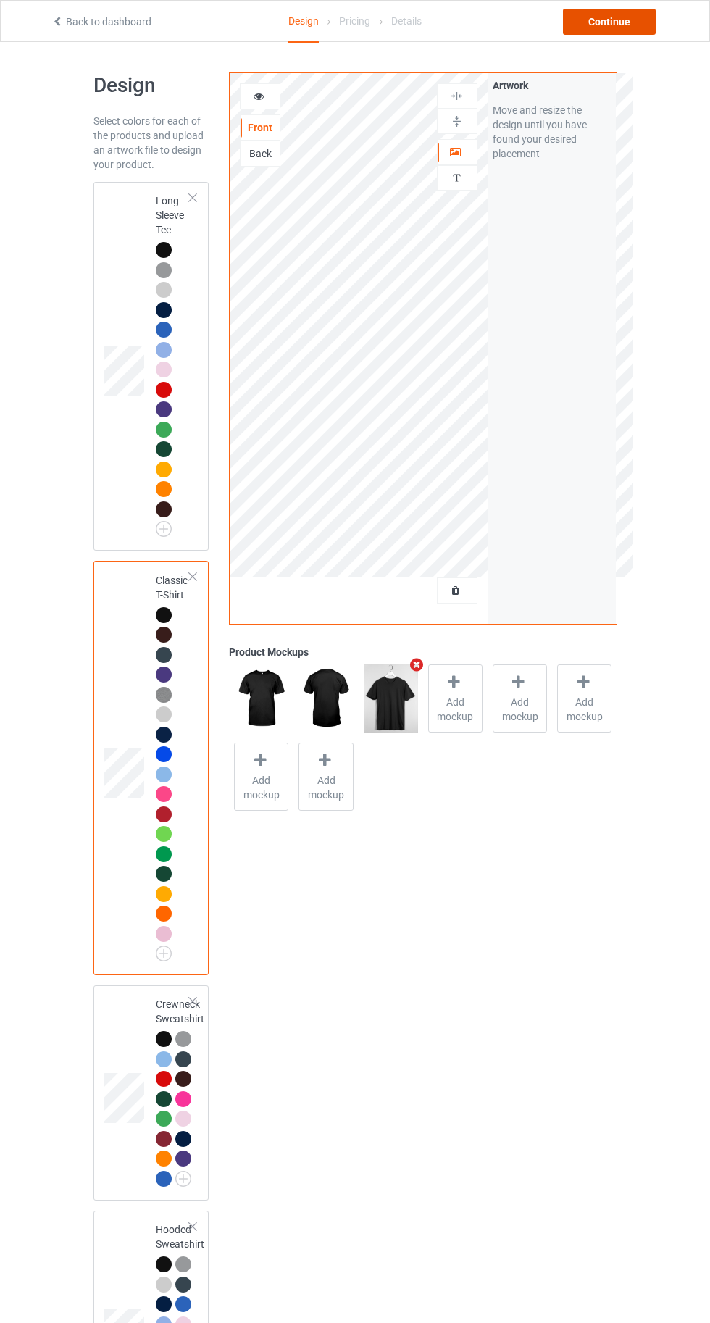
click at [606, 17] on div "Continue" at bounding box center [609, 22] width 93 height 26
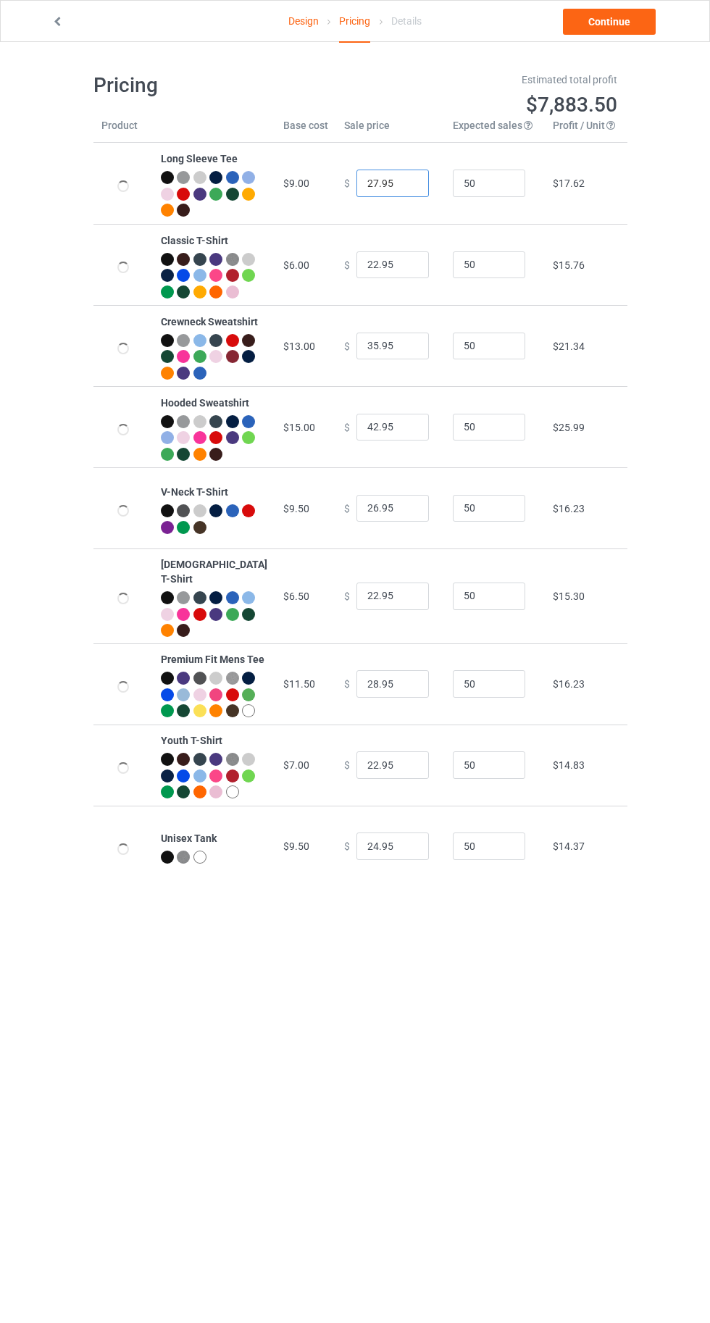
click at [366, 177] on input "27.95" at bounding box center [392, 183] width 72 height 28
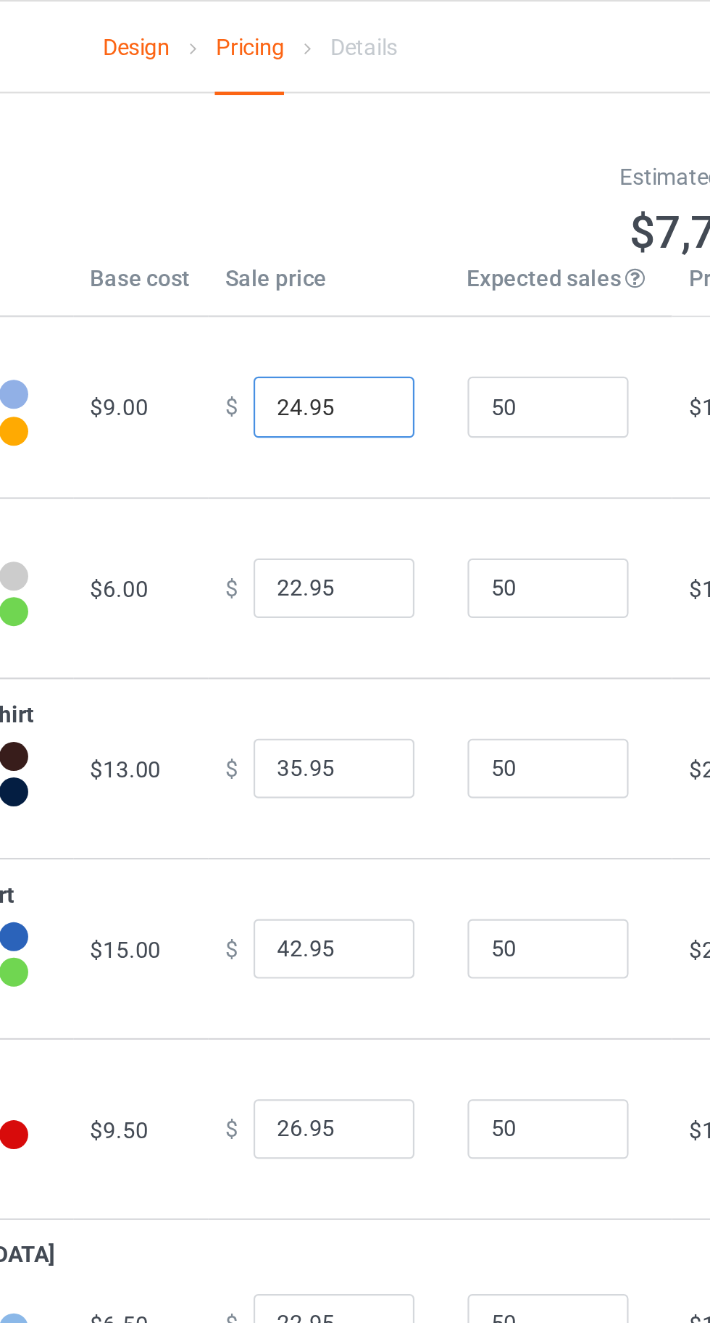
type input "24.95"
click at [356, 275] on input "22.95" at bounding box center [392, 265] width 72 height 28
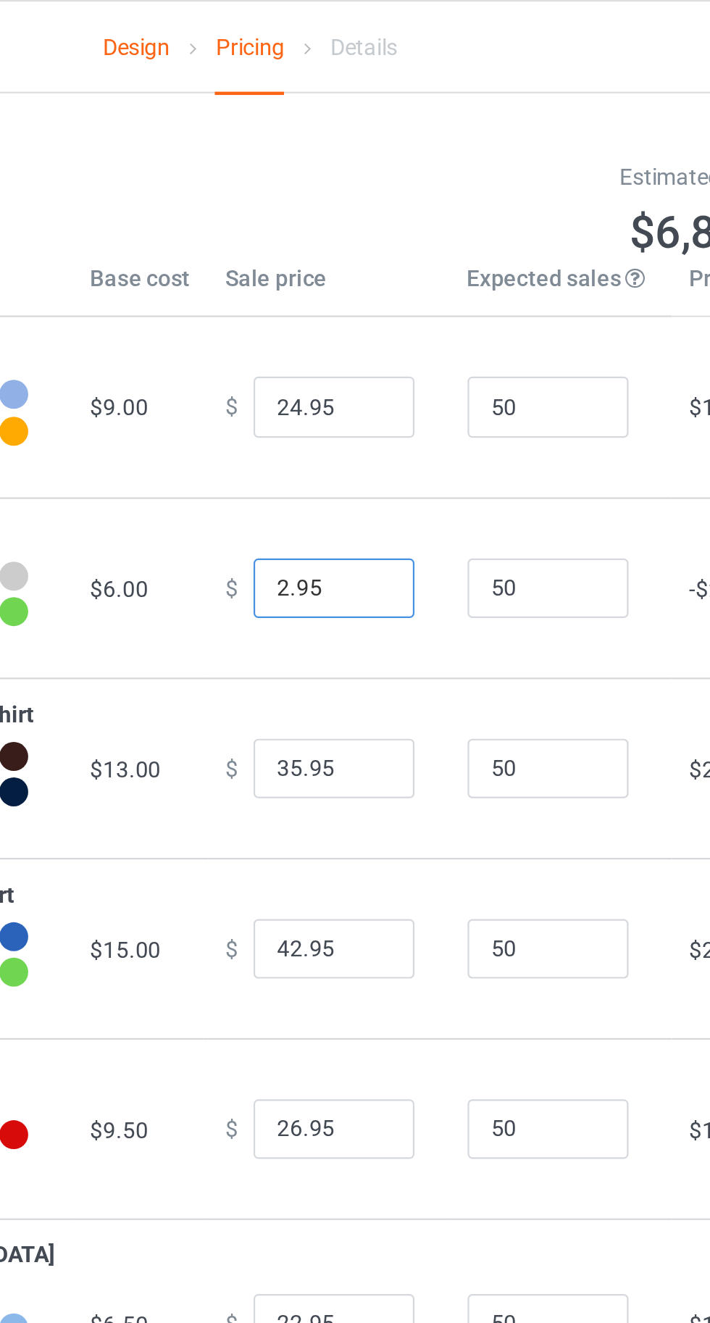
type input "20.95"
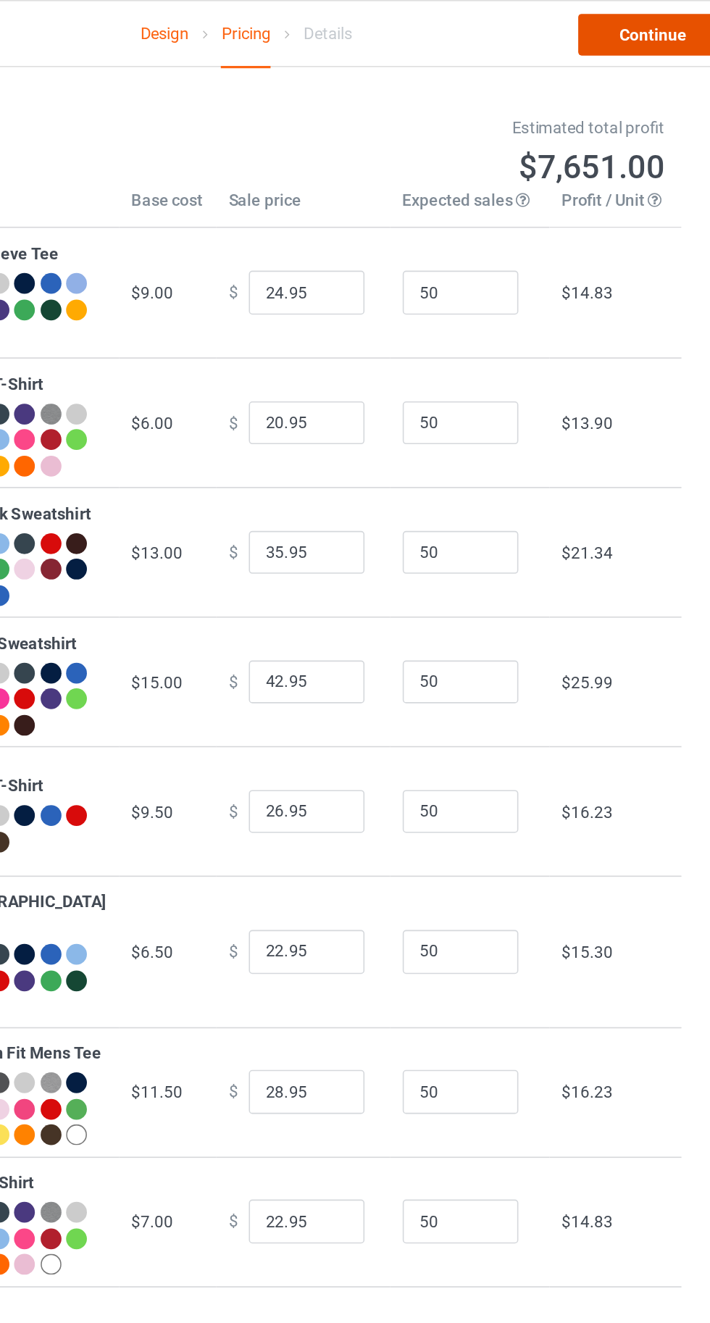
click at [603, 25] on link "Continue" at bounding box center [609, 22] width 93 height 26
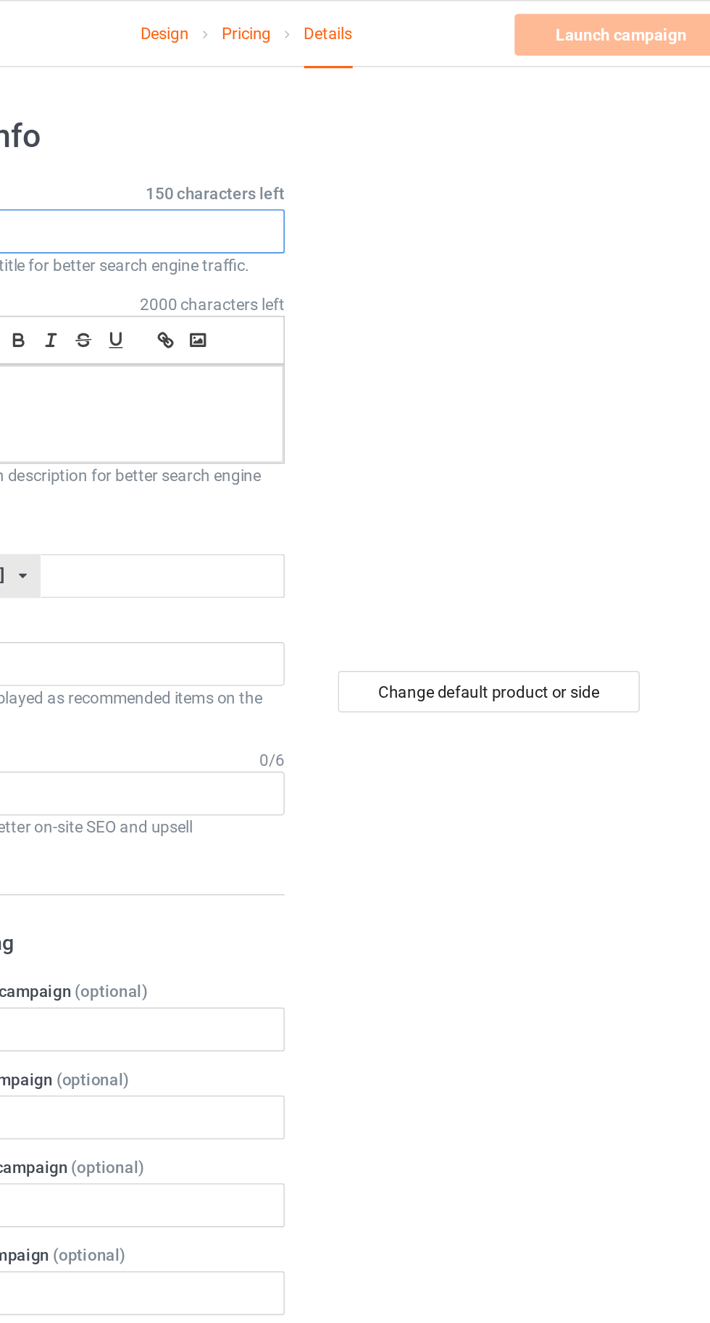
click at [269, 143] on input "text" at bounding box center [235, 145] width 285 height 28
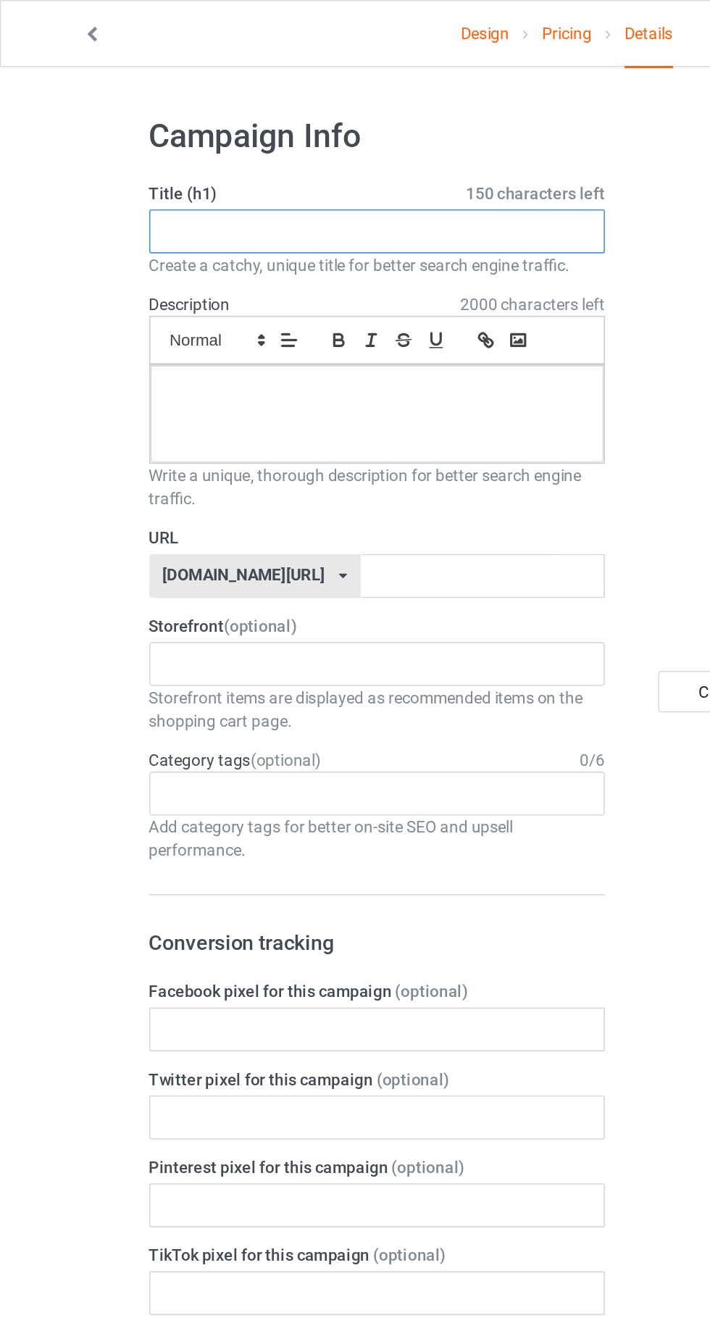
click at [154, 149] on input "text" at bounding box center [235, 145] width 285 height 28
paste input "THIS TEAM MAKES ME DRINK"
type input "THIS TEAM MAKES ME DRINK"
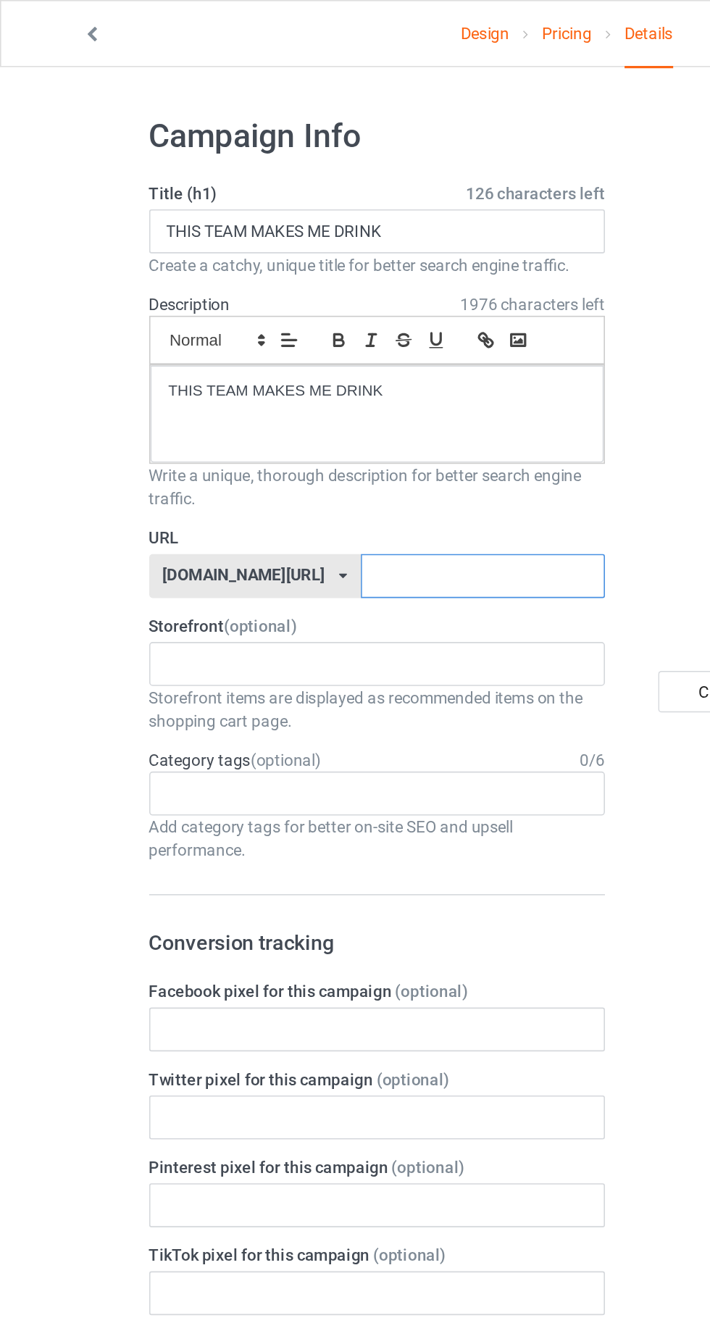
click at [317, 359] on input "text" at bounding box center [302, 361] width 153 height 28
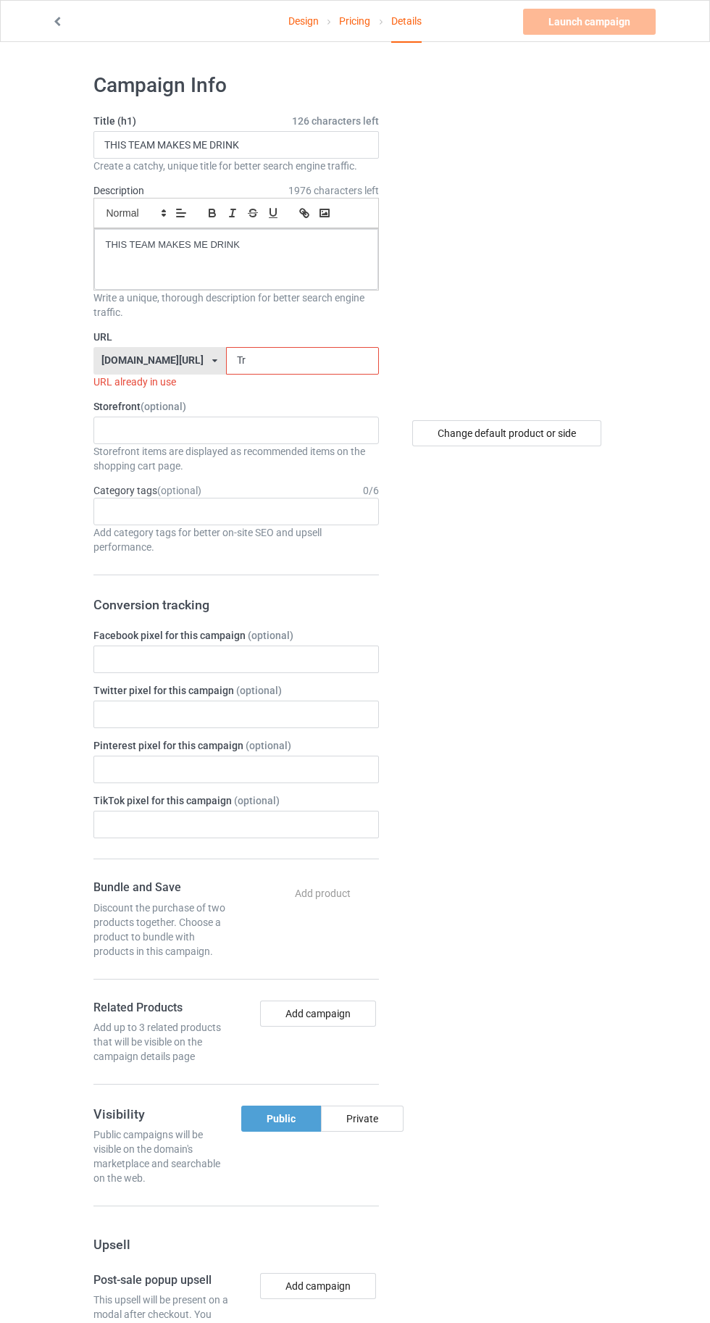
type input "Tro"
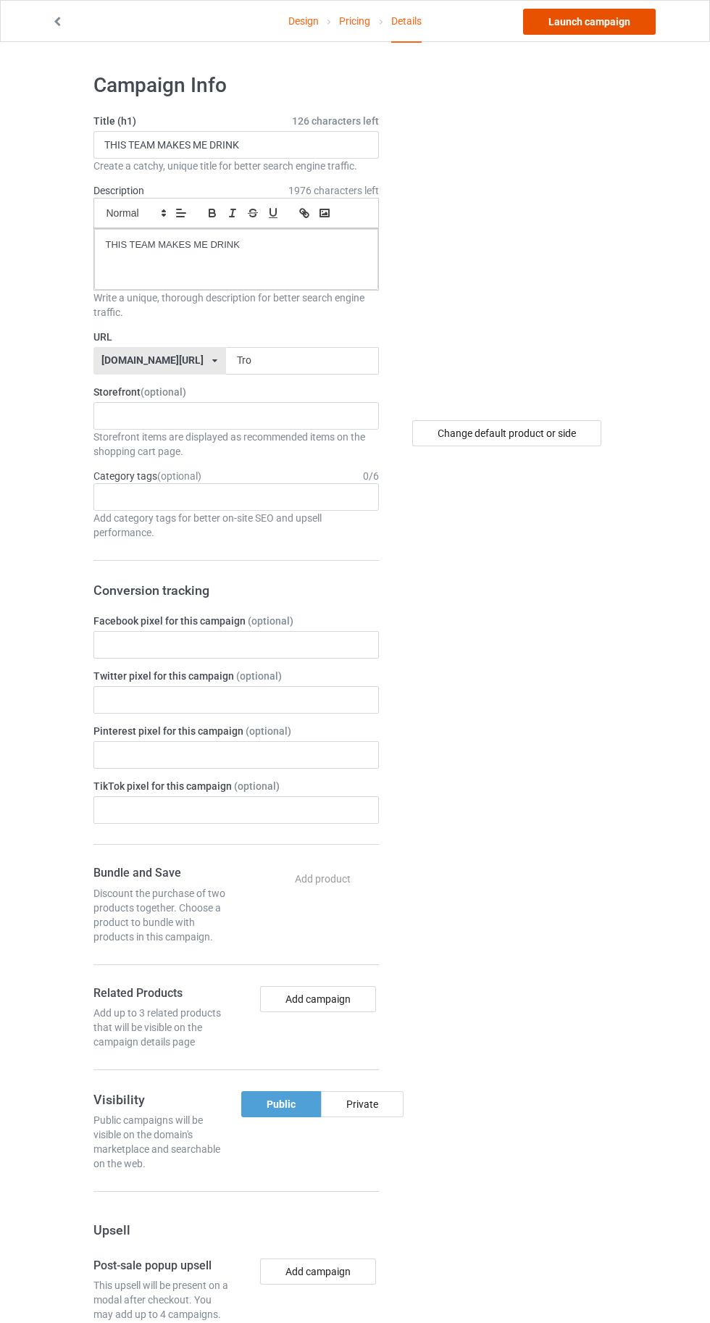
click at [584, 26] on link "Launch campaign" at bounding box center [589, 22] width 133 height 26
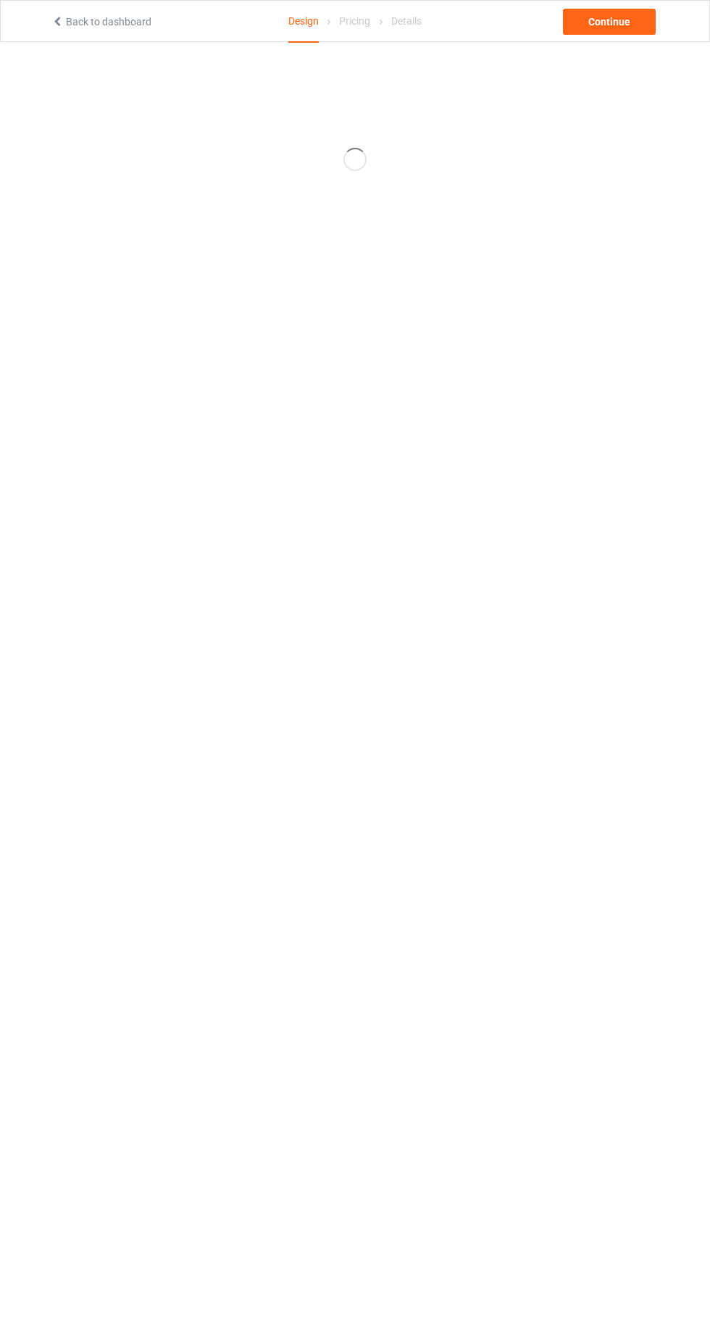
click at [56, 22] on icon at bounding box center [57, 19] width 12 height 10
